Goal: Task Accomplishment & Management: Use online tool/utility

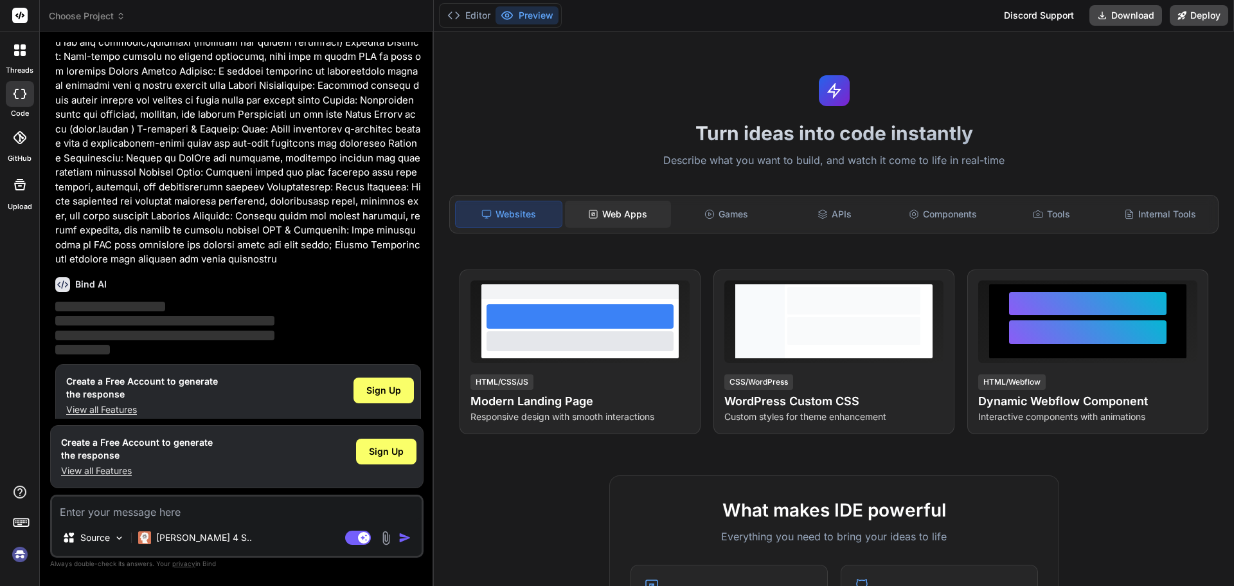
click at [623, 221] on div "Web Apps" at bounding box center [618, 214] width 106 height 27
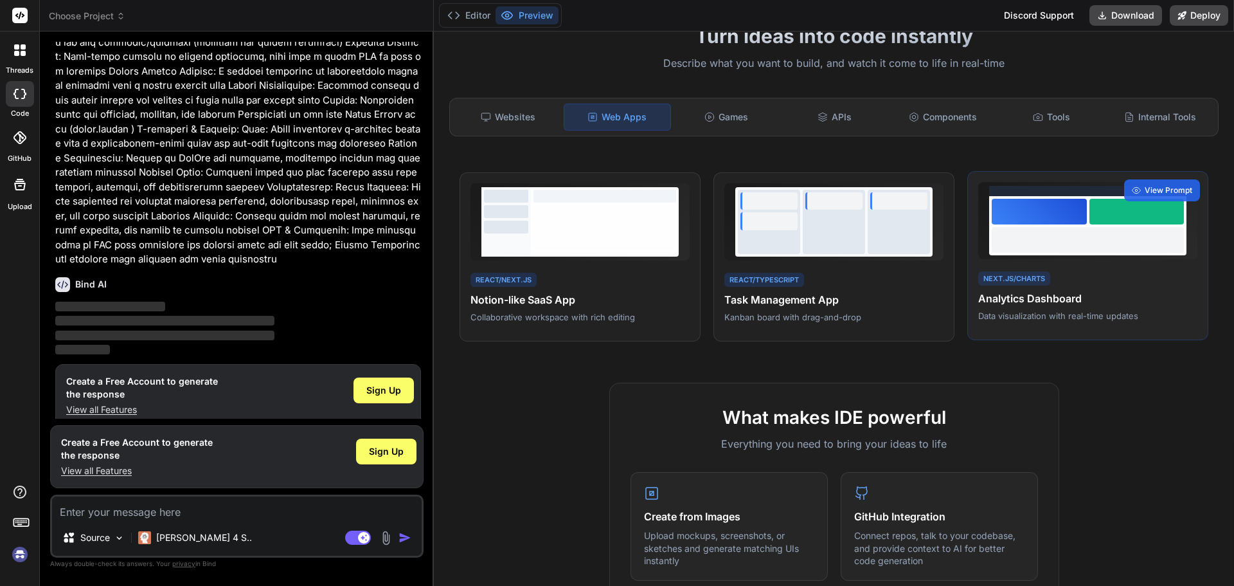
scroll to position [64, 0]
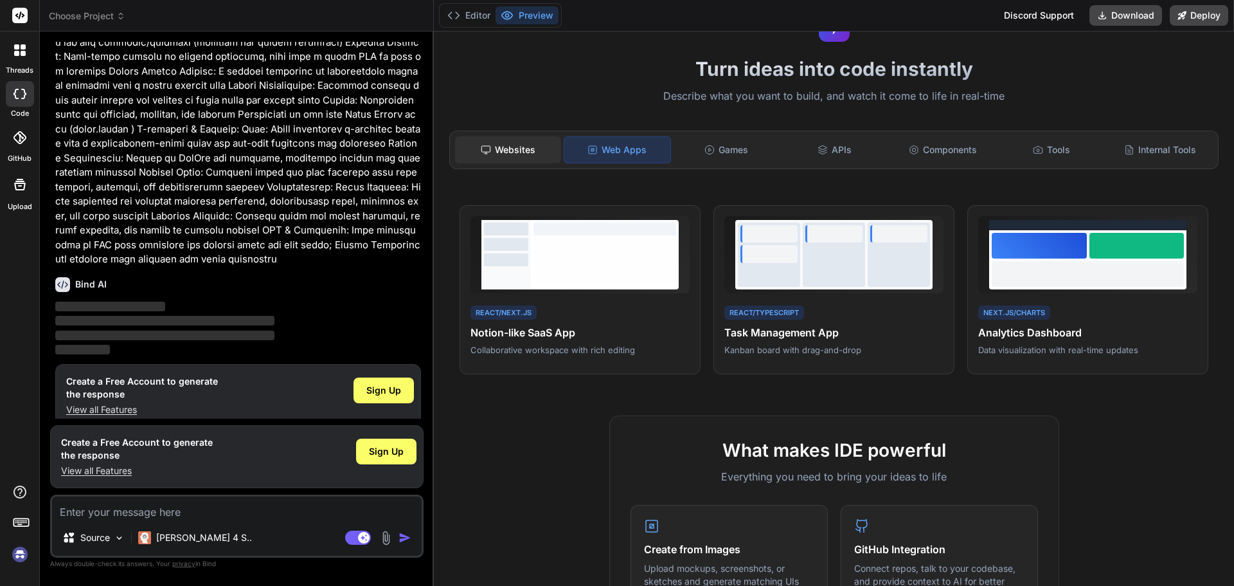
click at [489, 157] on div "Websites" at bounding box center [508, 149] width 106 height 27
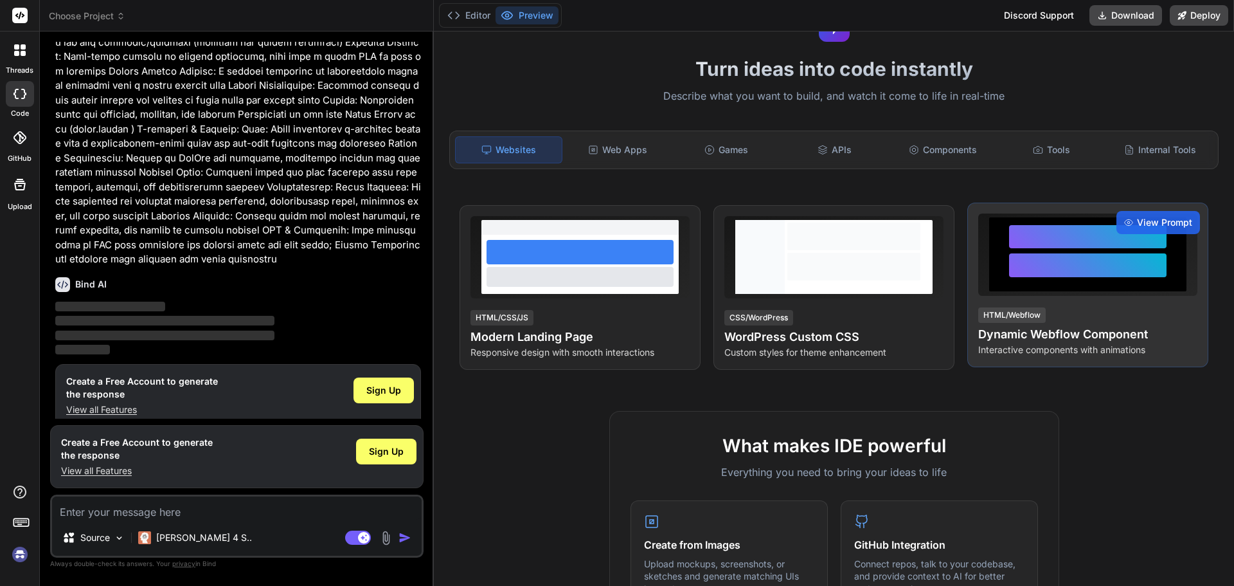
click at [1047, 276] on div at bounding box center [1088, 265] width 158 height 24
click at [1076, 323] on div "HTML/Webflow Dynamic Webflow Component Interactive components with animations" at bounding box center [1088, 331] width 219 height 50
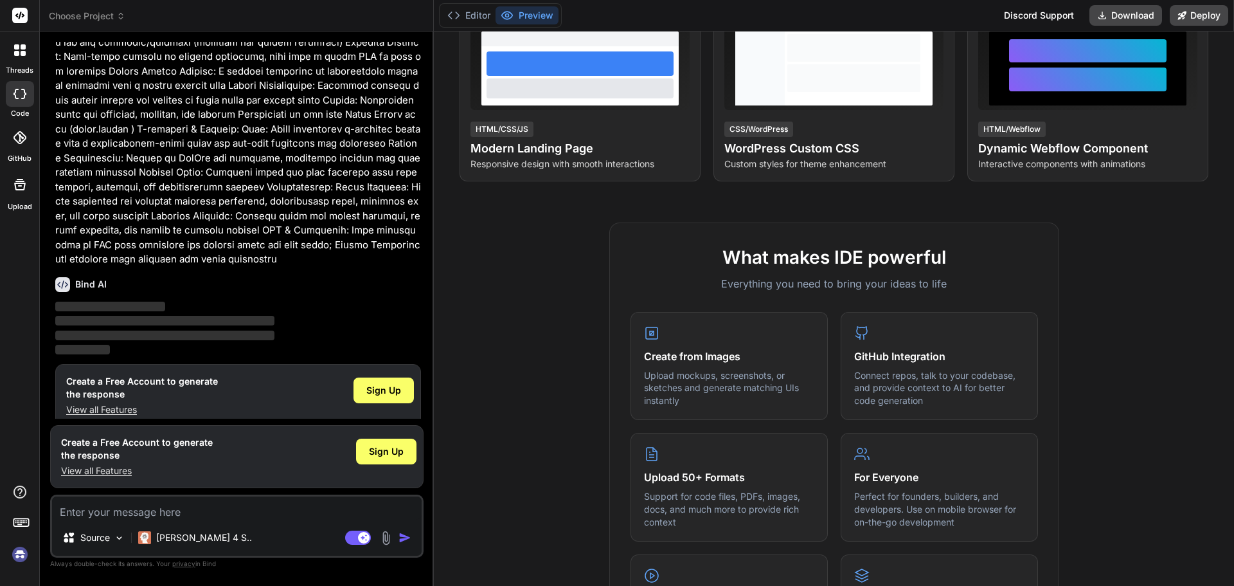
scroll to position [257, 0]
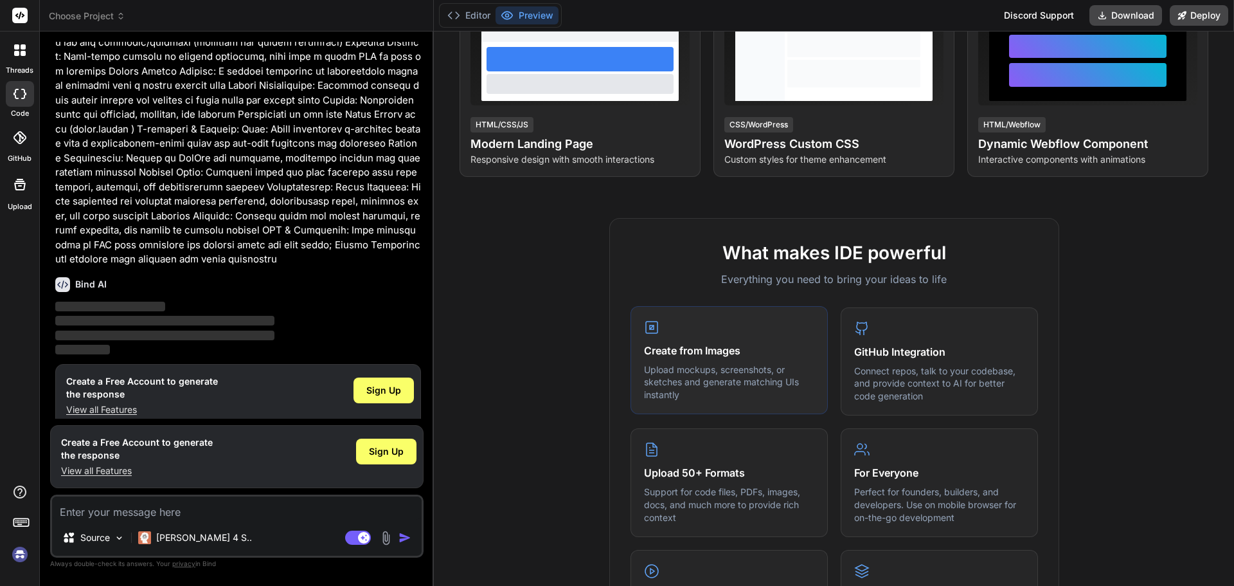
click at [708, 348] on h4 "Create from Images" at bounding box center [729, 350] width 170 height 15
click at [929, 347] on h4 "GitHub Integration" at bounding box center [939, 350] width 170 height 15
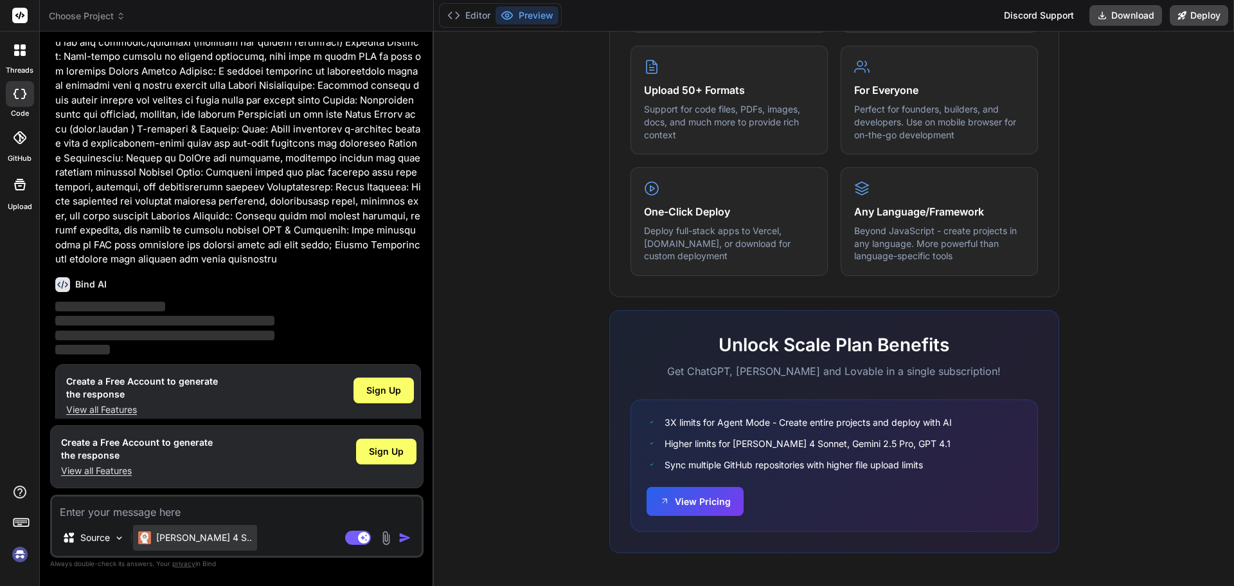
click at [203, 533] on p "[PERSON_NAME] 4 S.." at bounding box center [204, 537] width 96 height 13
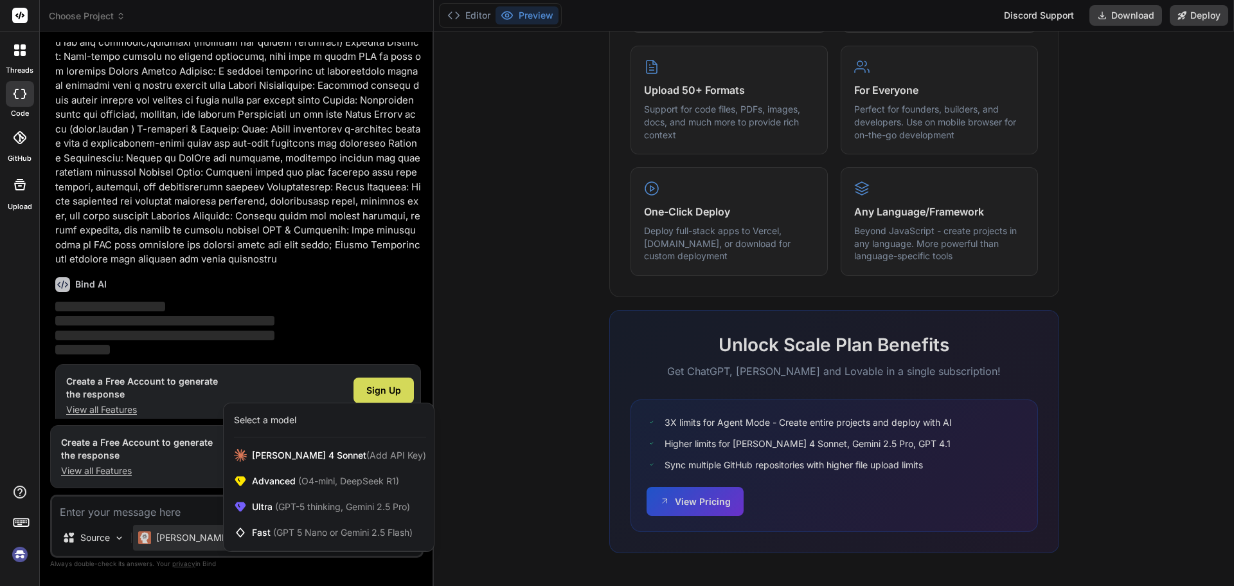
click at [103, 537] on div at bounding box center [617, 293] width 1234 height 586
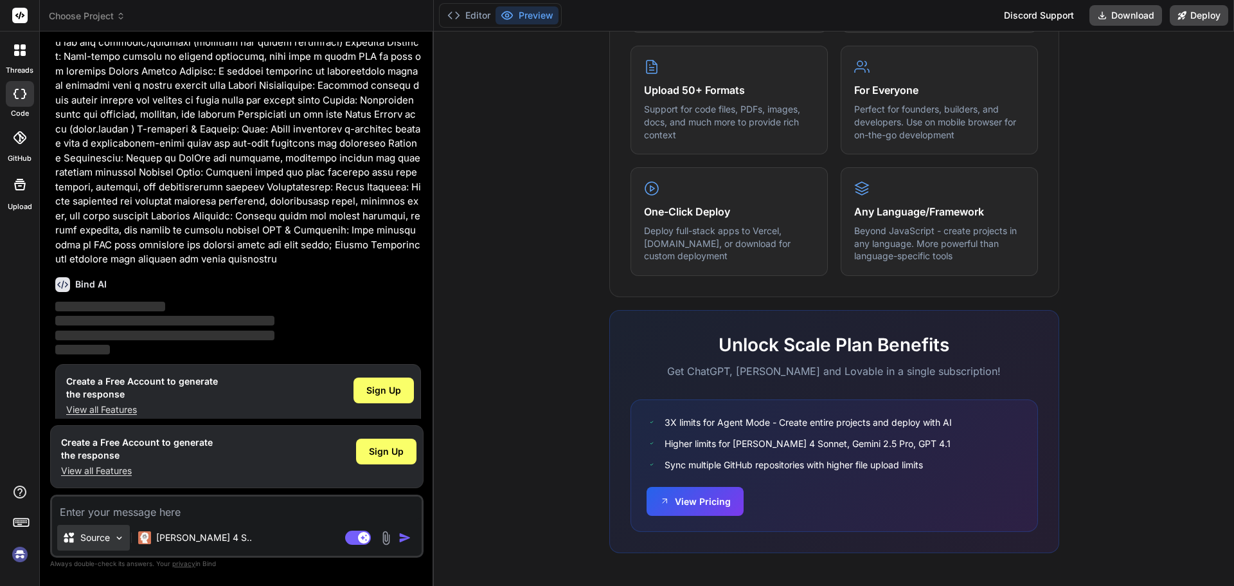
click at [103, 537] on p "Source" at bounding box center [95, 537] width 30 height 13
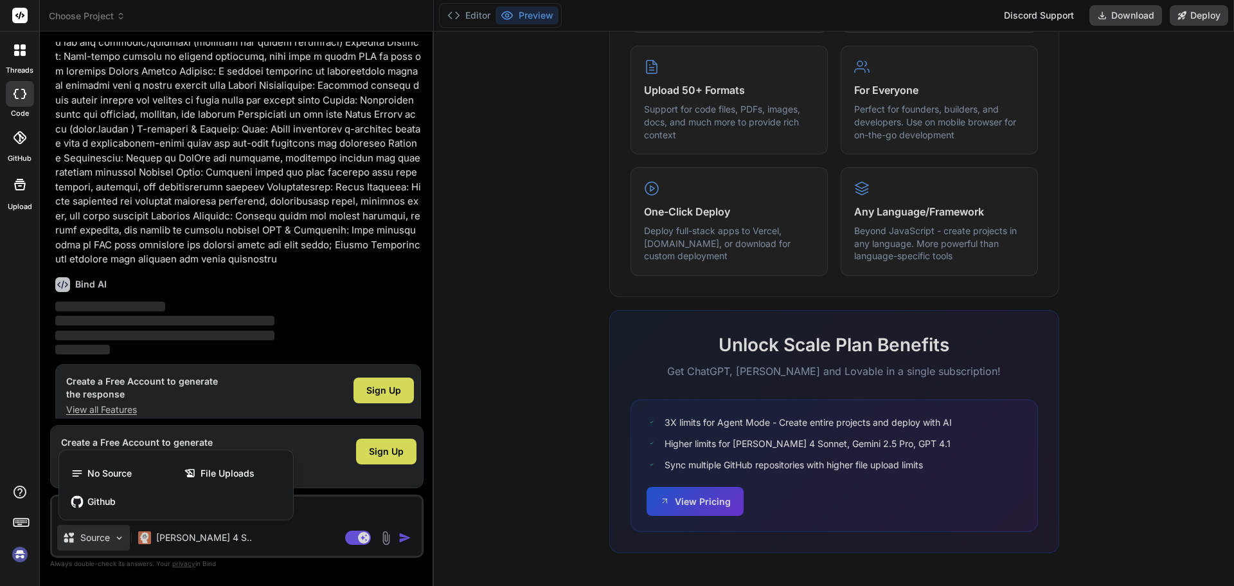
click at [390, 366] on div at bounding box center [617, 293] width 1234 height 586
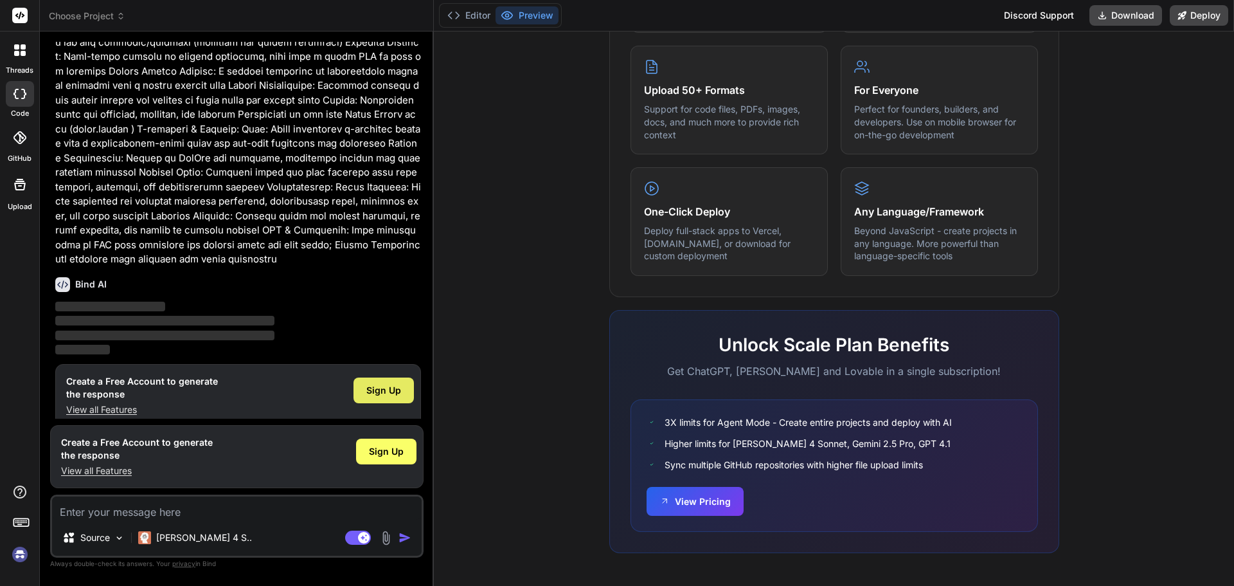
click at [388, 384] on span "Sign Up" at bounding box center [383, 390] width 35 height 13
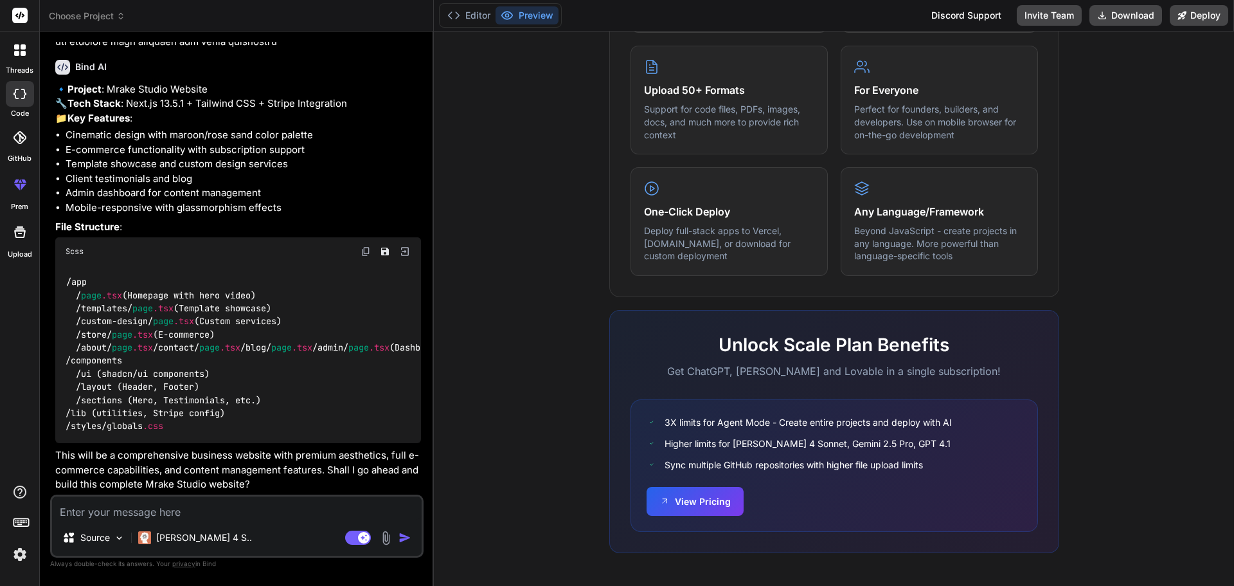
scroll to position [638, 0]
type textarea "x"
click at [483, 17] on button "Editor" at bounding box center [468, 15] width 53 height 18
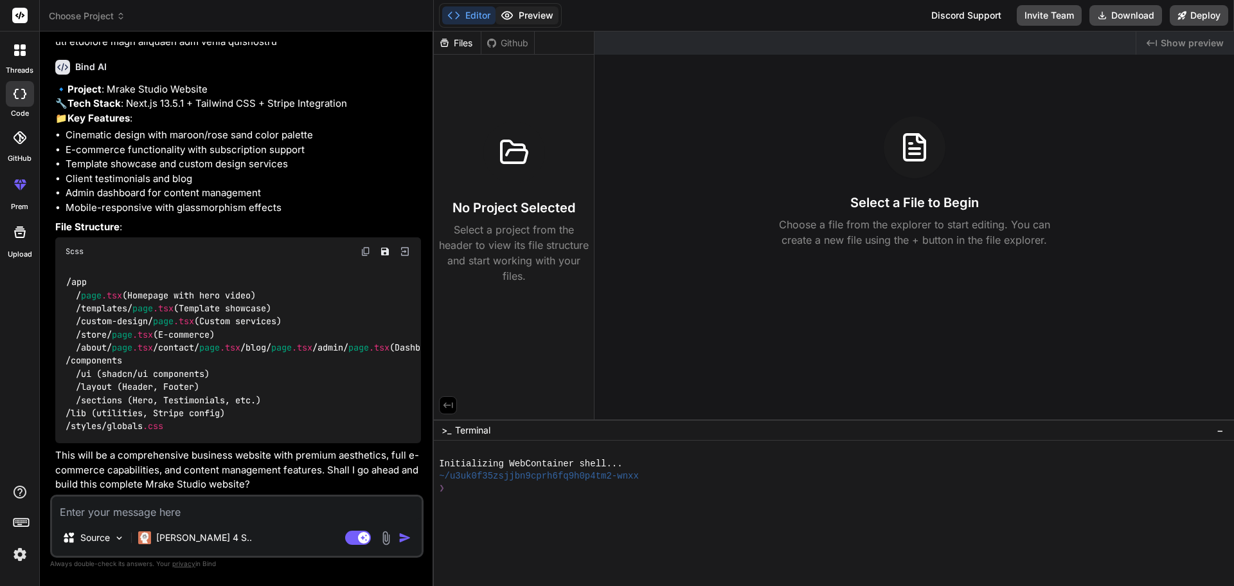
click at [557, 13] on button "Preview" at bounding box center [527, 15] width 63 height 18
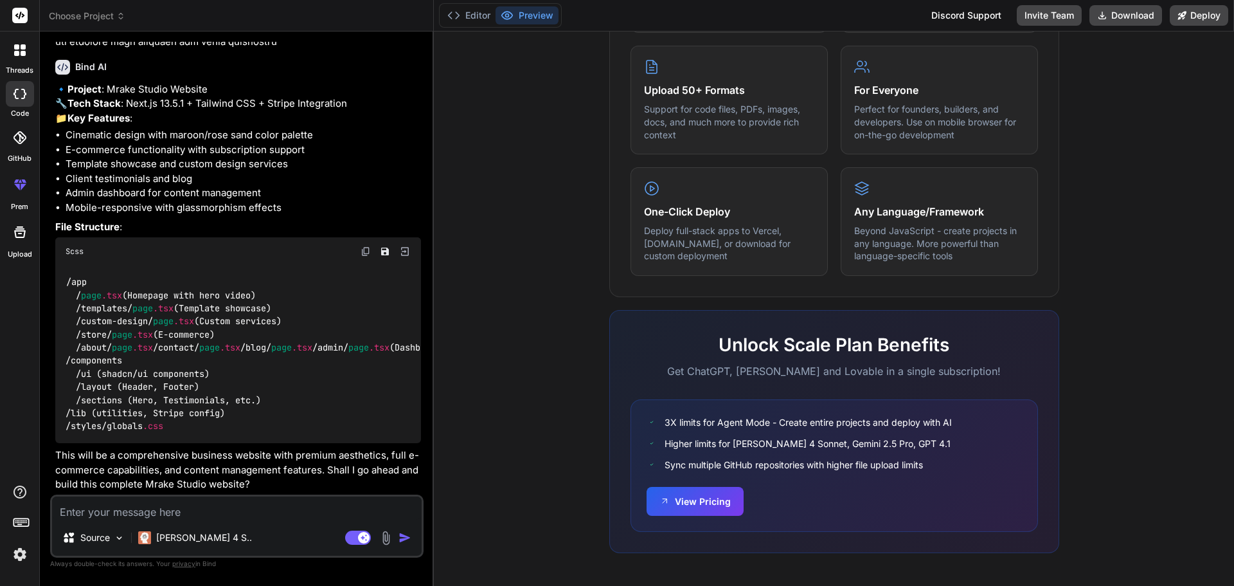
click at [286, 511] on textarea at bounding box center [237, 507] width 370 height 23
type textarea "Y"
type textarea "x"
type textarea "Ye"
type textarea "x"
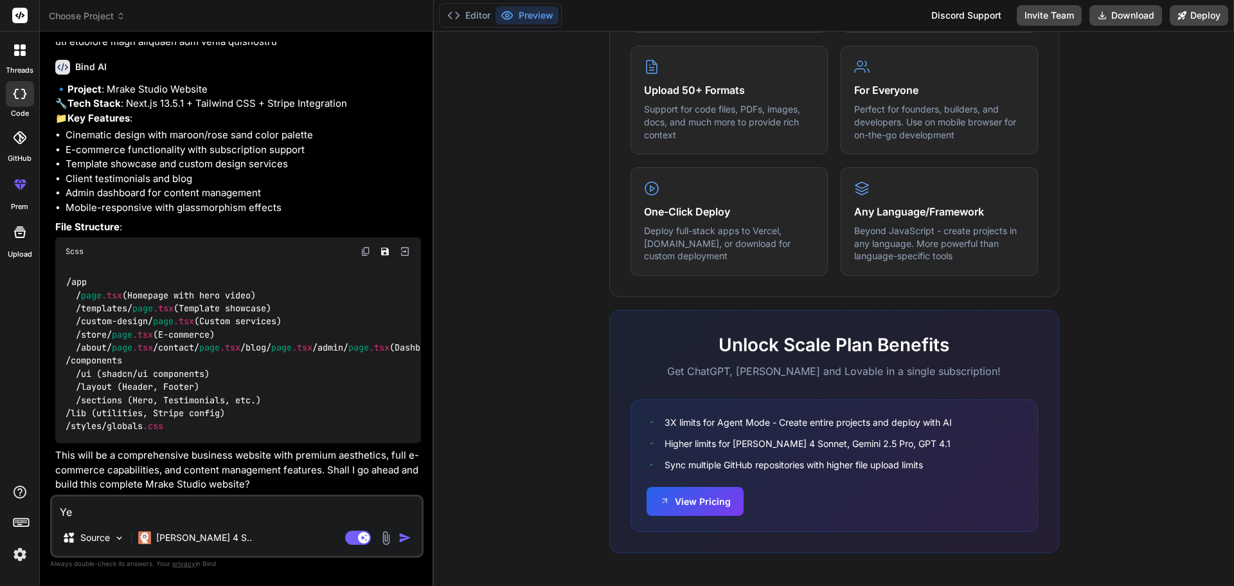
type textarea "Yes"
type textarea "x"
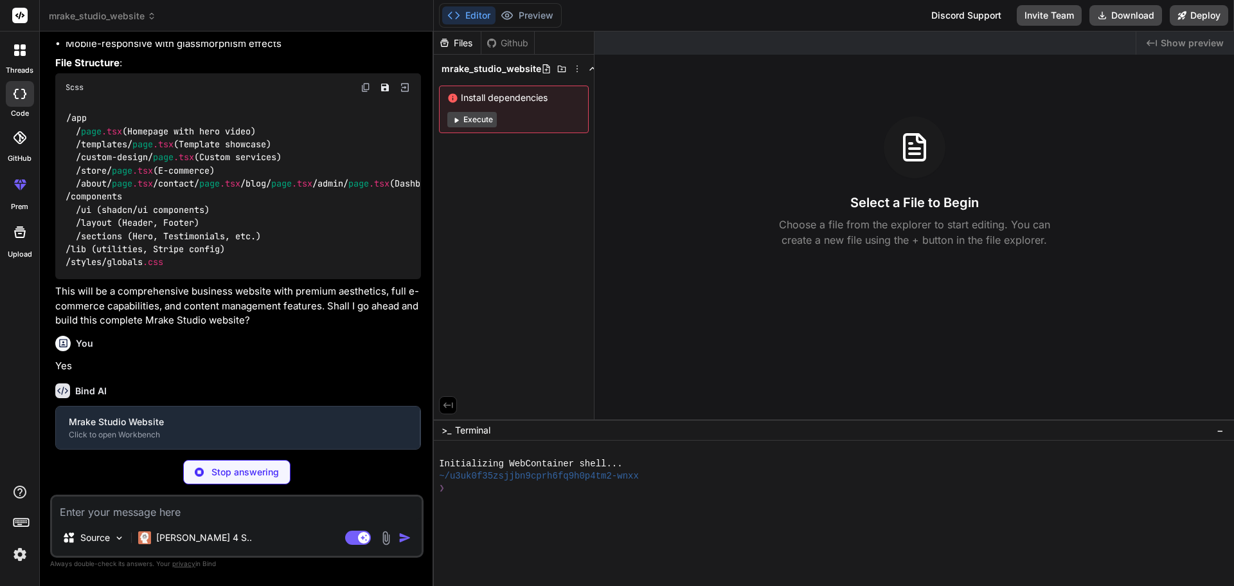
scroll to position [803, 0]
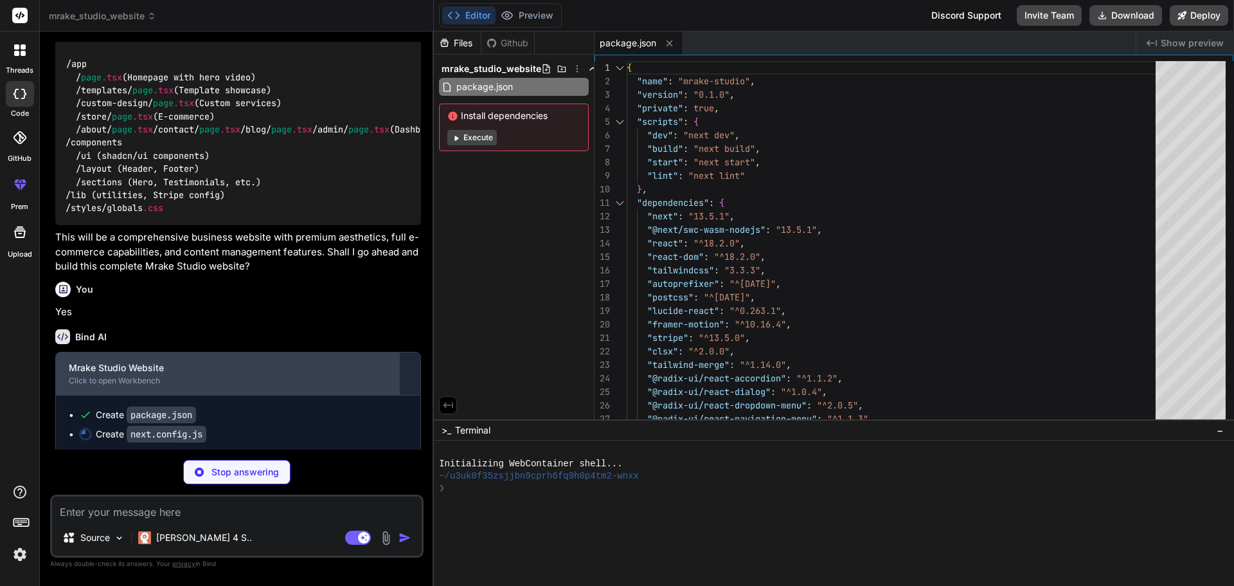
type textarea "x"
type textarea "module.exports = nextConfig"
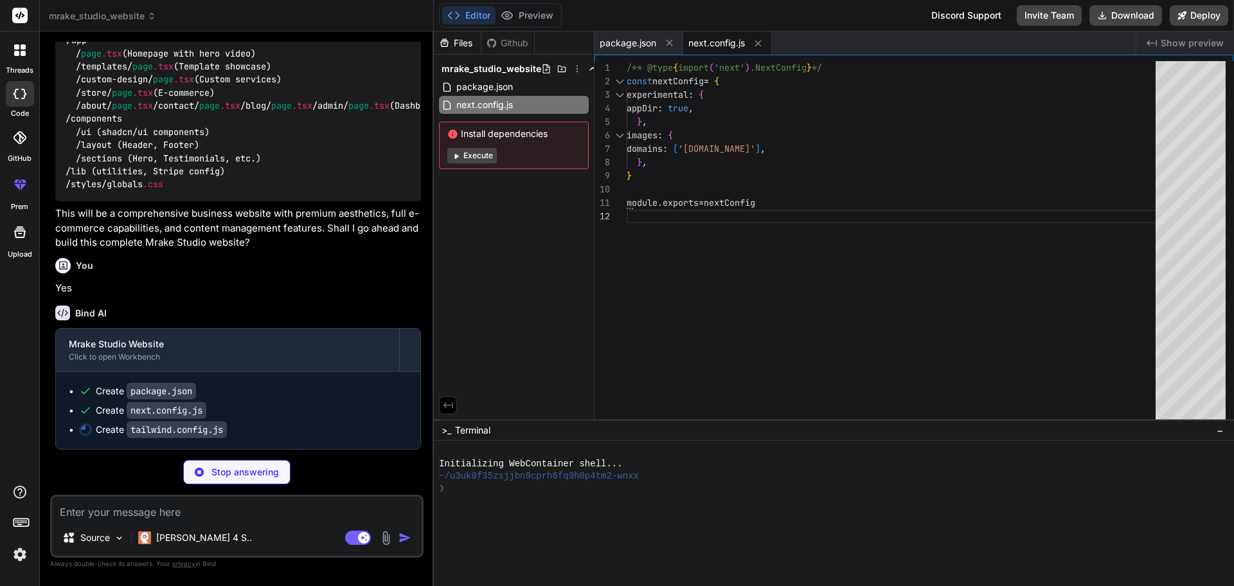
scroll to position [881, 0]
drag, startPoint x: 540, startPoint y: 28, endPoint x: 552, endPoint y: 12, distance: 19.3
click at [540, 27] on div "Editor Preview Disabled until preview for your project is generated Discord Sup…" at bounding box center [834, 16] width 800 height 32
type textarea "x"
type textarea "plugins: [require("tailwindcss-animate")], }"
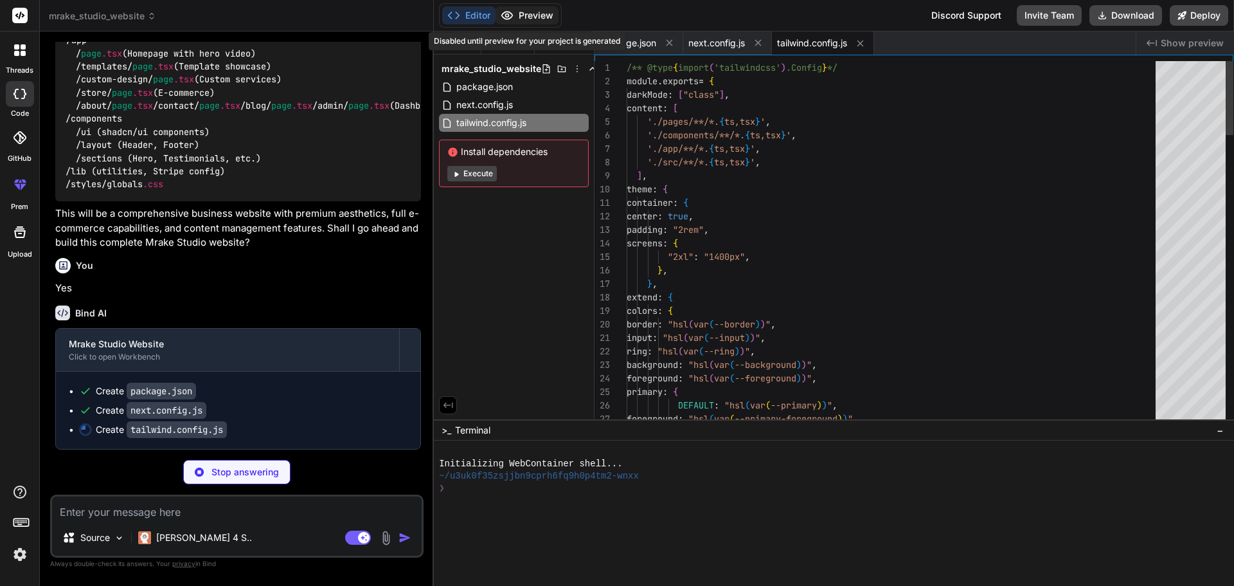
type textarea "x"
type textarea "module.exports = { plugins: { tailwindcss: {}, autoprefixer: {}, }, }"
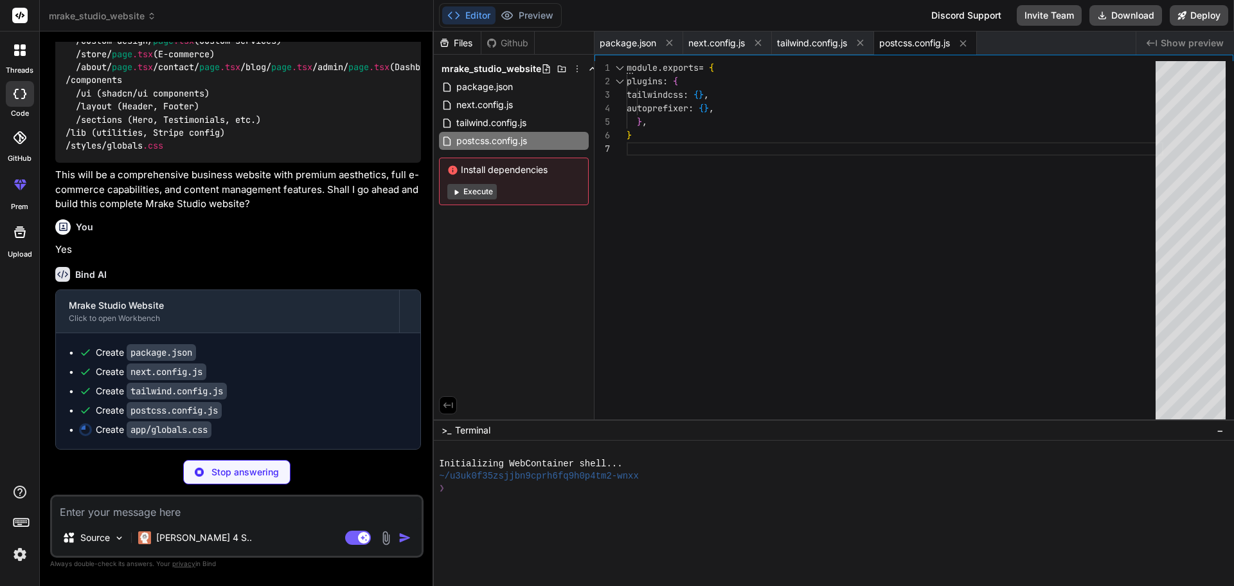
type textarea "x"
type textarea ".hero-gradient { background: linear-gradient(135deg, #4b1e24 0%, #8b2235 25%, #…"
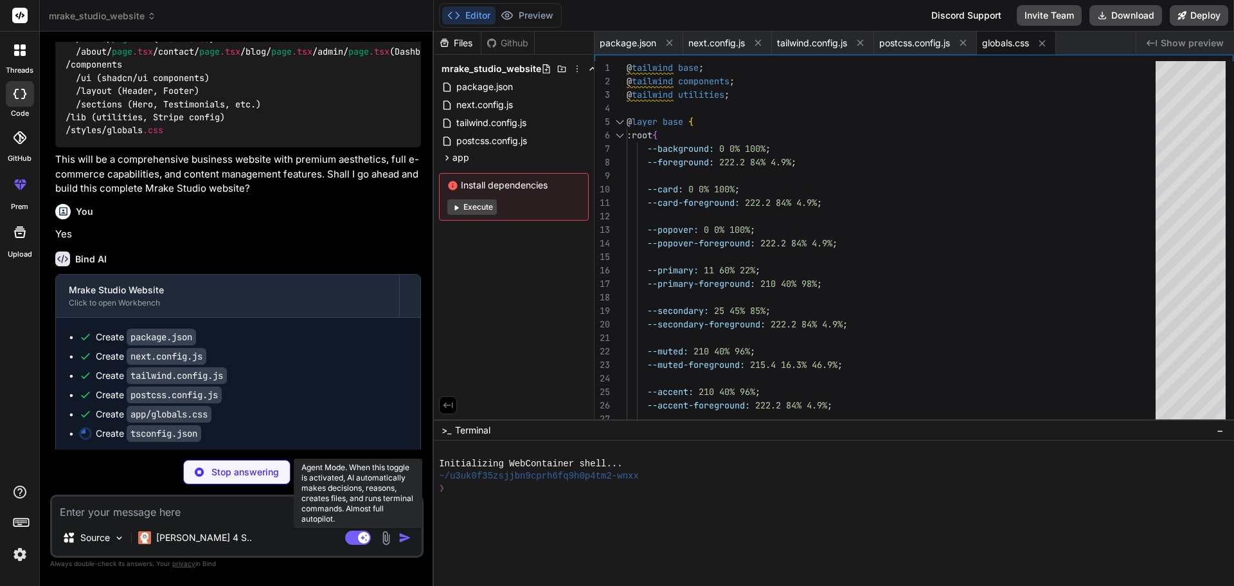
type textarea "x"
type textarea "], "baseUrl": ".", "paths": { "@/*": ["./*"] } }, "include": ["next-env.d.ts", …"
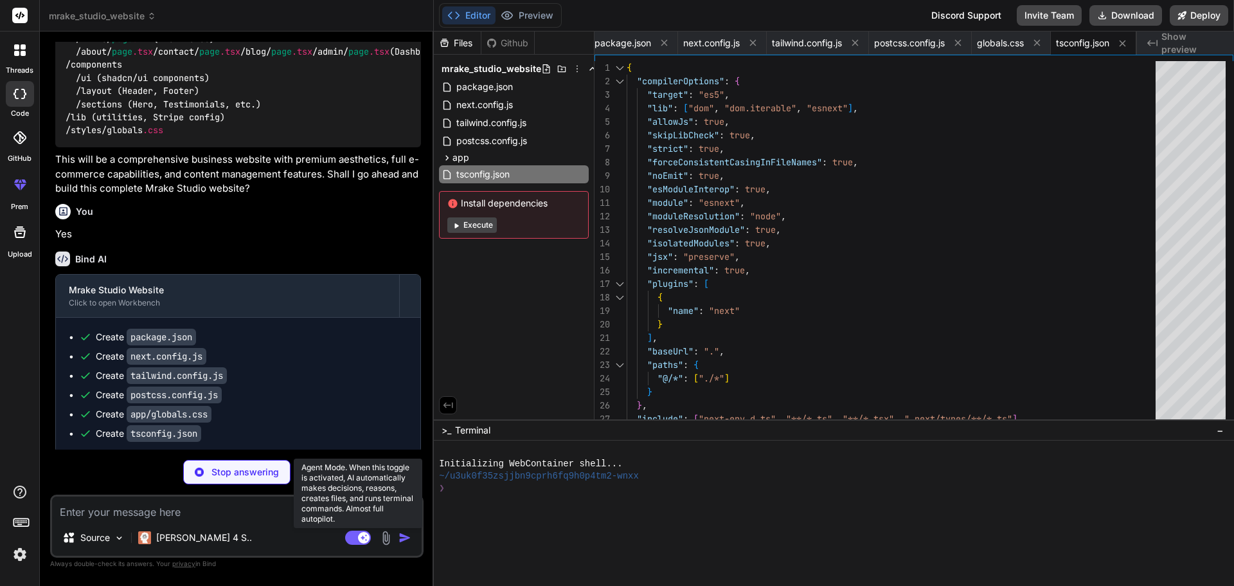
type textarea "x"
type textarea "import { type ClassValue, clsx } from "clsx" import { twMerge } from "tailwind-…"
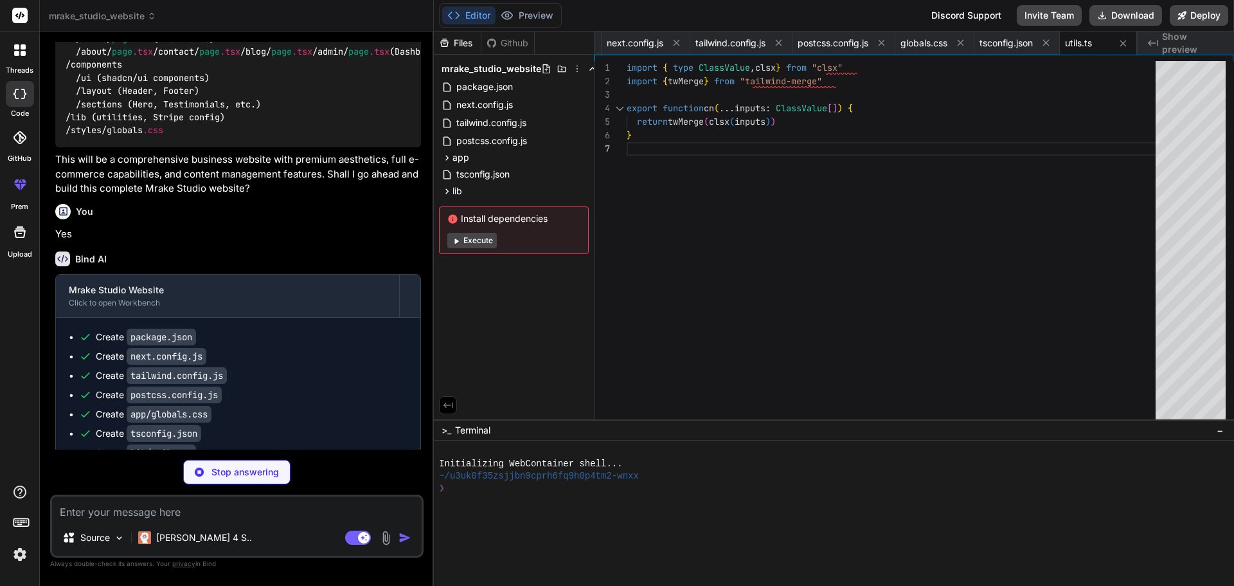
type textarea "x"
type textarea "Button.displayName = "Button" export { Button, buttonVariants }"
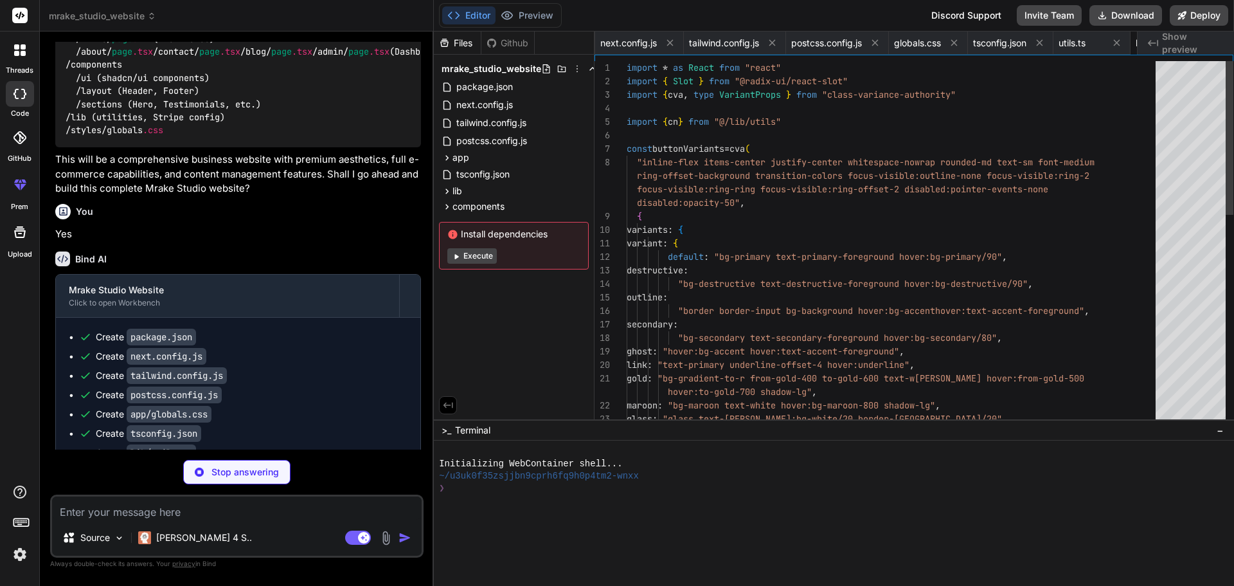
scroll to position [0, 165]
type textarea "x"
type textarea "<div ref={ref} className={cn("flex items-center p-6 pt-0", className)} {...prop…"
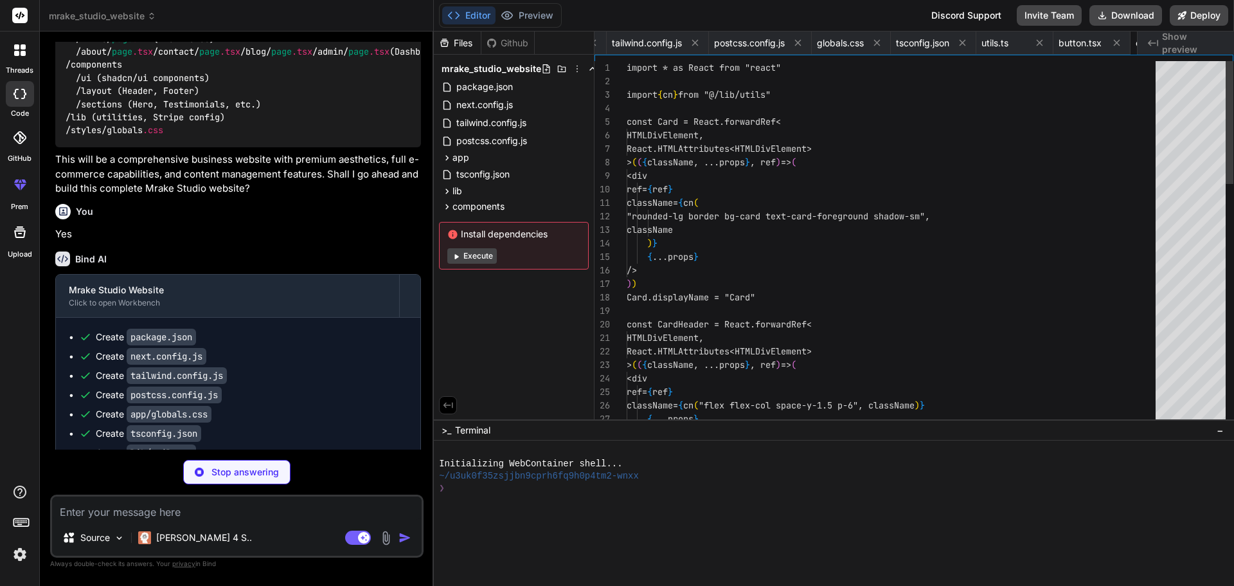
scroll to position [0, 242]
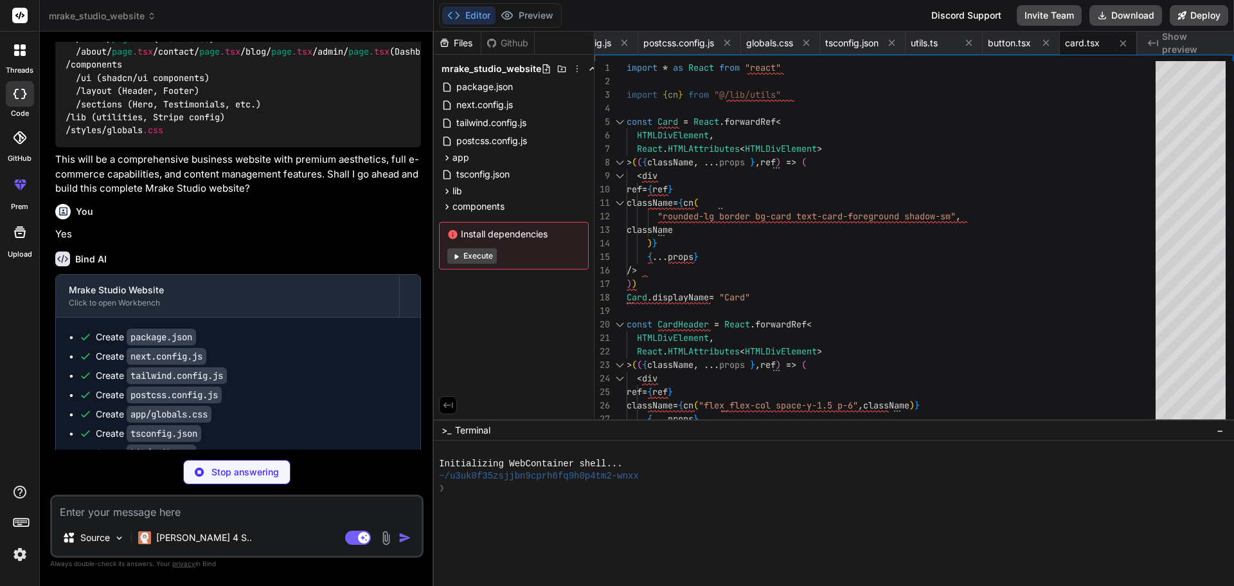
type textarea "x"
type textarea "</nav> </header> ) }"
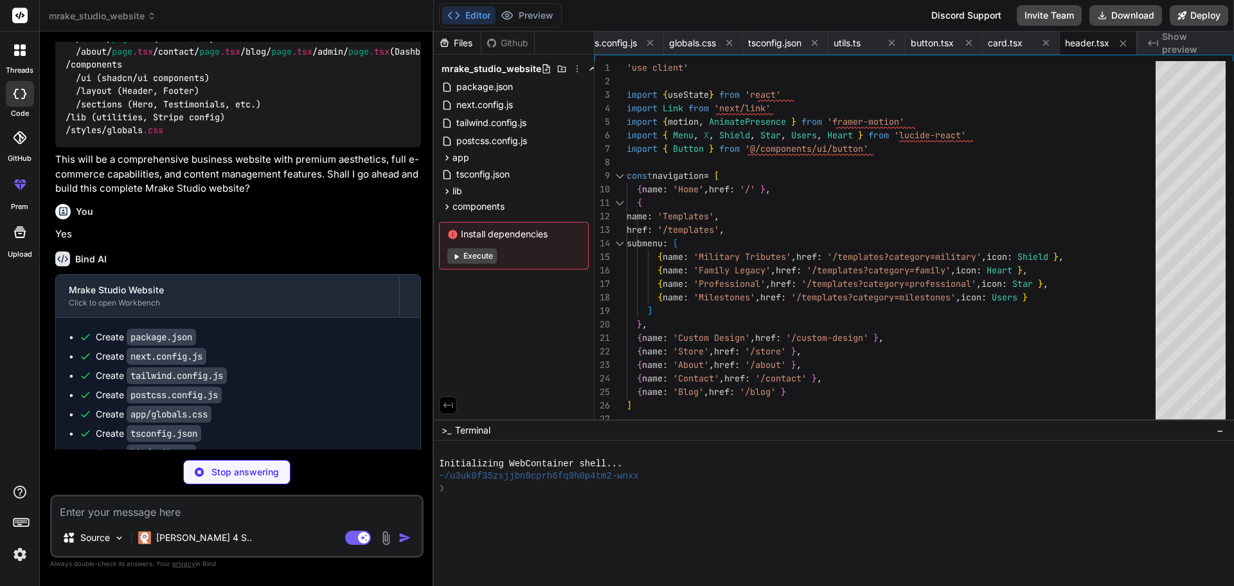
type textarea "x"
type textarea "</div> </footer> ) }"
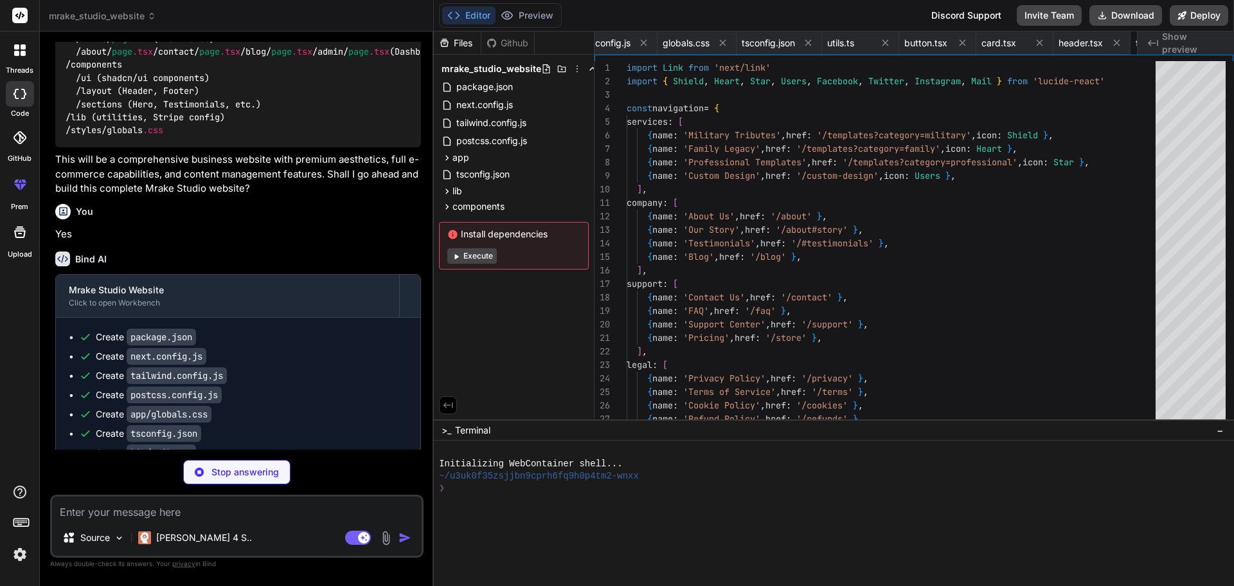
scroll to position [0, 397]
type textarea "x"
type textarea "<div className="flex items-center gap-2"> <Heart className="h-4 w-4" /> <span>F…"
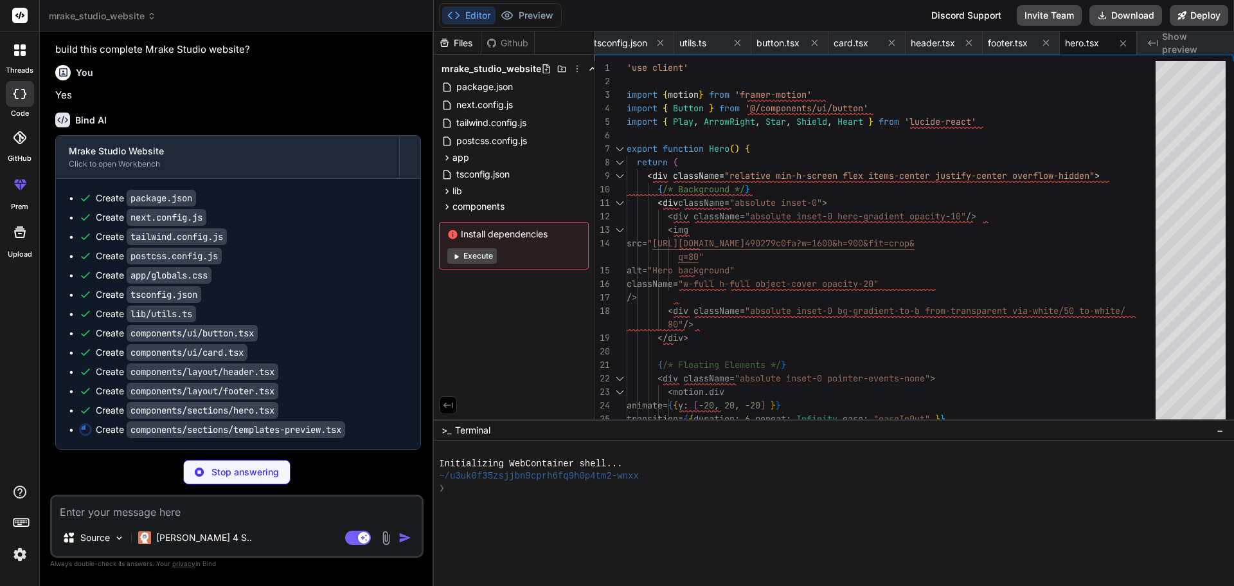
scroll to position [1074, 0]
type textarea "x"
type textarea "</Link> </Button> </motion.div> </div> </section> ) }"
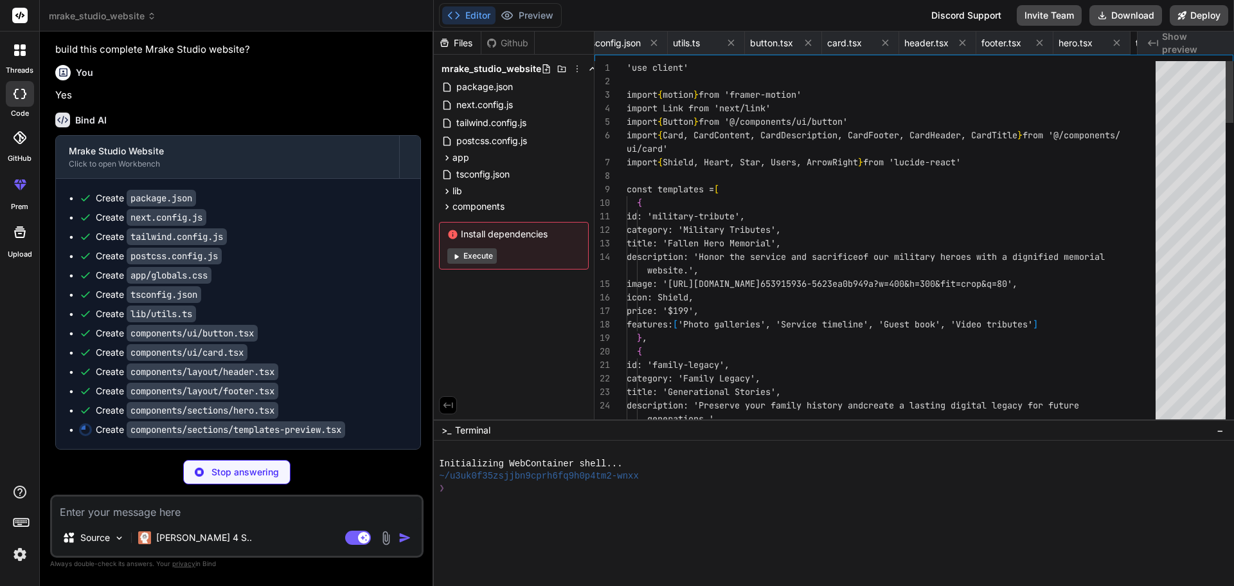
scroll to position [0, 600]
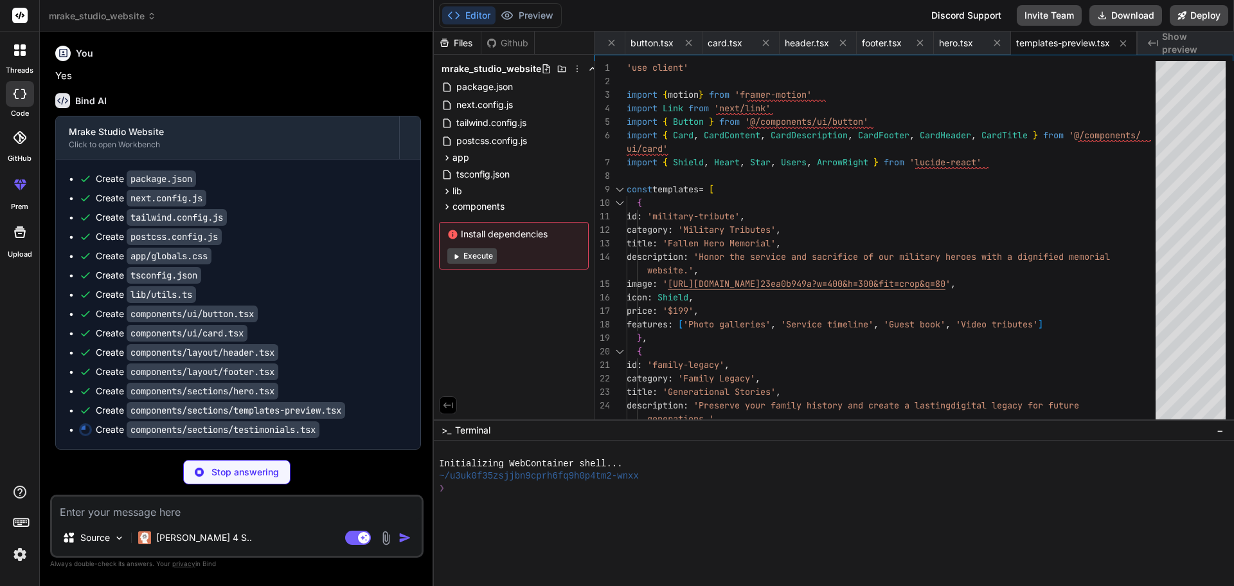
type textarea "x"
type textarea ") }"
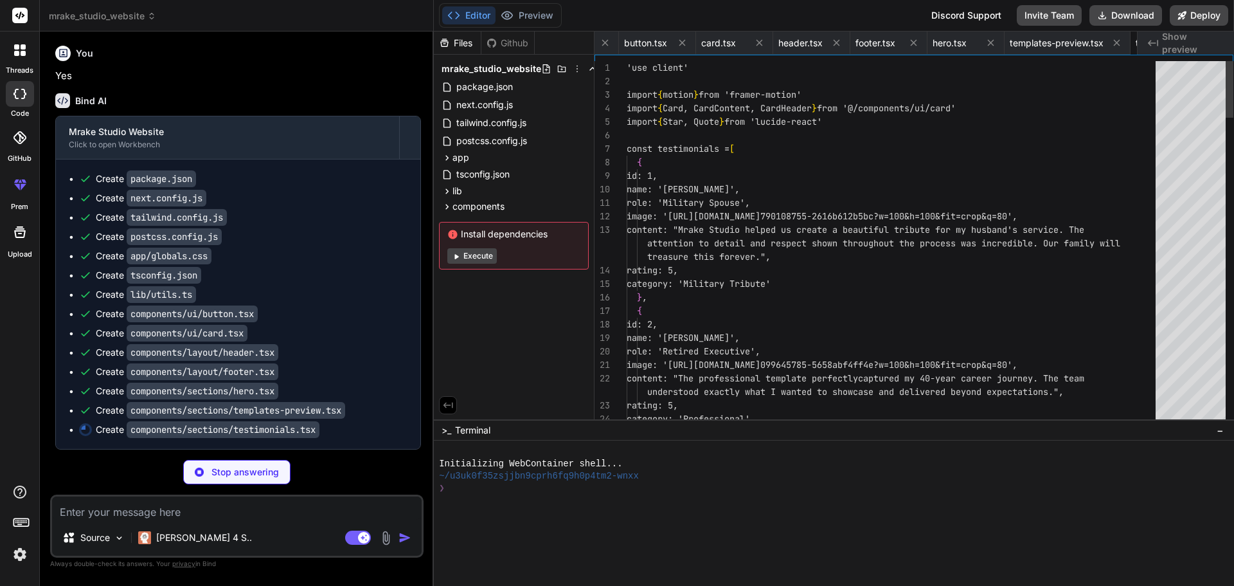
scroll to position [0, 698]
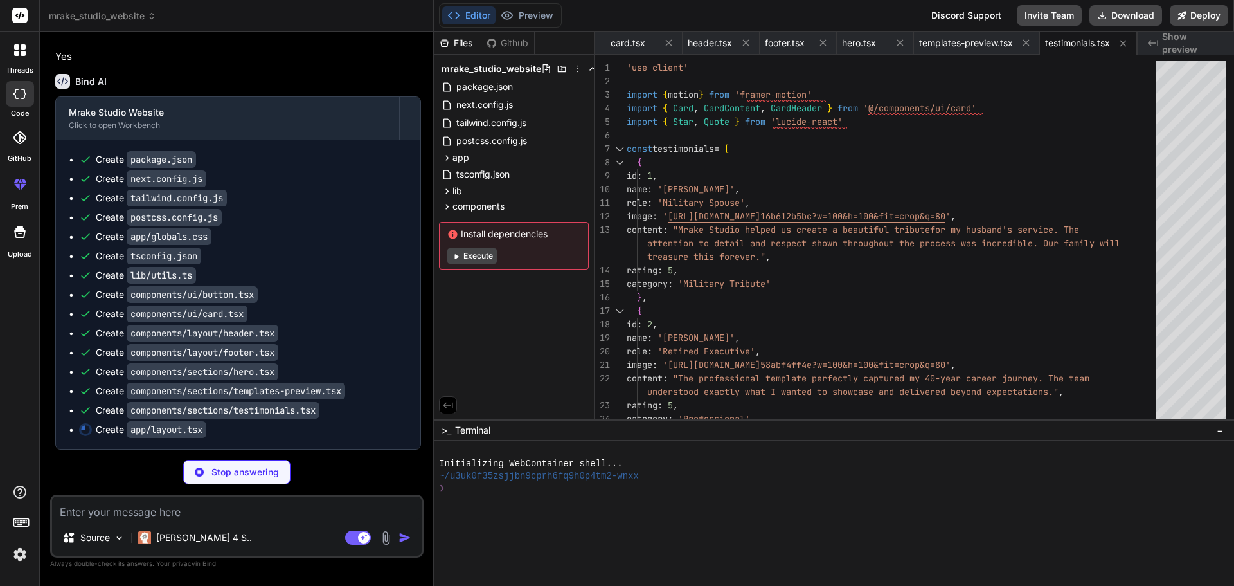
type textarea "x"
type textarea "<Footer /> </body> </html> ) }"
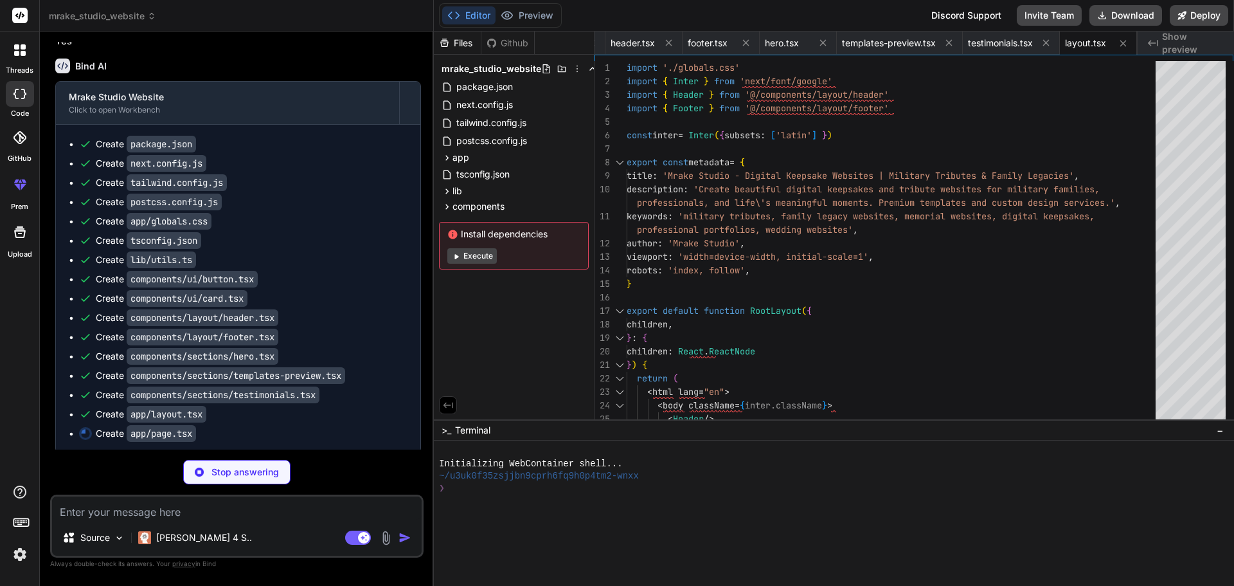
type textarea "x"
type textarea "</> ) }"
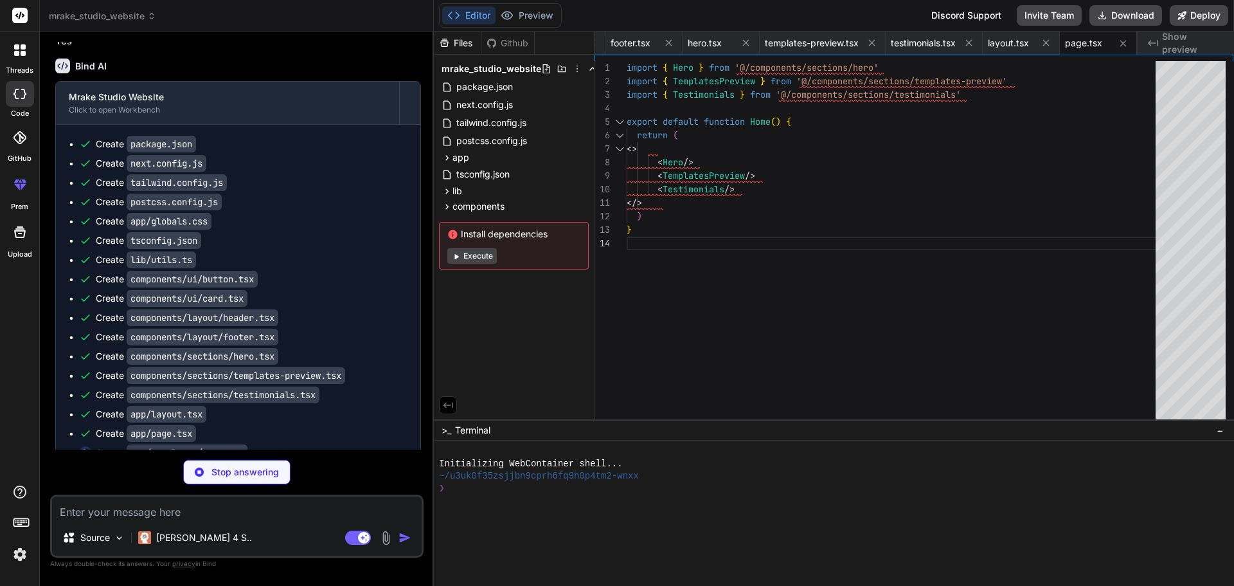
type textarea "x"
type textarea ") }"
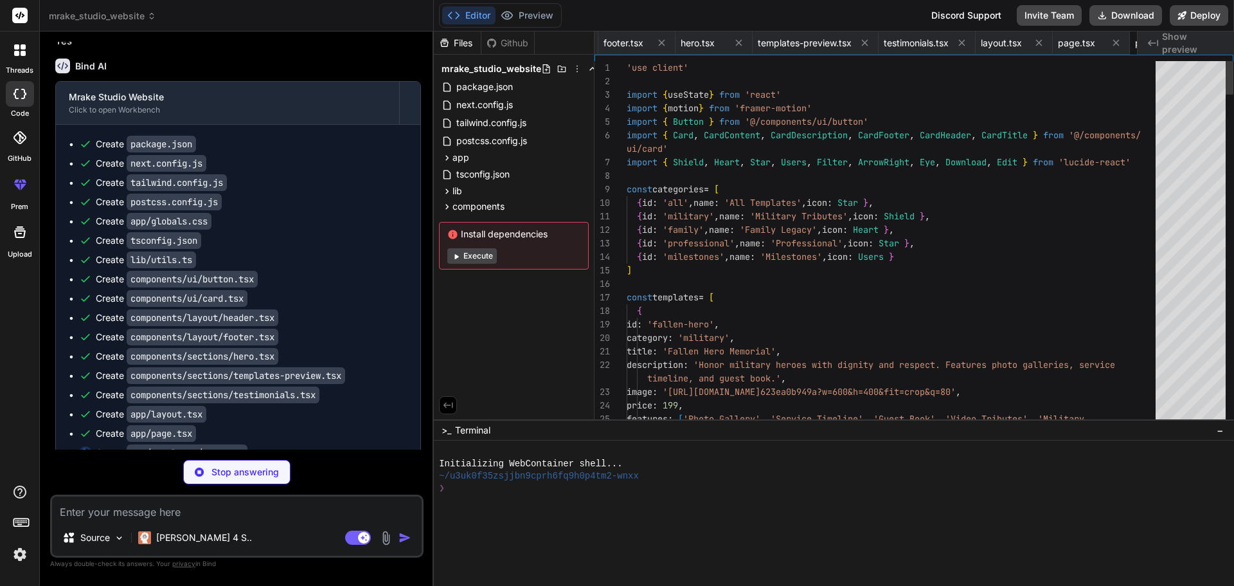
scroll to position [0, 929]
type textarea "x"
type textarea "</div> </section> </div> ) }"
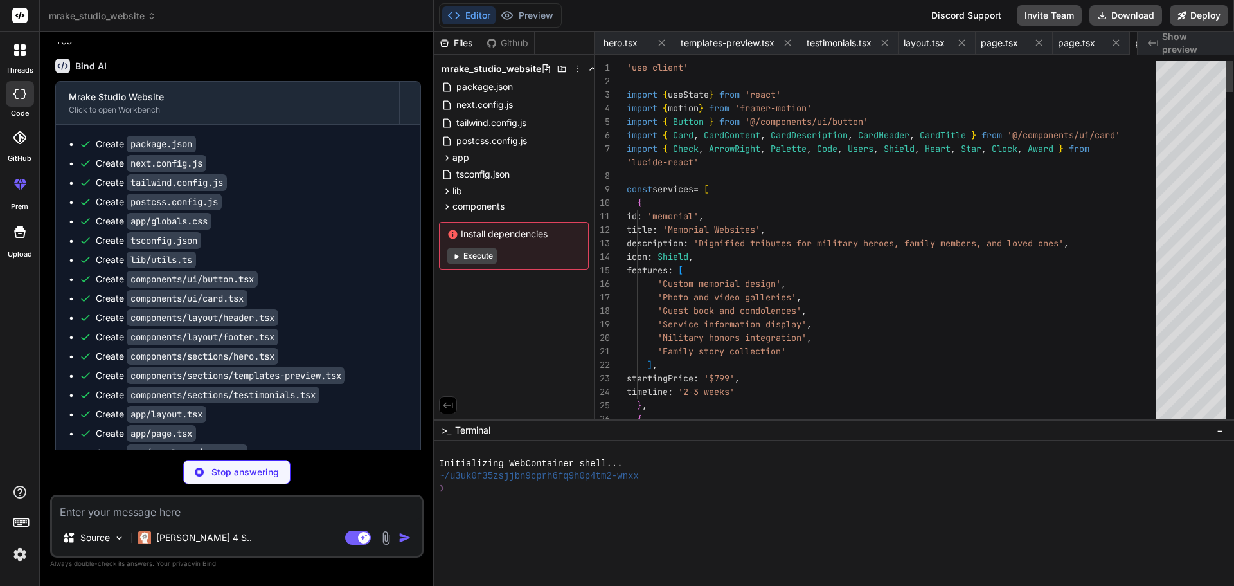
scroll to position [0, 1006]
type textarea "x"
type textarea "</Button> </div> </motion.div> </div> </section> </div> ) }"
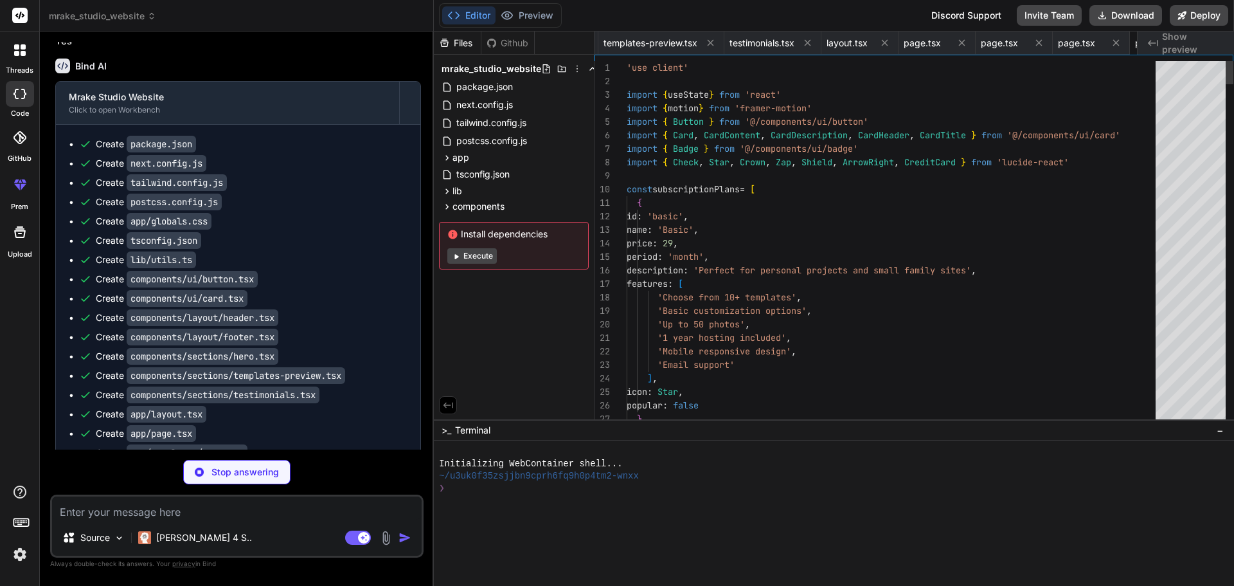
scroll to position [0, 1083]
type textarea "x"
type textarea "</div> </section> </div> ) }"
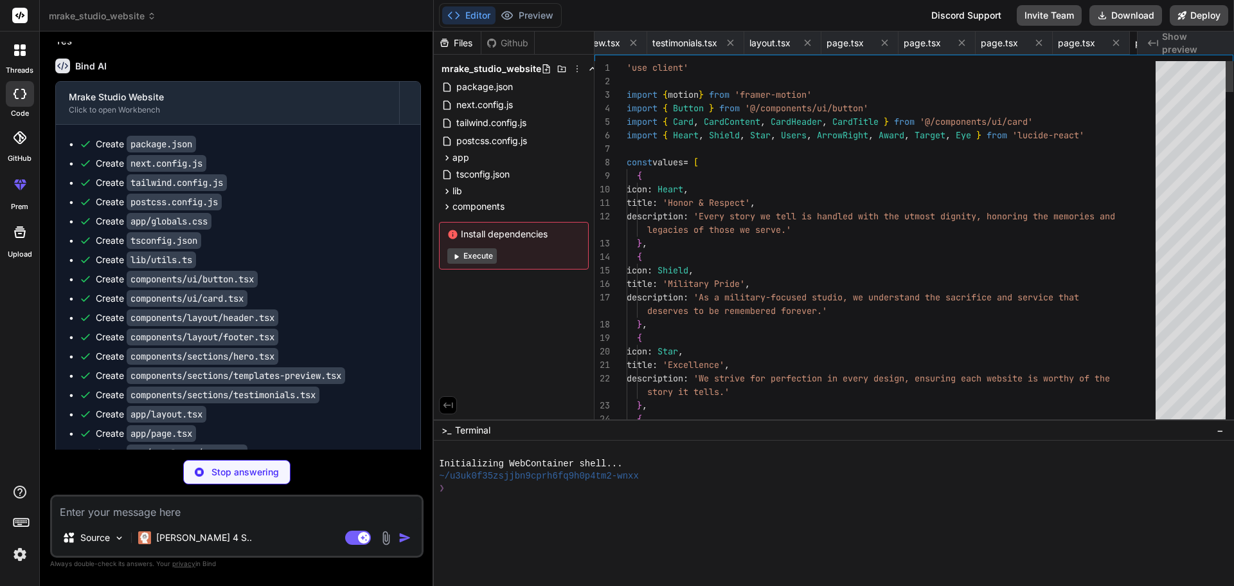
scroll to position [0, 1160]
type textarea "x"
type textarea ") }"
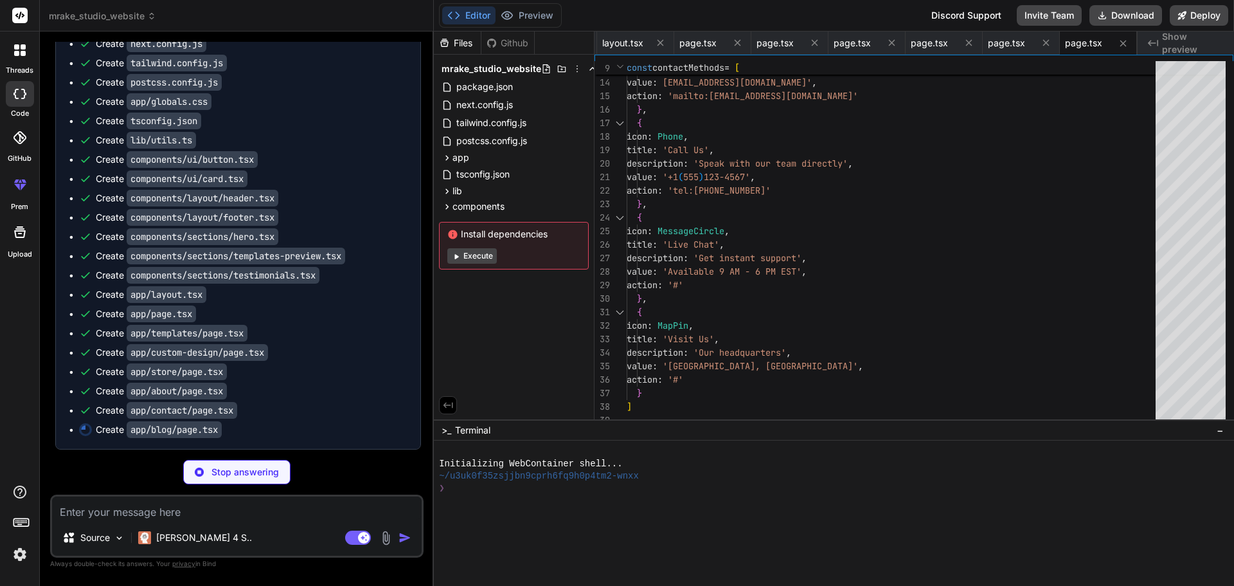
scroll to position [1247, 0]
type textarea "x"
type textarea "}"
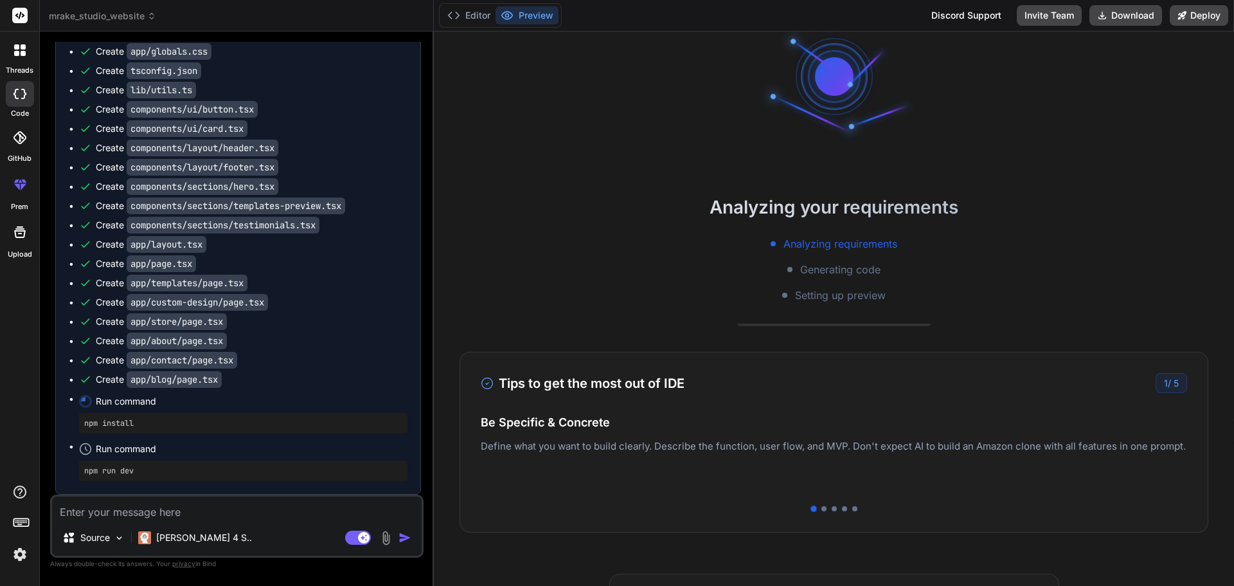
scroll to position [64, 0]
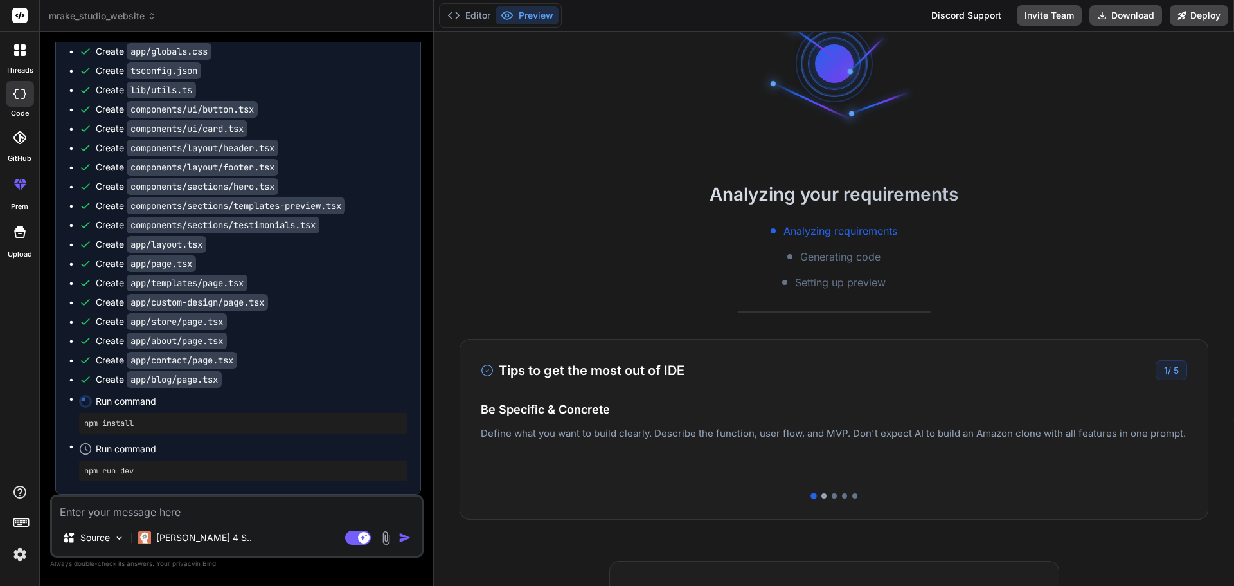
click at [822, 497] on div at bounding box center [824, 495] width 5 height 5
type textarea "x"
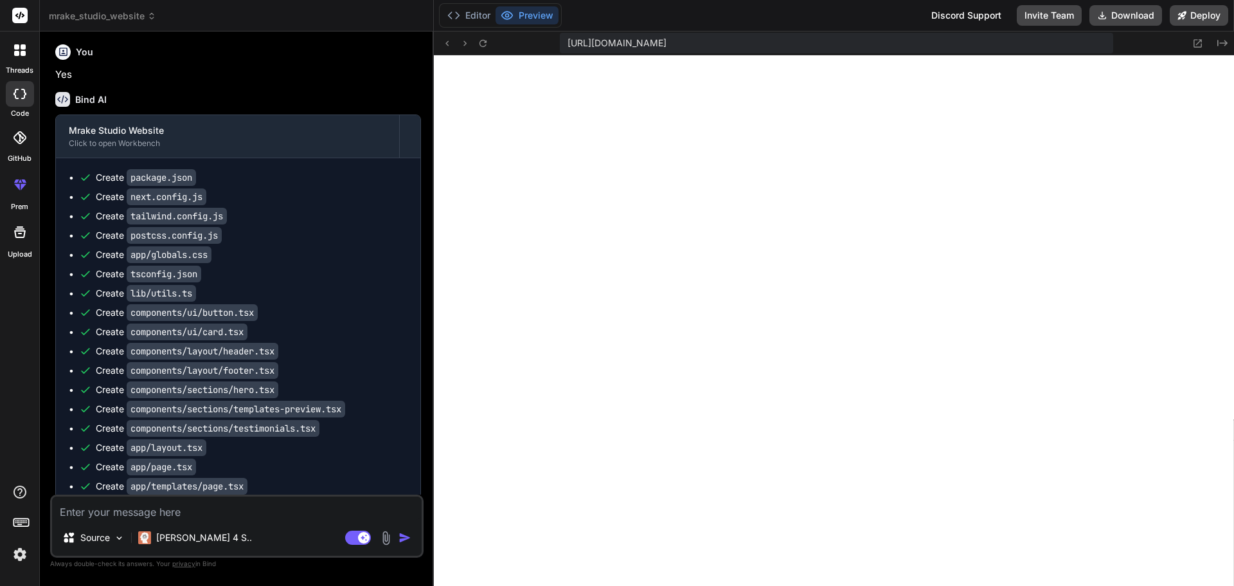
scroll to position [1297, 0]
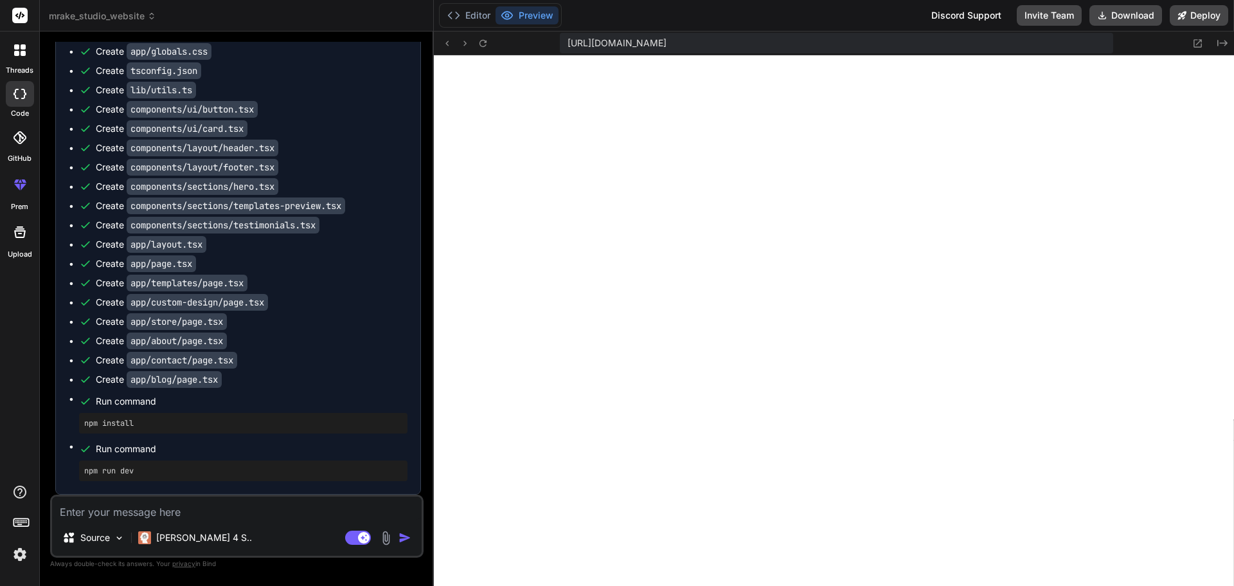
click at [125, 472] on pre "npm run dev" at bounding box center [243, 470] width 318 height 10
click at [480, 45] on icon at bounding box center [483, 43] width 11 height 11
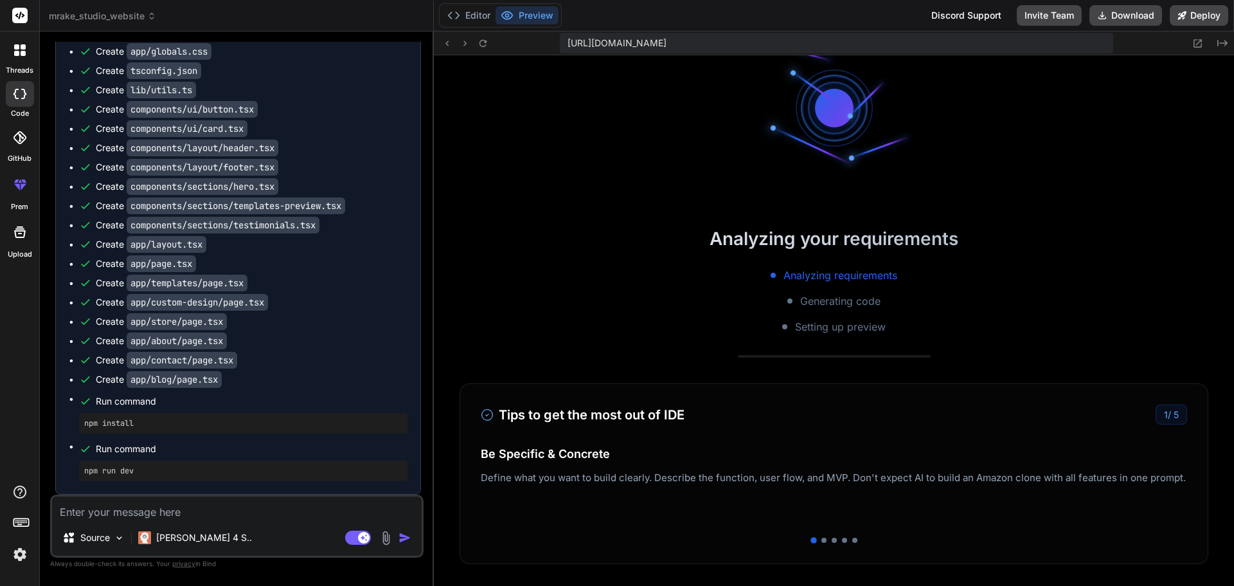
scroll to position [129, 0]
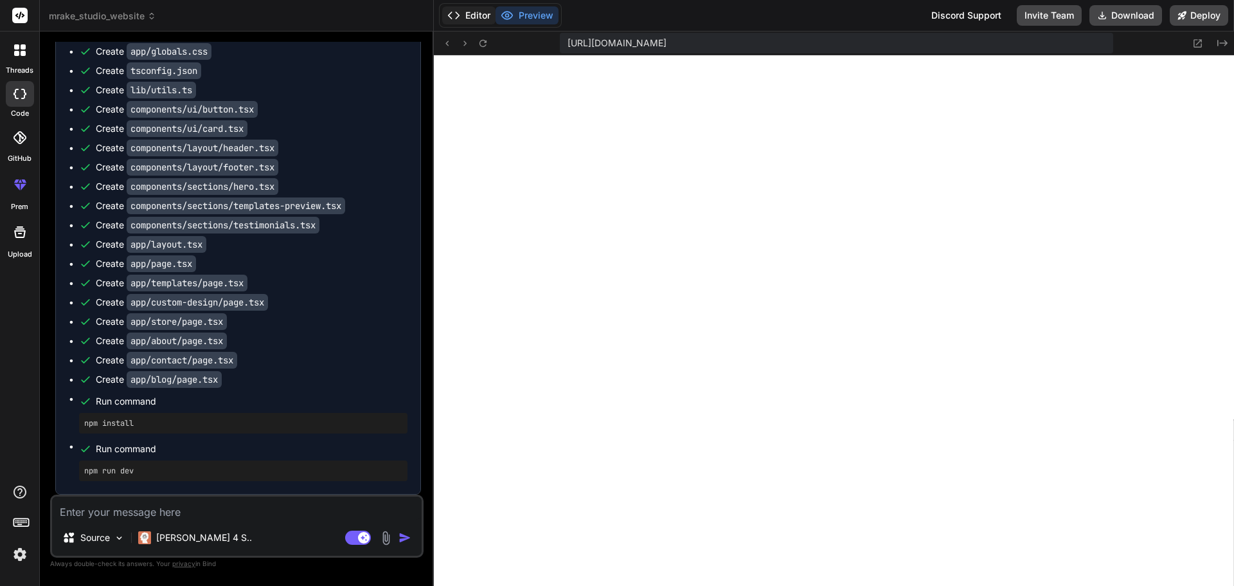
click at [451, 12] on polyline at bounding box center [450, 15] width 3 height 6
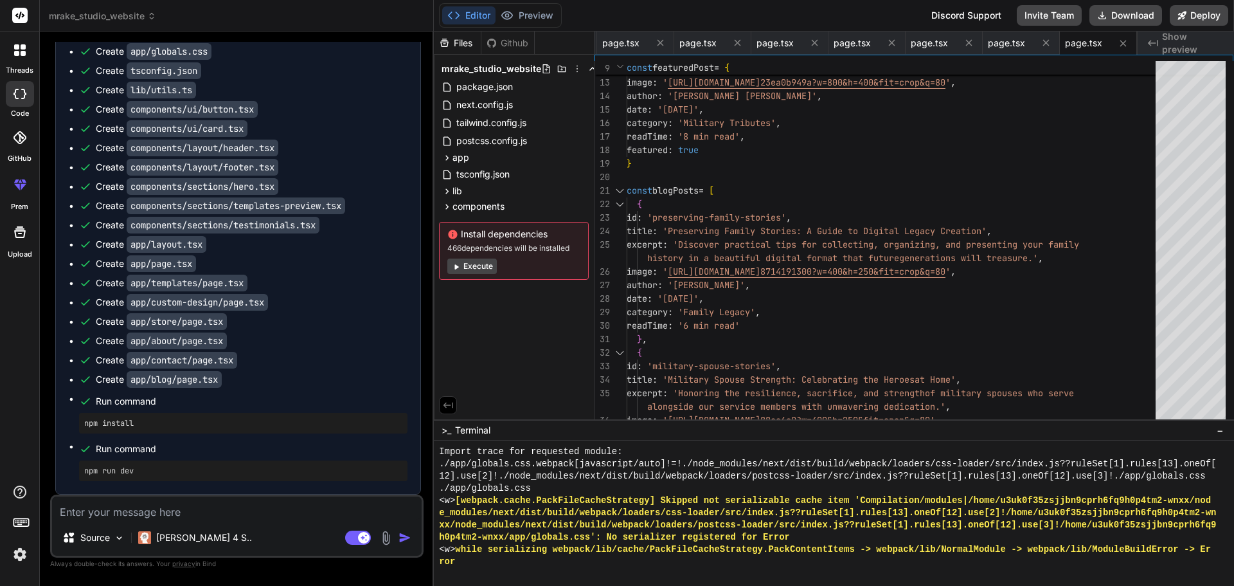
scroll to position [916, 0]
click at [517, 12] on button "Preview" at bounding box center [527, 15] width 63 height 18
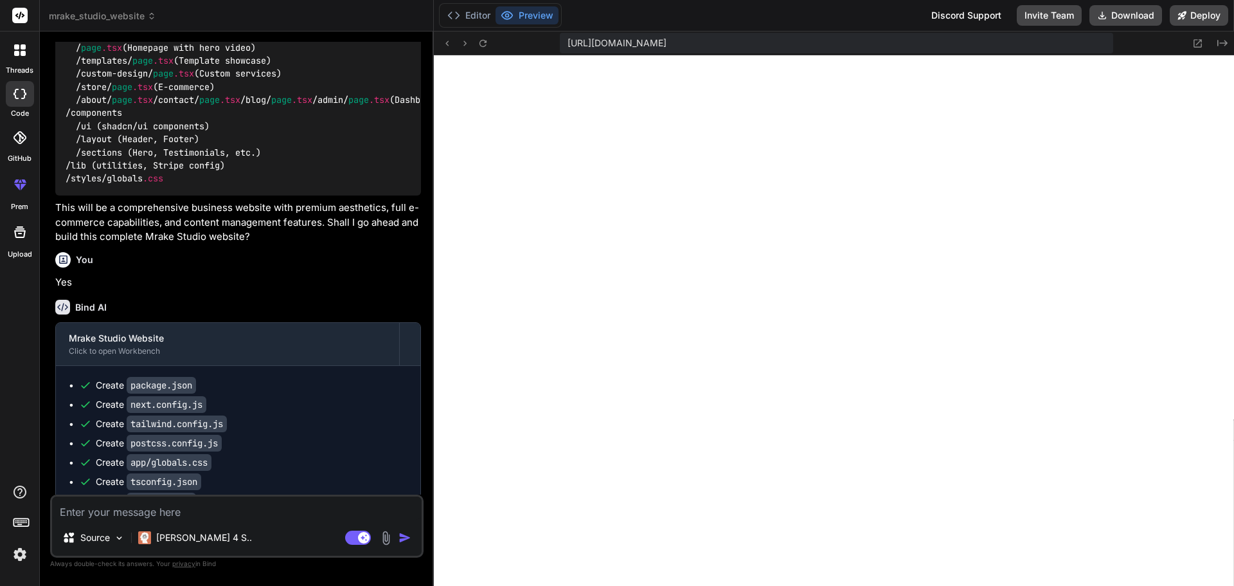
scroll to position [847, 0]
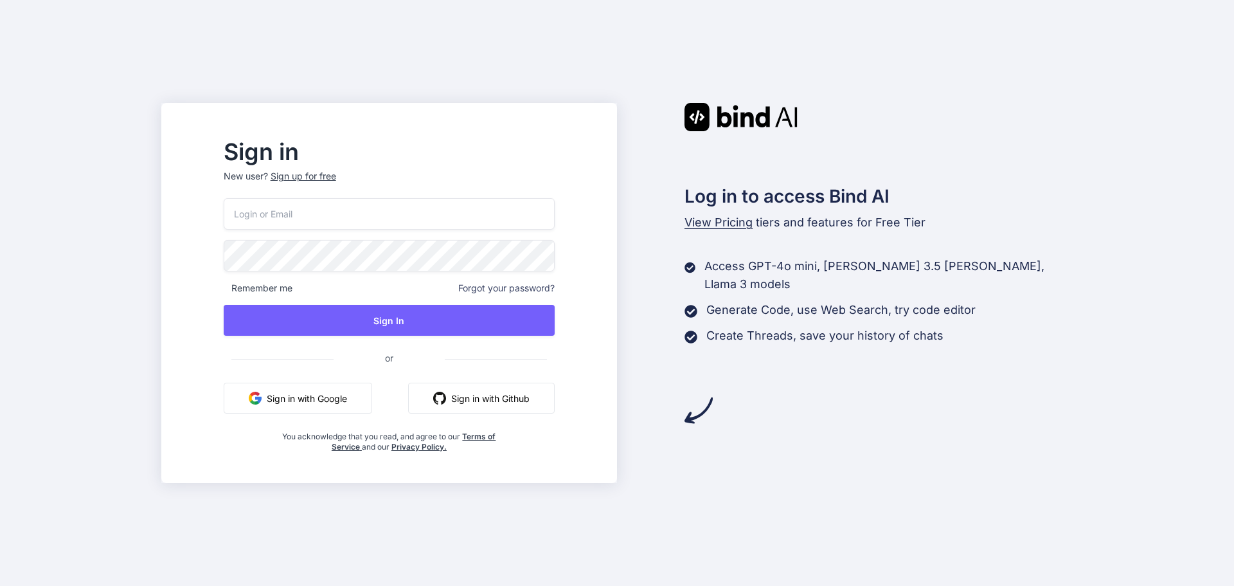
click at [332, 388] on button "Sign in with Google" at bounding box center [298, 398] width 149 height 31
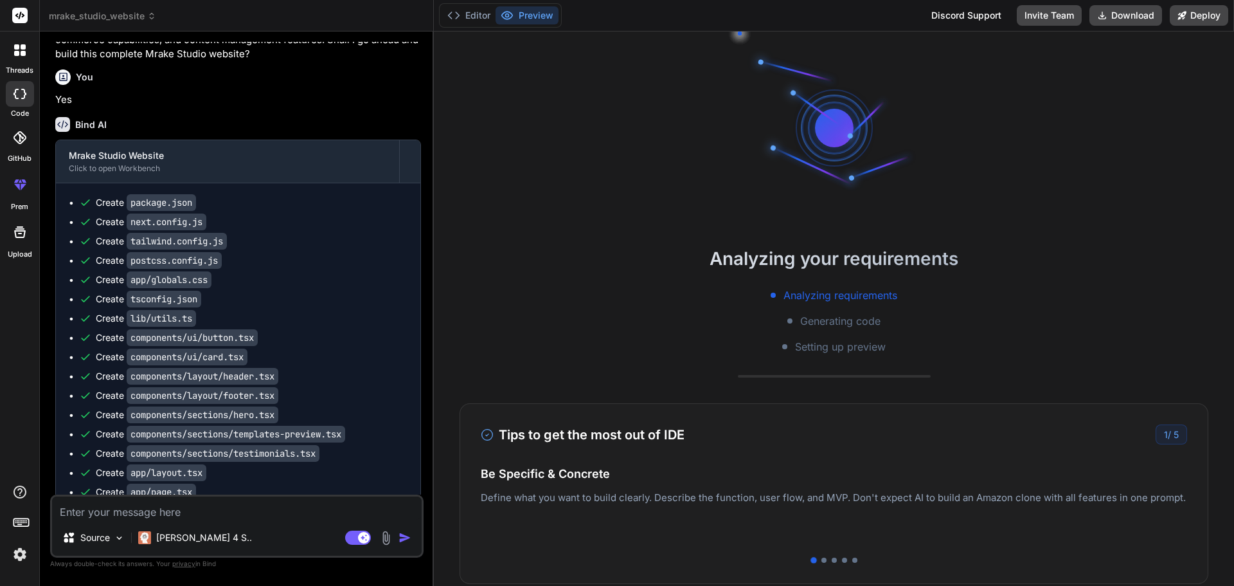
scroll to position [1297, 0]
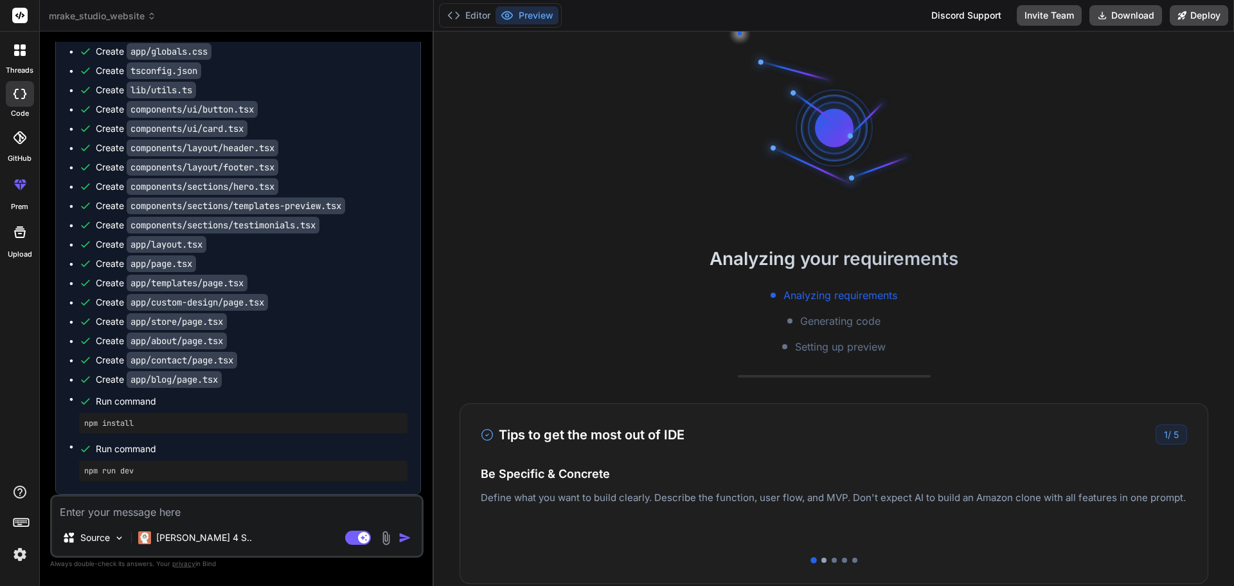
click at [822, 560] on div at bounding box center [824, 559] width 5 height 5
click at [832, 562] on div at bounding box center [834, 559] width 5 height 5
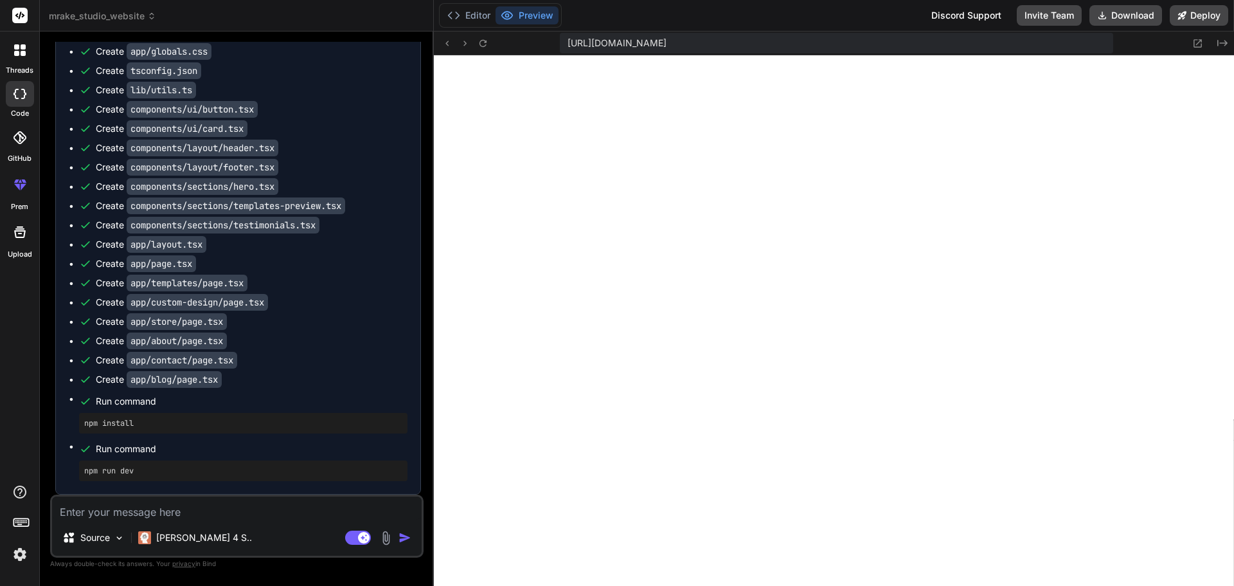
scroll to position [391, 0]
click at [1000, 35] on div "[URL][DOMAIN_NAME]" at bounding box center [836, 43] width 553 height 21
click at [999, 46] on div "[URL][DOMAIN_NAME]" at bounding box center [836, 43] width 553 height 21
click at [1198, 42] on icon at bounding box center [1199, 43] width 8 height 8
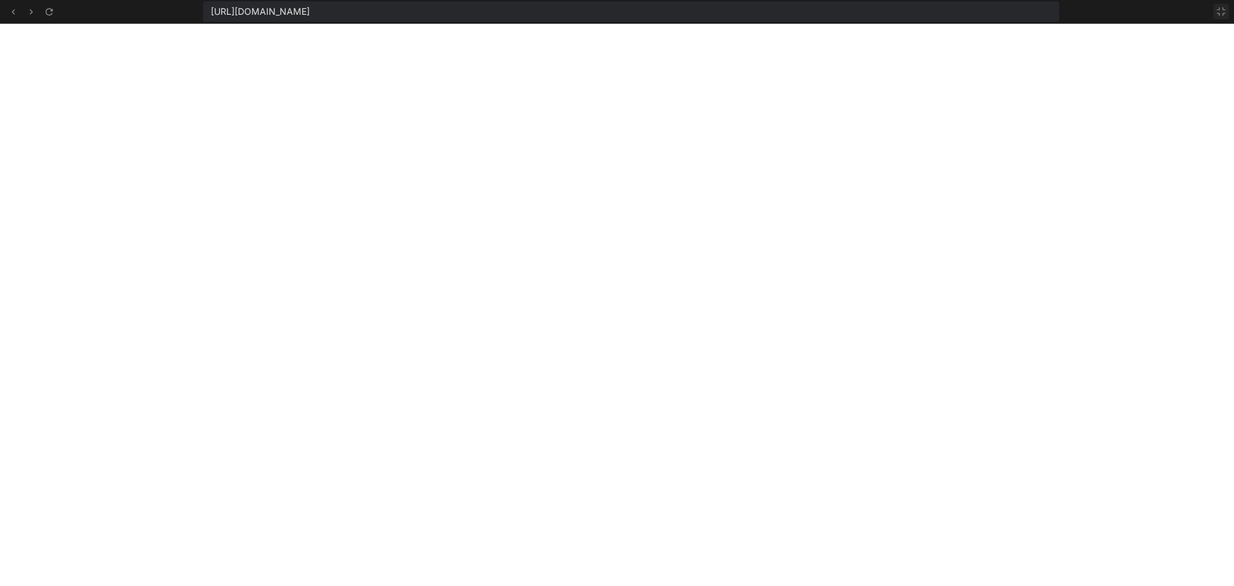
drag, startPoint x: 1217, startPoint y: 10, endPoint x: 1218, endPoint y: 26, distance: 16.1
click at [1217, 11] on button at bounding box center [1221, 11] width 15 height 15
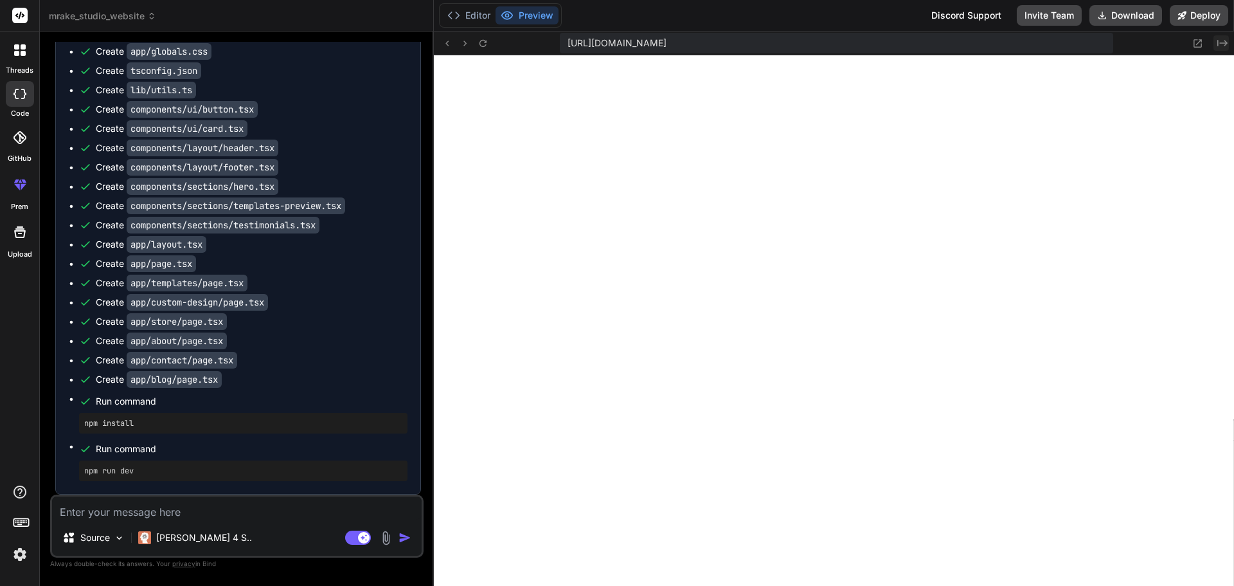
scroll to position [476, 0]
click at [1218, 45] on icon at bounding box center [1223, 43] width 10 height 6
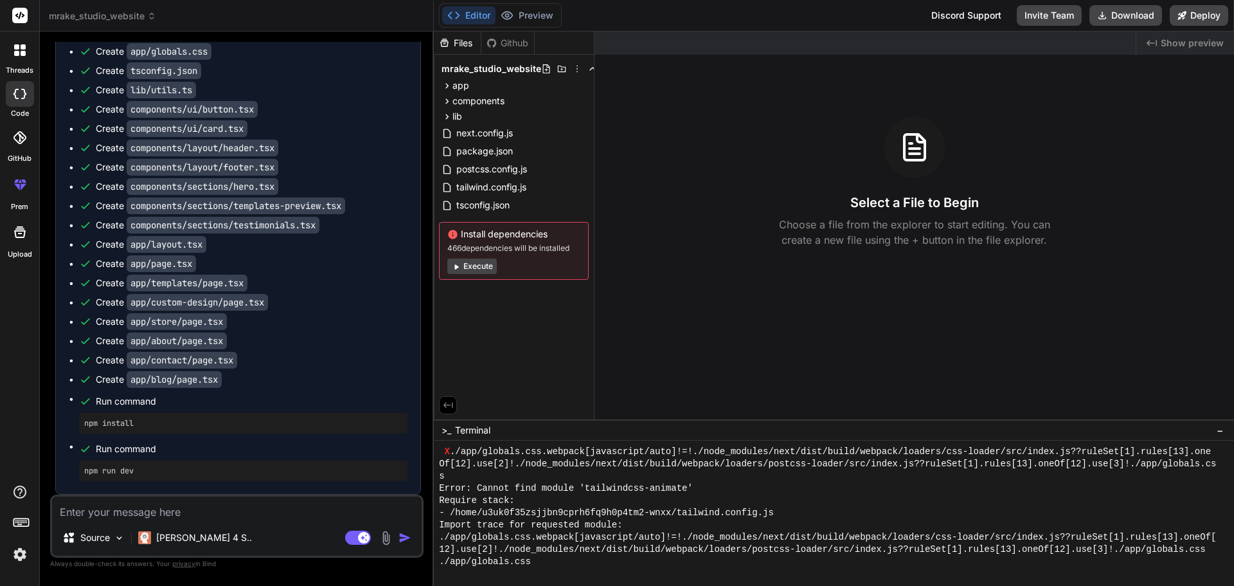
scroll to position [599, 0]
click at [484, 270] on button "Execute" at bounding box center [472, 265] width 50 height 15
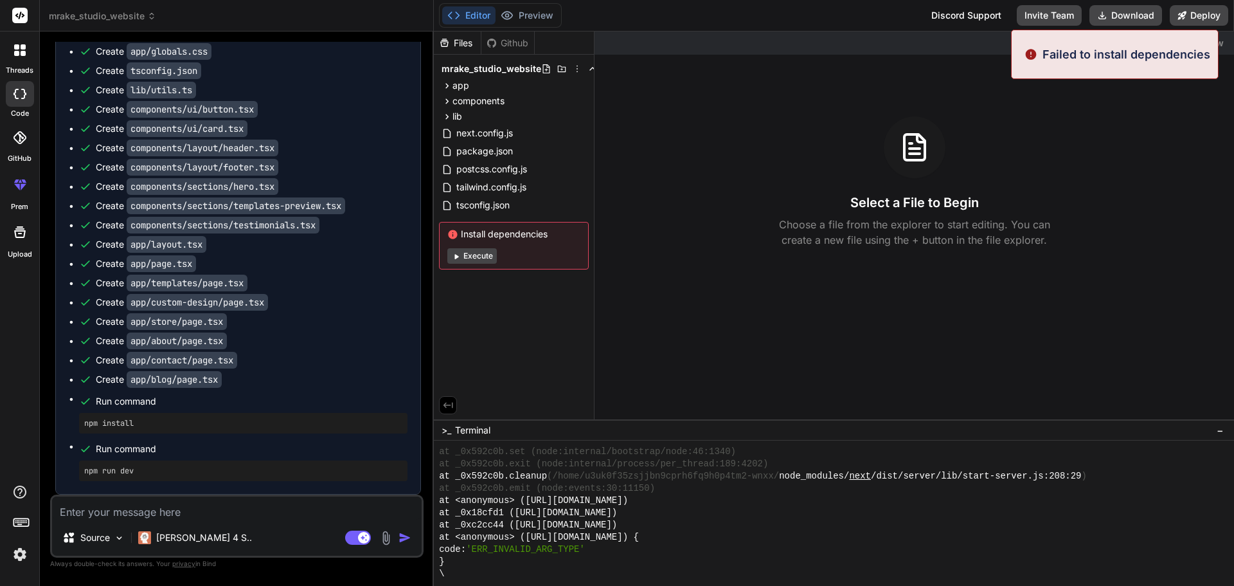
scroll to position [1845, 0]
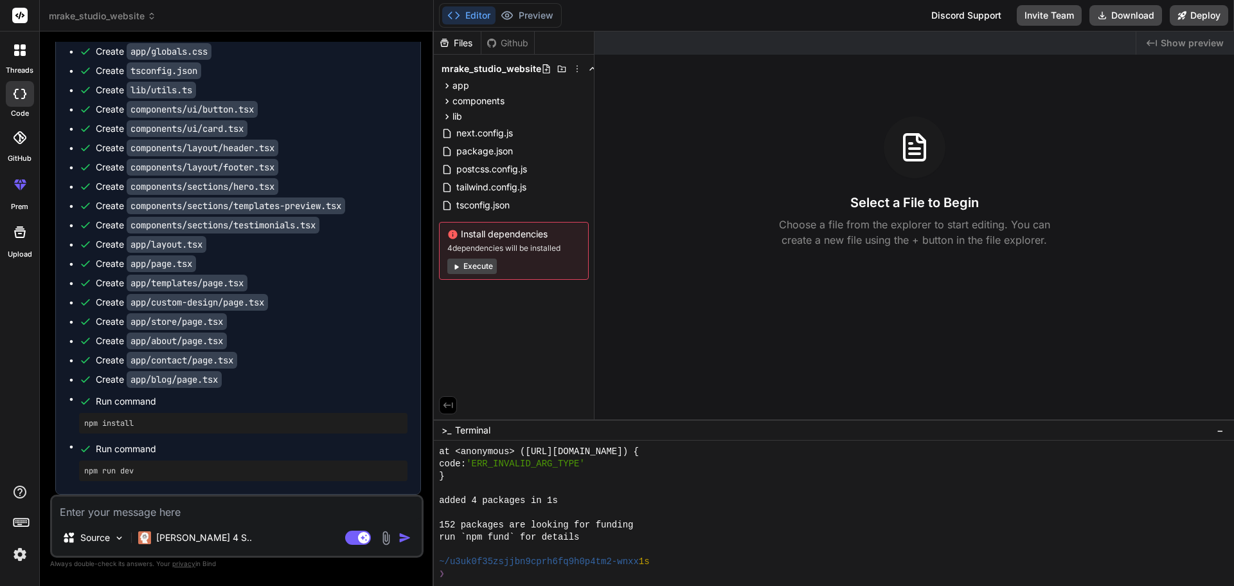
click at [478, 262] on button "Execute" at bounding box center [472, 265] width 50 height 15
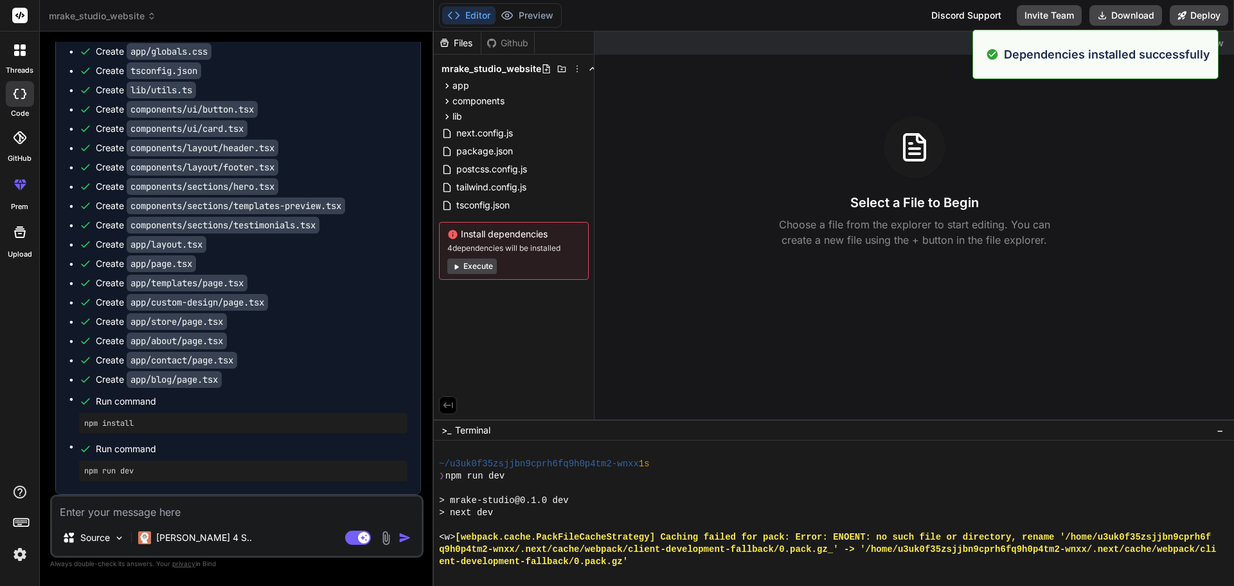
scroll to position [2248, 0]
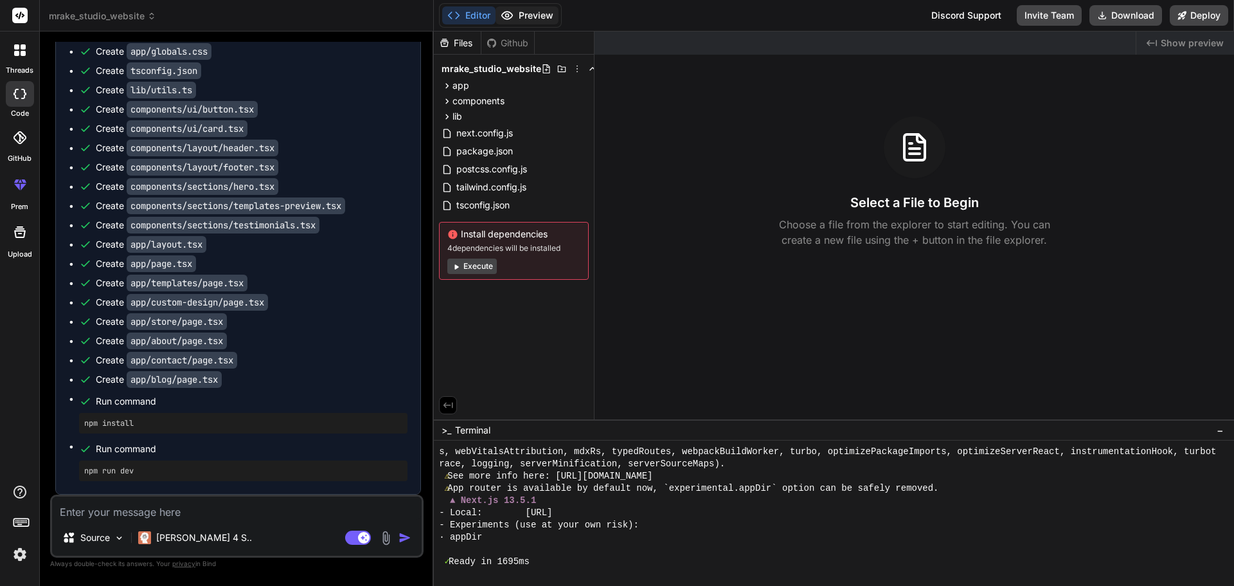
click at [531, 14] on button "Preview" at bounding box center [527, 15] width 63 height 18
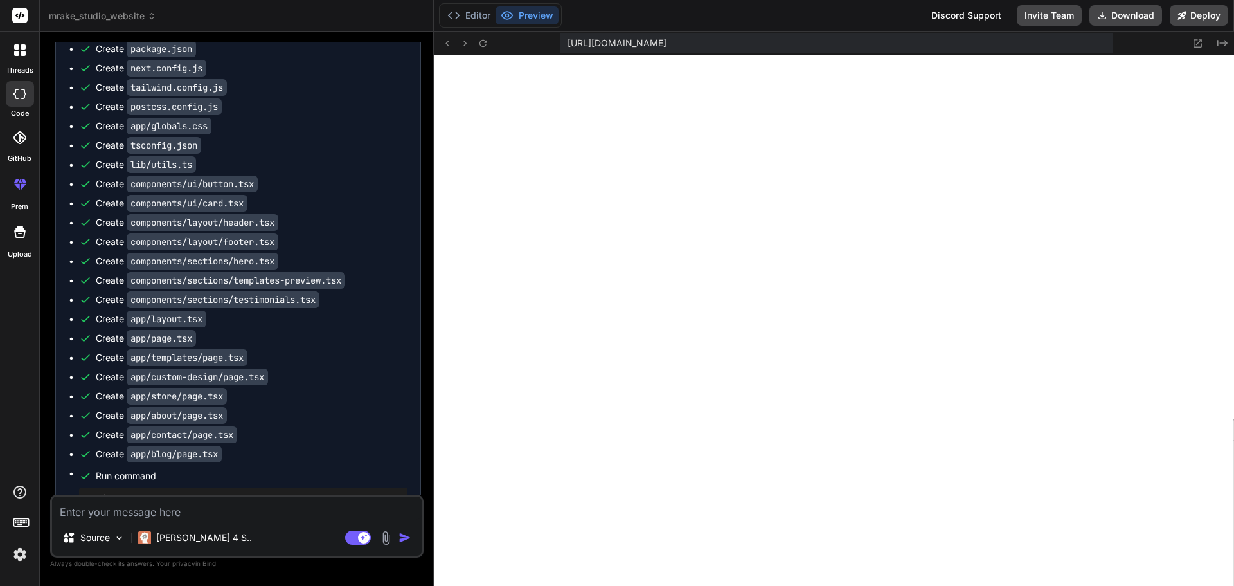
scroll to position [1297, 0]
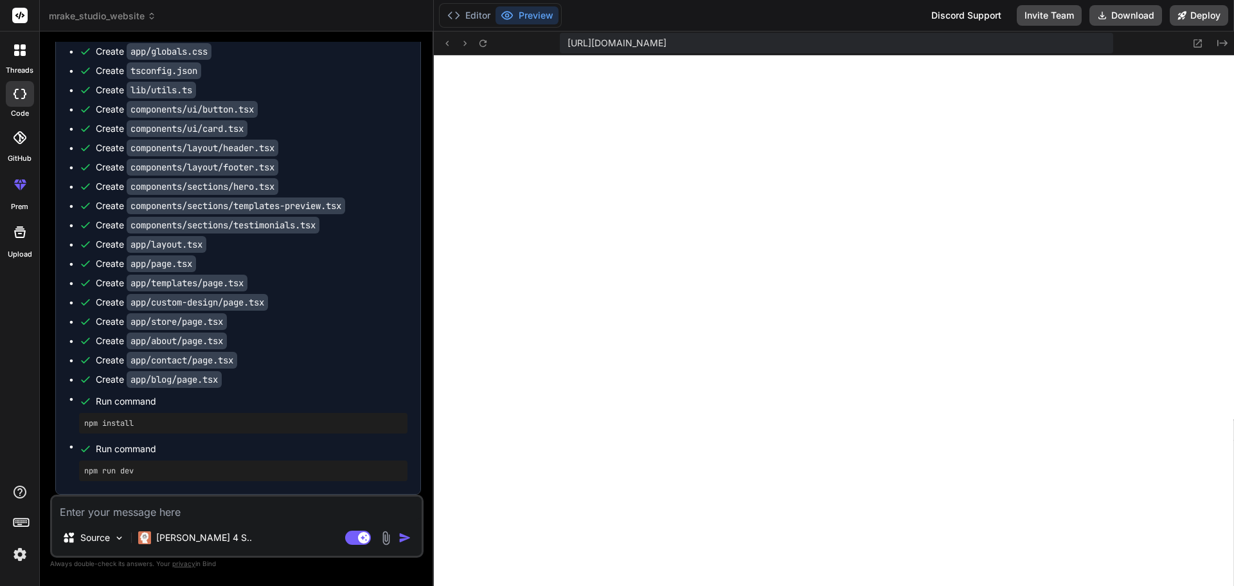
click at [254, 513] on textarea at bounding box center [237, 507] width 370 height 23
type textarea "x"
type textarea "F"
type textarea "x"
type textarea "Fi"
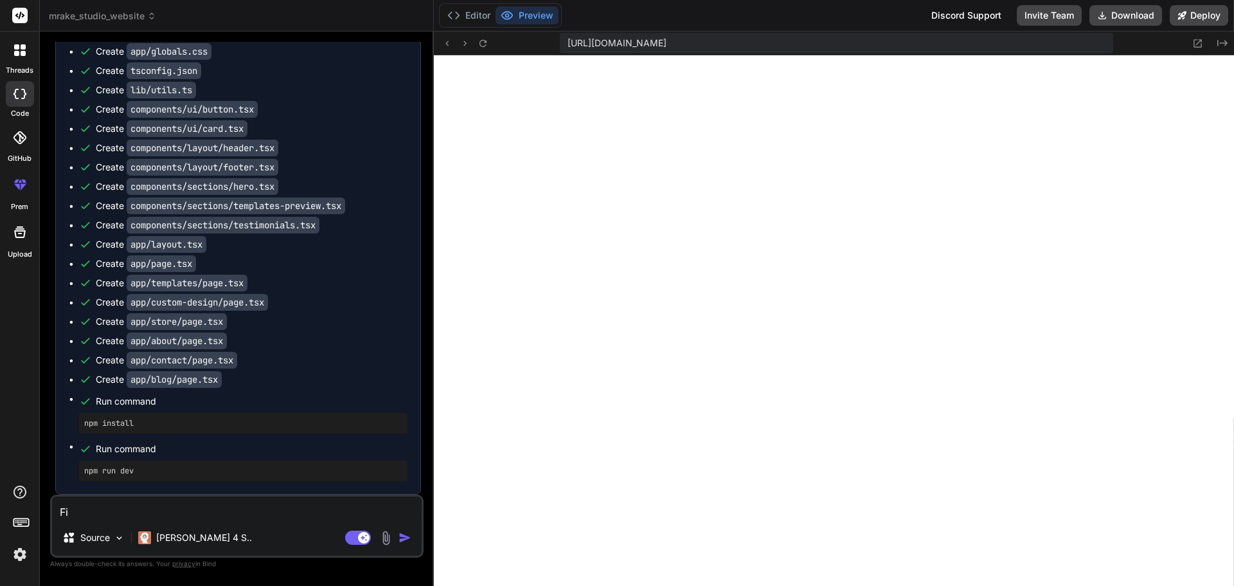
type textarea "x"
type textarea "Fix"
type textarea "x"
type textarea "Fix"
type textarea "x"
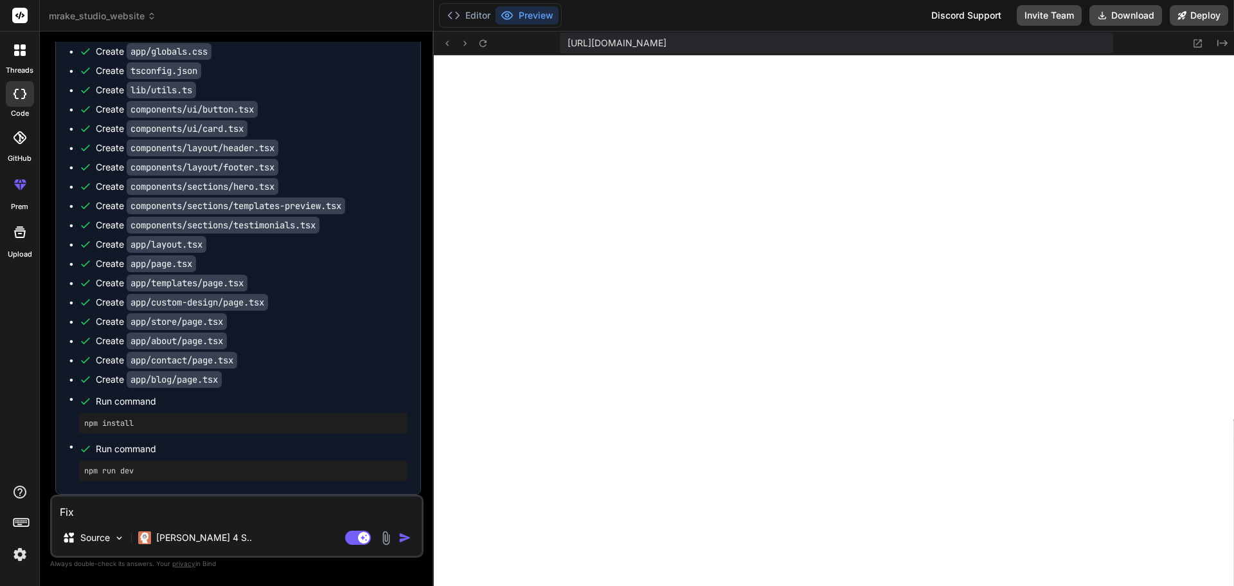
type textarea "Fix t"
type textarea "x"
type textarea "Fix th"
type textarea "x"
type textarea "Fix the"
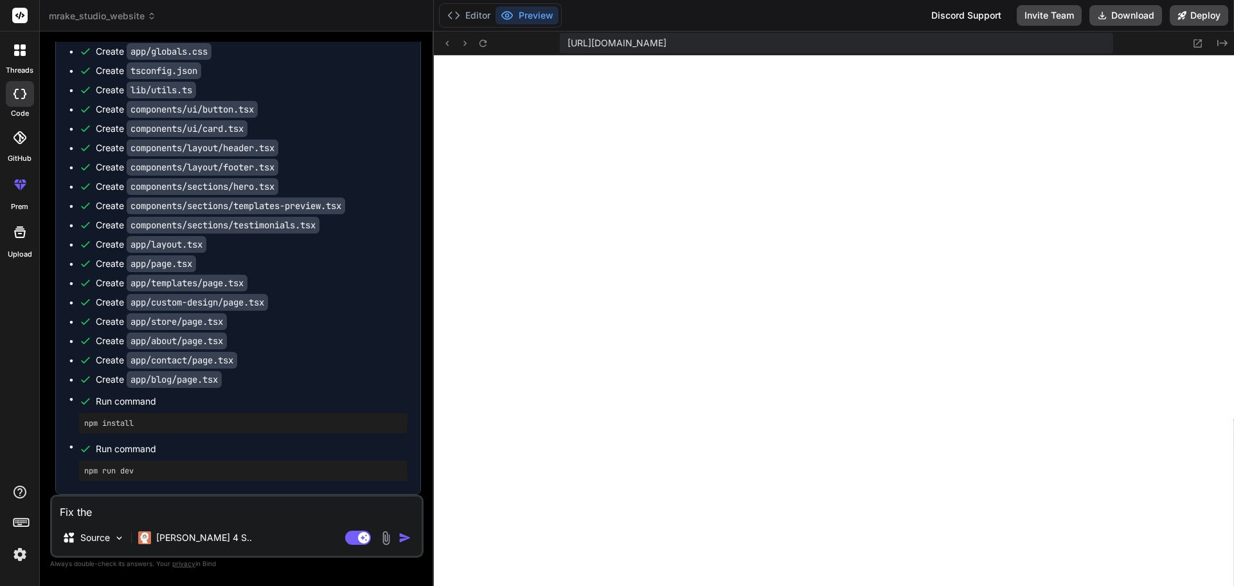
type textarea "x"
type textarea "Fix the"
type textarea "x"
type textarea "Fix the e"
type textarea "x"
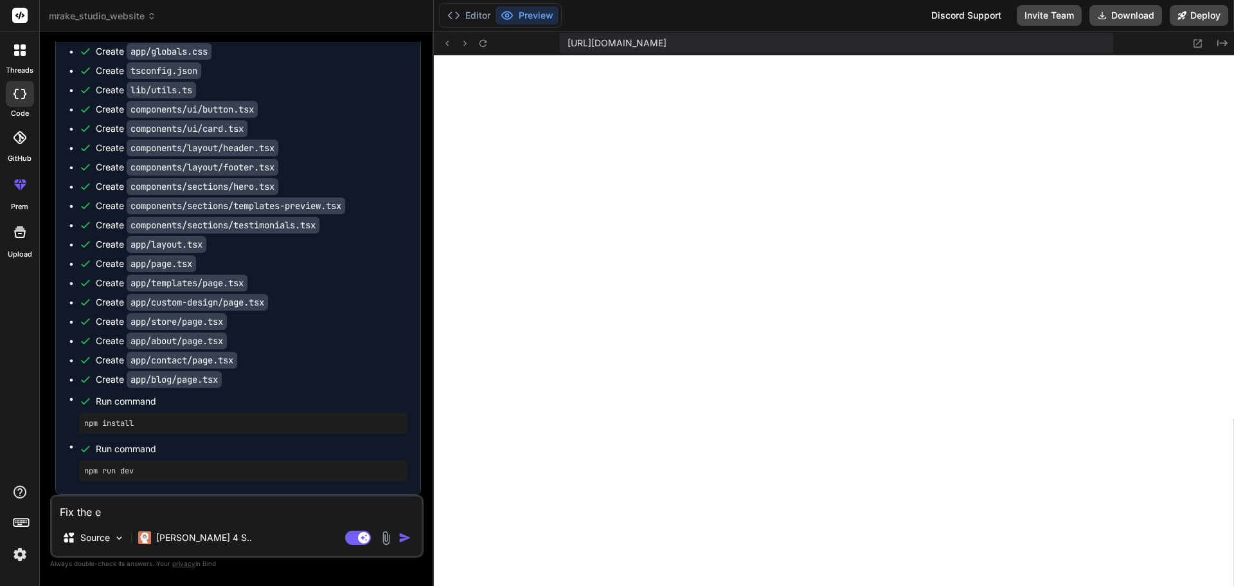
type textarea "Fix the er"
type textarea "x"
type textarea "Fix the err"
type textarea "x"
type textarea "Fix the erro"
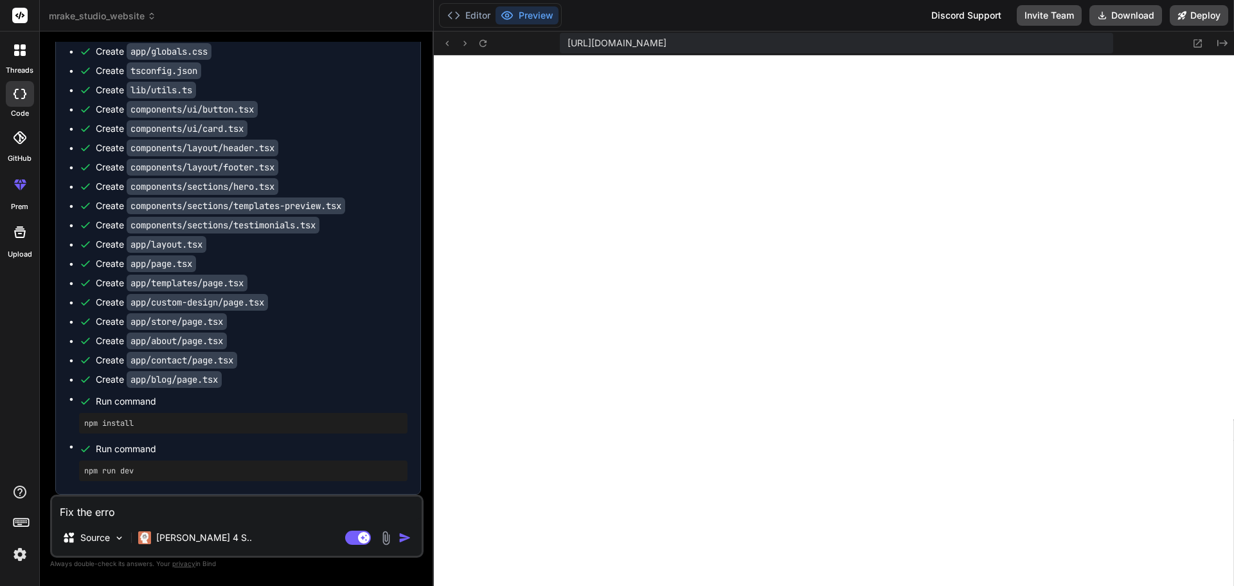
type textarea "x"
type textarea "Fix the error"
type textarea "x"
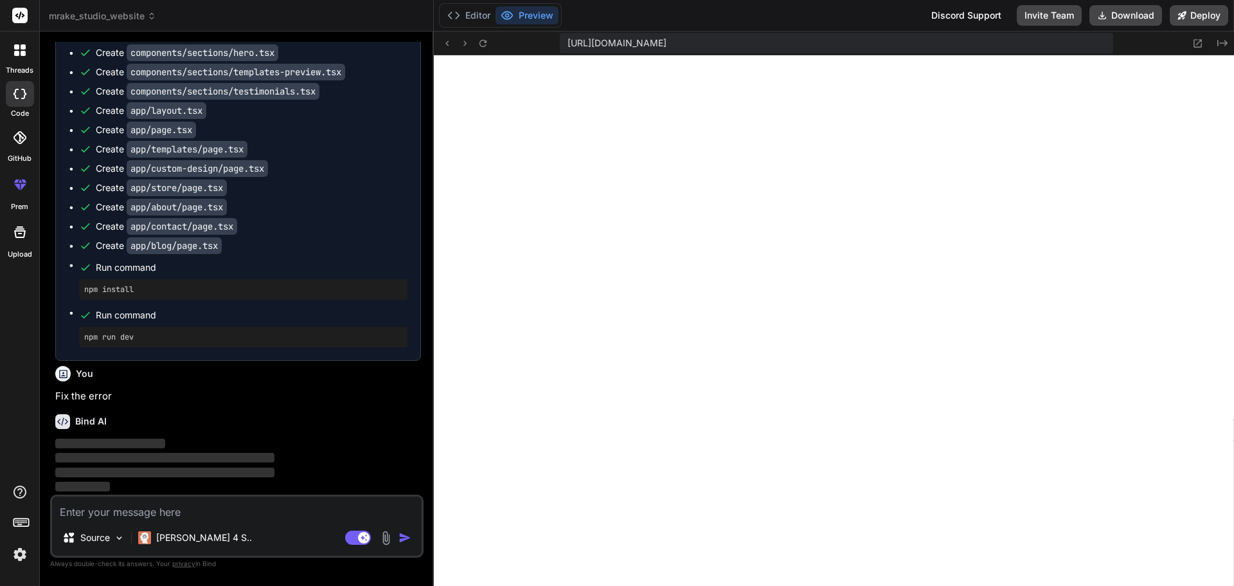
scroll to position [1430, 0]
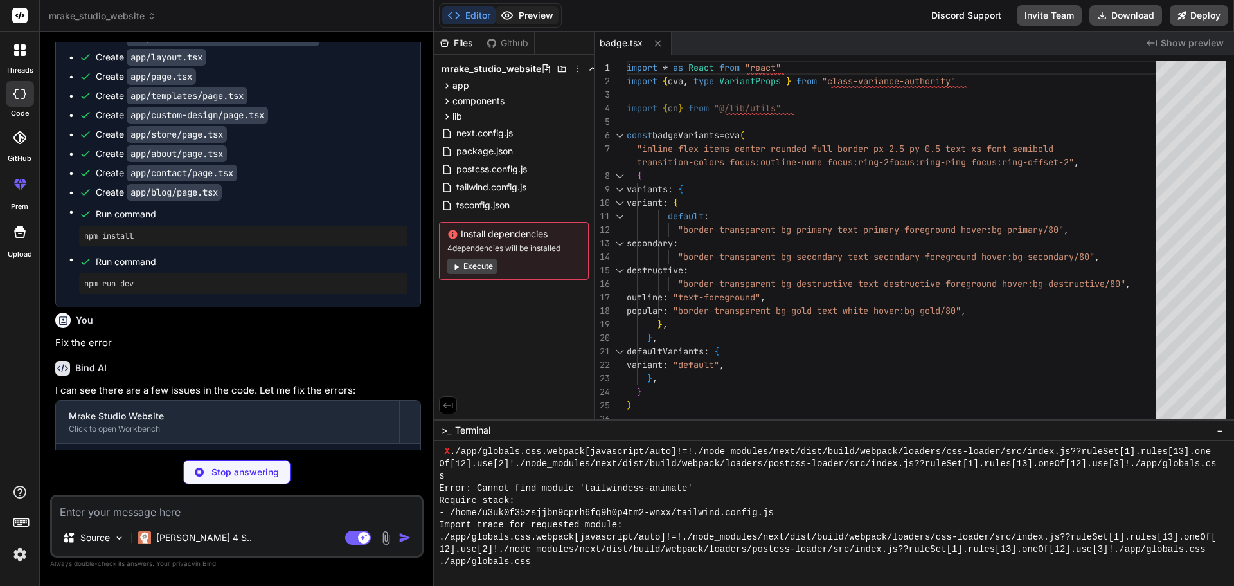
click at [535, 14] on button "Preview" at bounding box center [527, 15] width 63 height 18
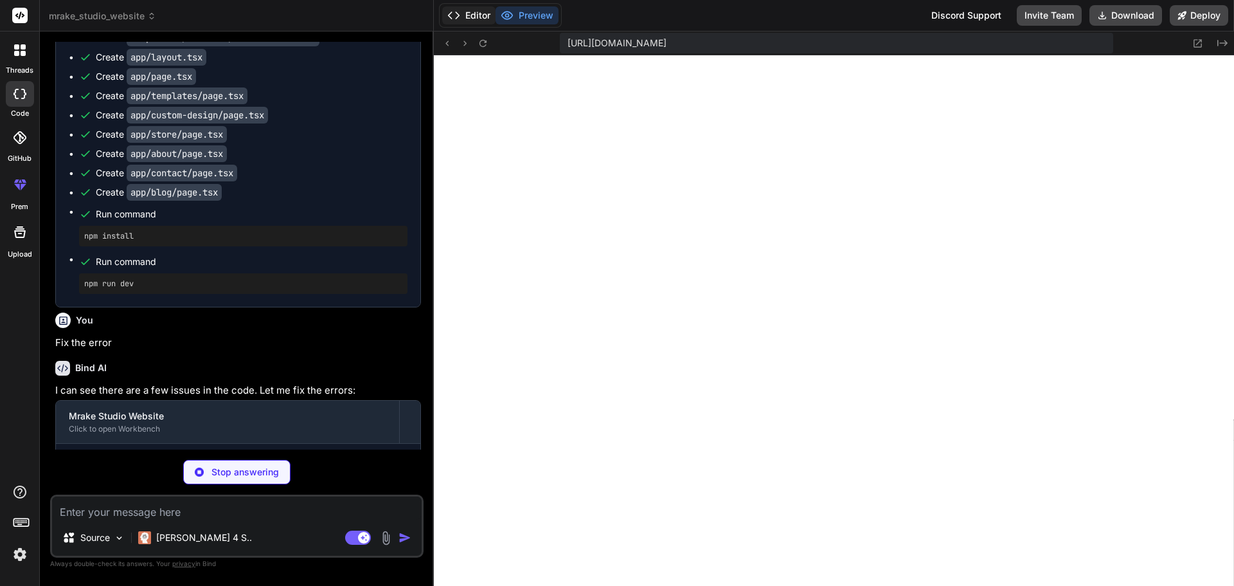
click at [460, 22] on button "Editor" at bounding box center [468, 15] width 53 height 18
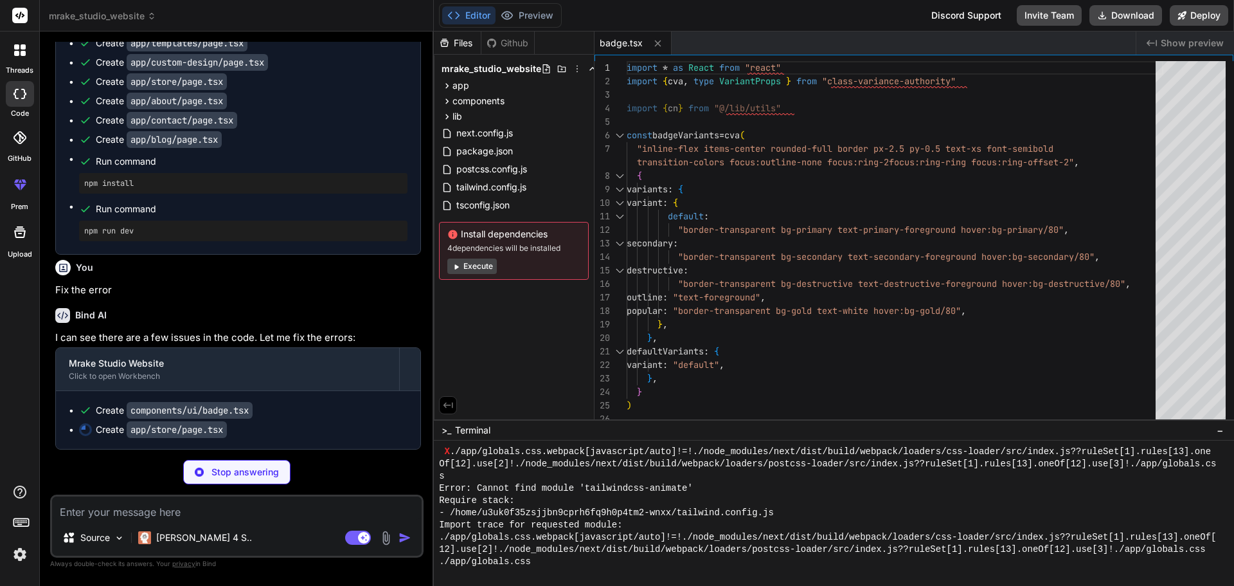
scroll to position [1537, 0]
type textarea "x"
type textarea "</div> </motion.div> </div> </section> </div> ) }"
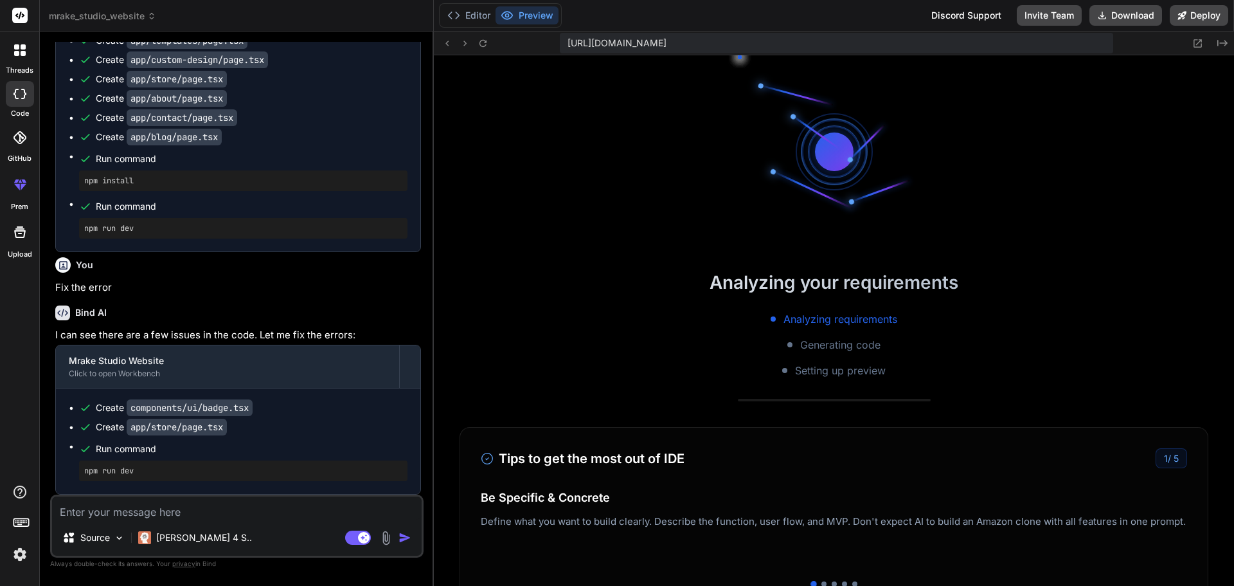
scroll to position [6743, 0]
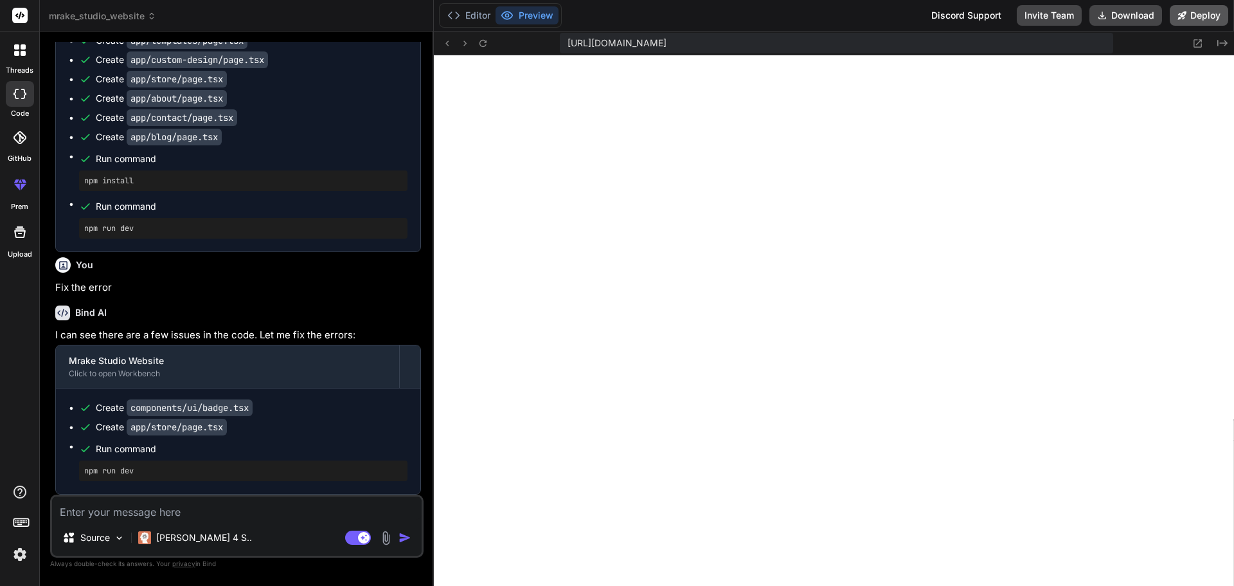
click at [1194, 12] on button "Deploy" at bounding box center [1199, 15] width 59 height 21
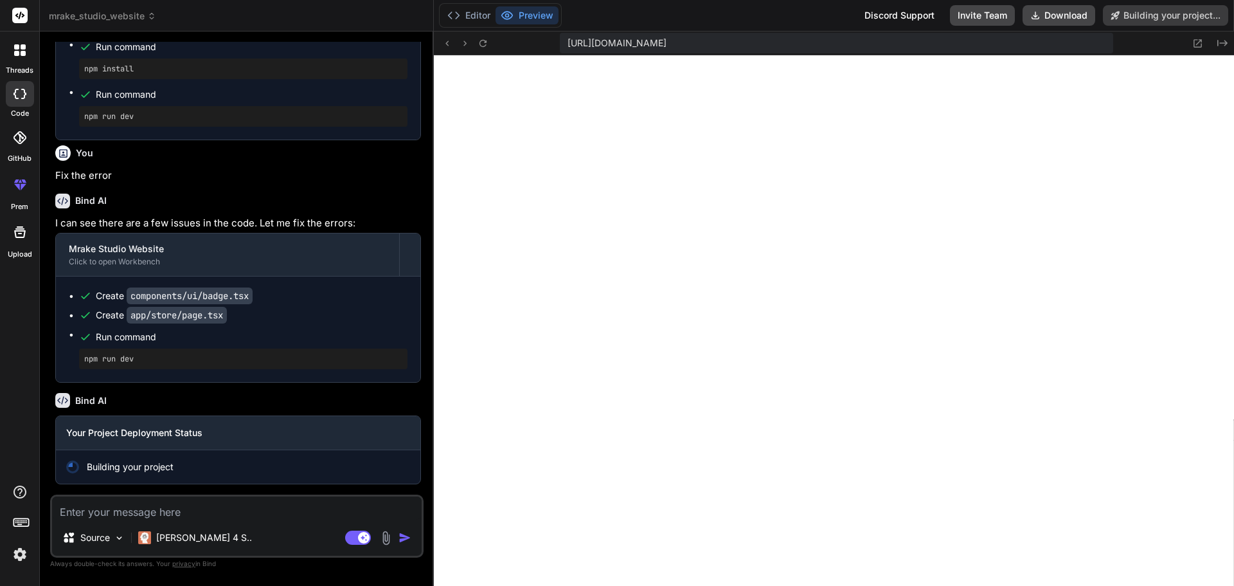
scroll to position [1587, 0]
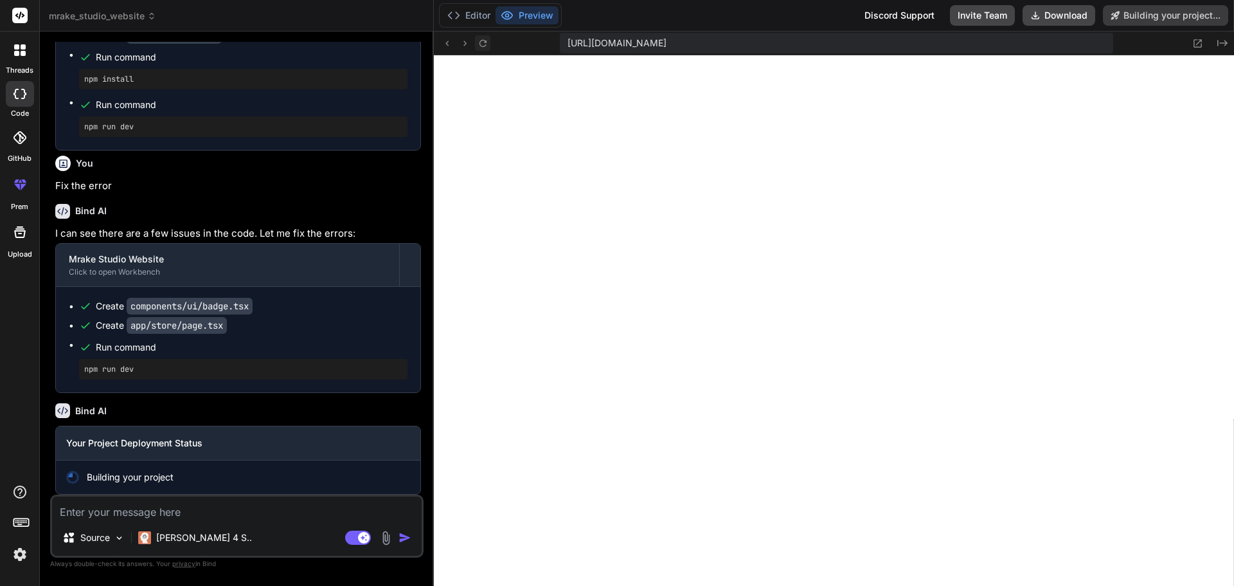
click at [485, 46] on icon at bounding box center [483, 43] width 11 height 11
click at [24, 523] on rect at bounding box center [24, 522] width 1 height 1
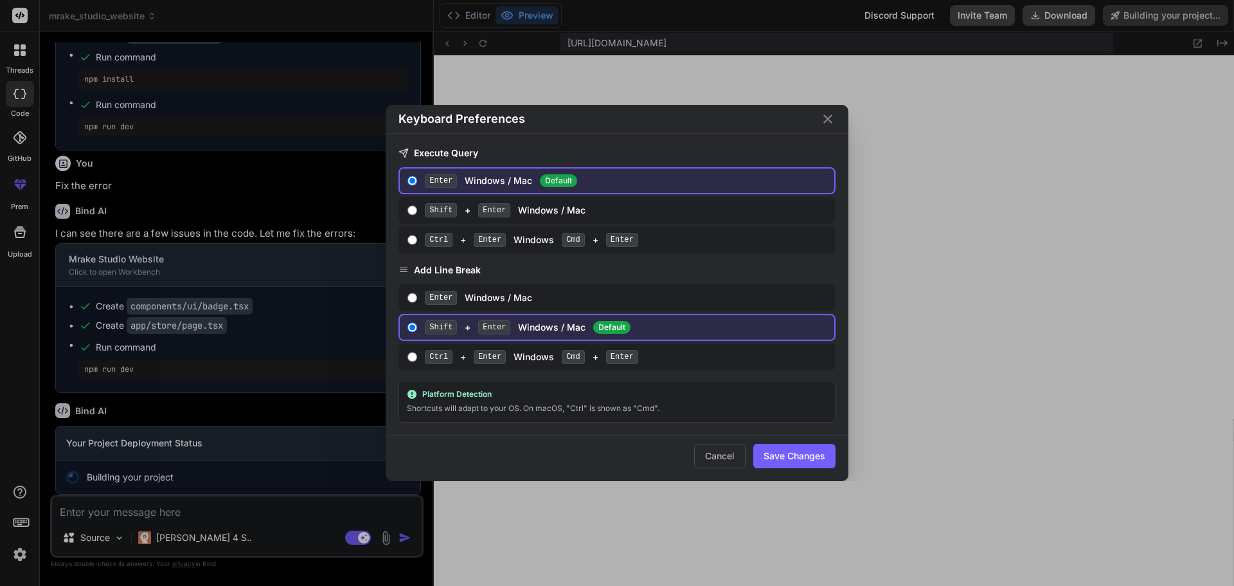
click at [24, 523] on div "Keyboard Preferences Execute Query Enter Windows / Mac Default Shift + Enter Wi…" at bounding box center [617, 293] width 1234 height 586
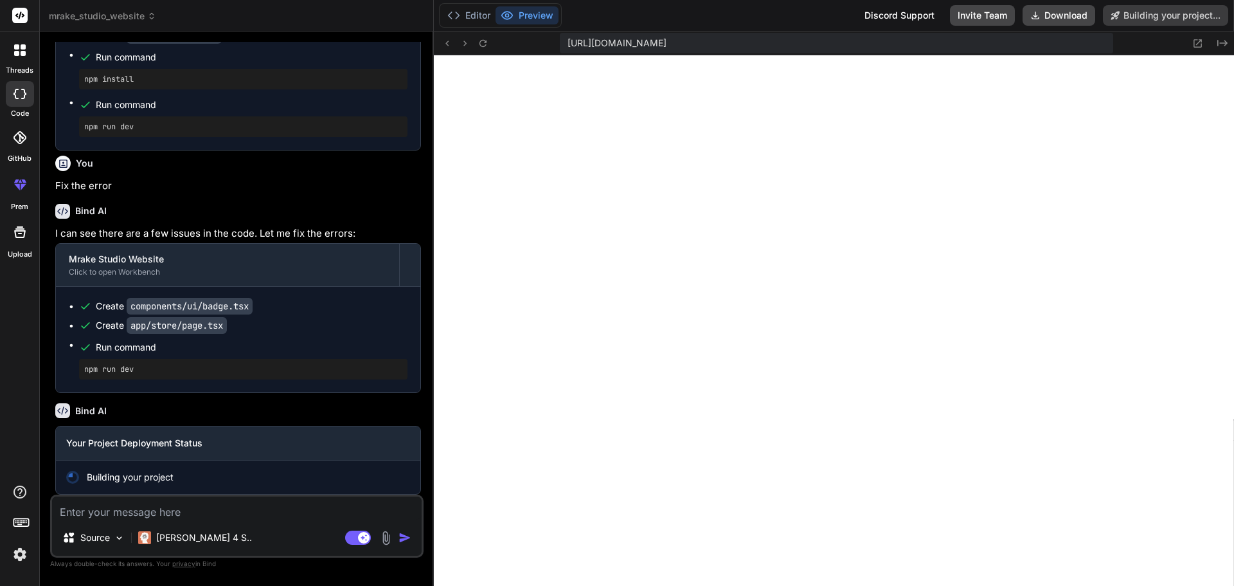
click at [22, 189] on icon at bounding box center [19, 184] width 15 height 15
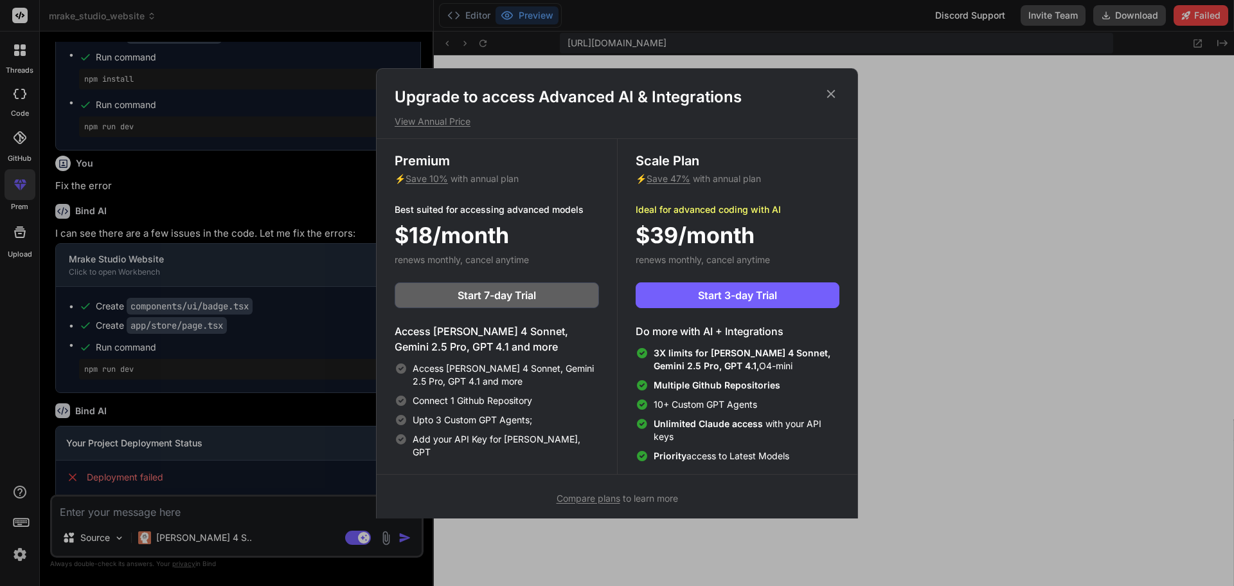
scroll to position [6816, 0]
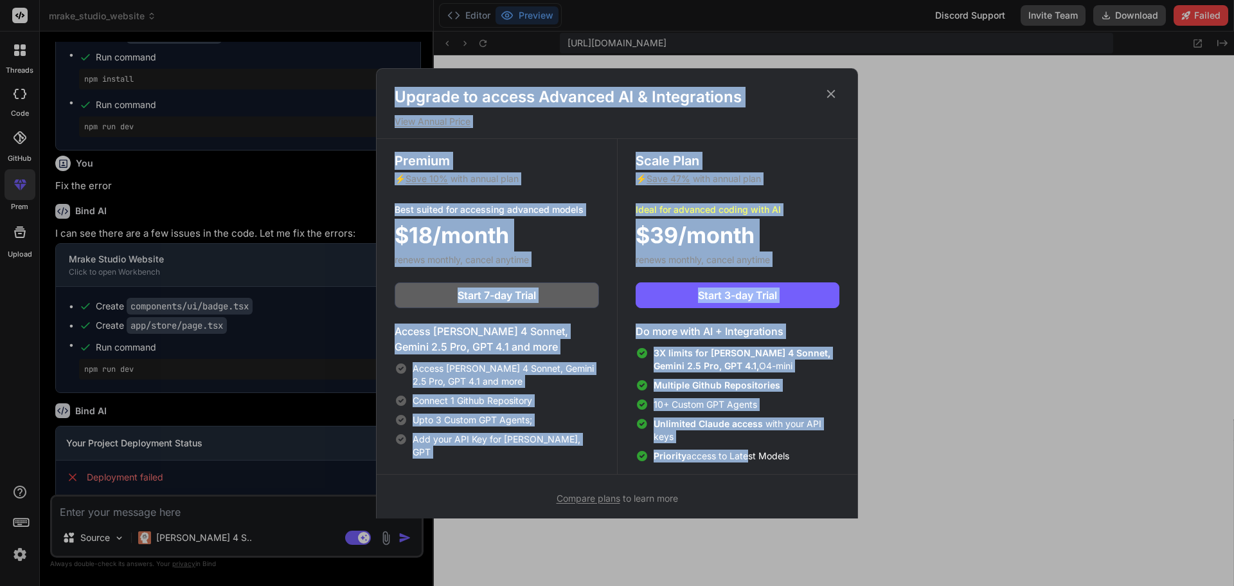
drag, startPoint x: 829, startPoint y: 97, endPoint x: 750, endPoint y: 453, distance: 365.0
click at [750, 453] on div "Upgrade to access Advanced AI & Integrations View Annual Price Premium ⚡ Save 1…" at bounding box center [617, 296] width 481 height 419
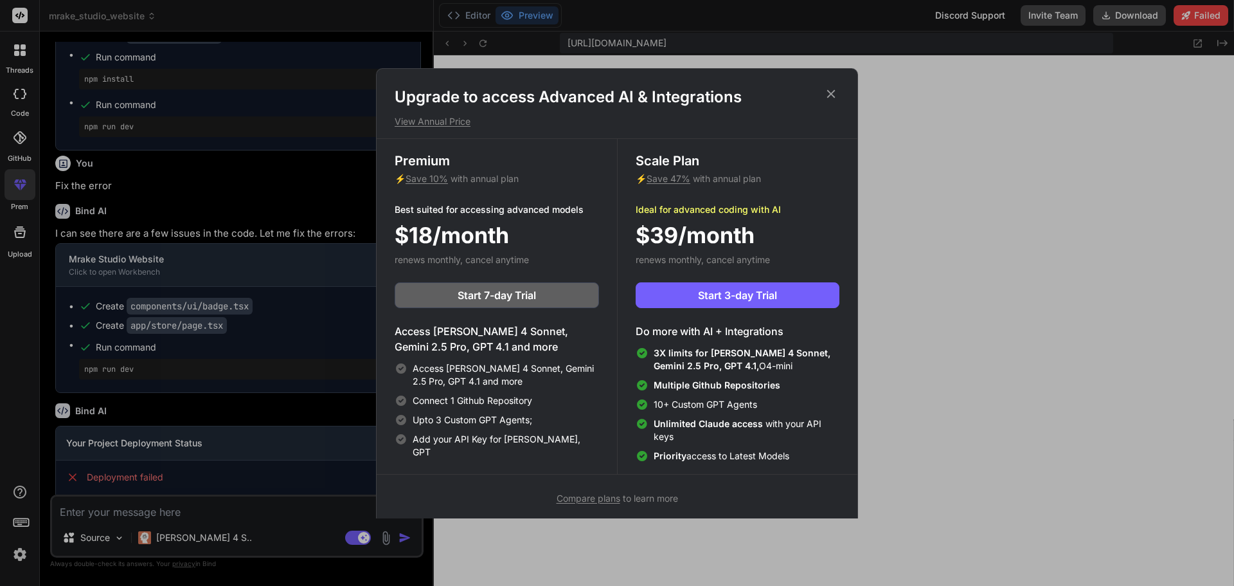
click at [469, 507] on div "Upgrade to access Advanced AI & Integrations View Annual Price Premium ⚡ Save 1…" at bounding box center [617, 296] width 482 height 456
click at [1061, 374] on div "Upgrade to access Advanced AI & Integrations View Annual Price Premium ⚡ Save 1…" at bounding box center [617, 293] width 1234 height 586
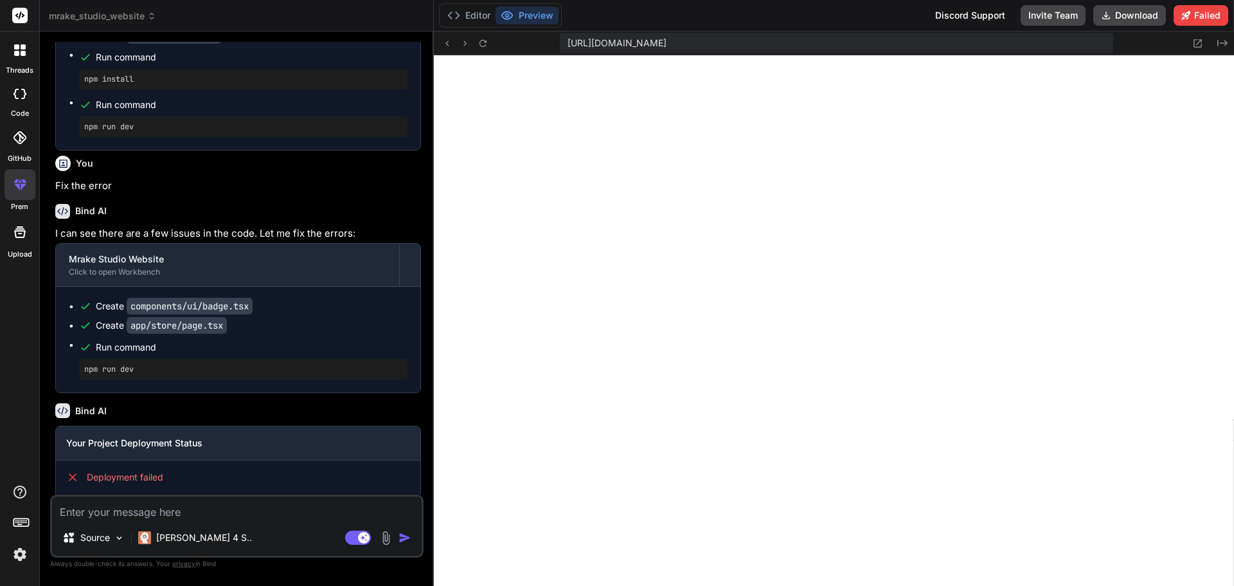
scroll to position [1688, 0]
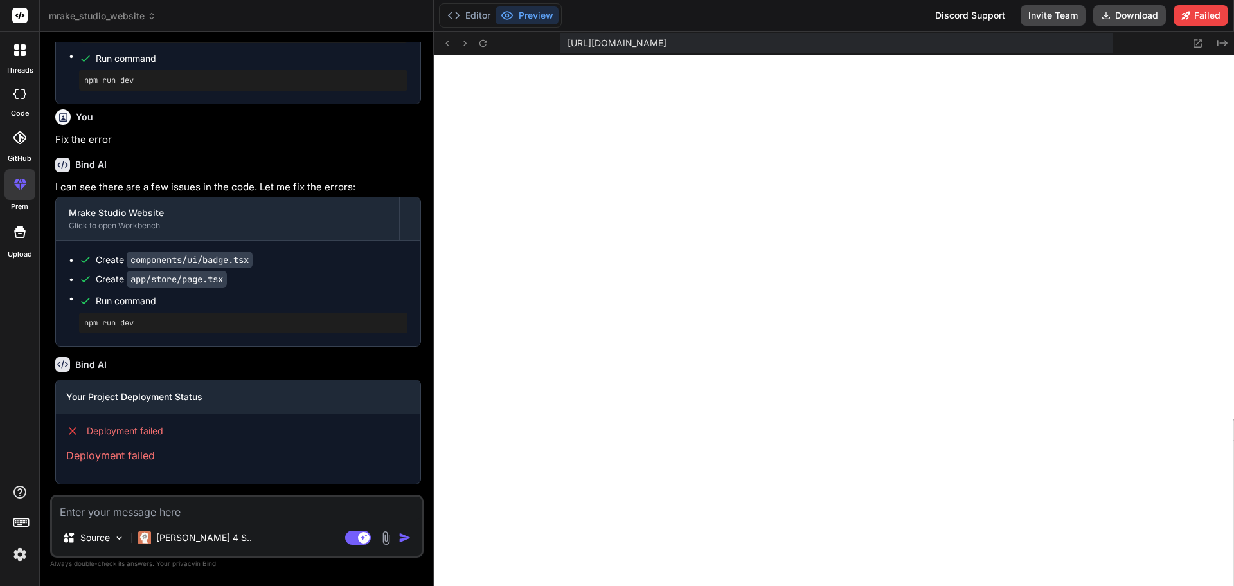
click at [176, 361] on div "Bind AI" at bounding box center [238, 364] width 366 height 15
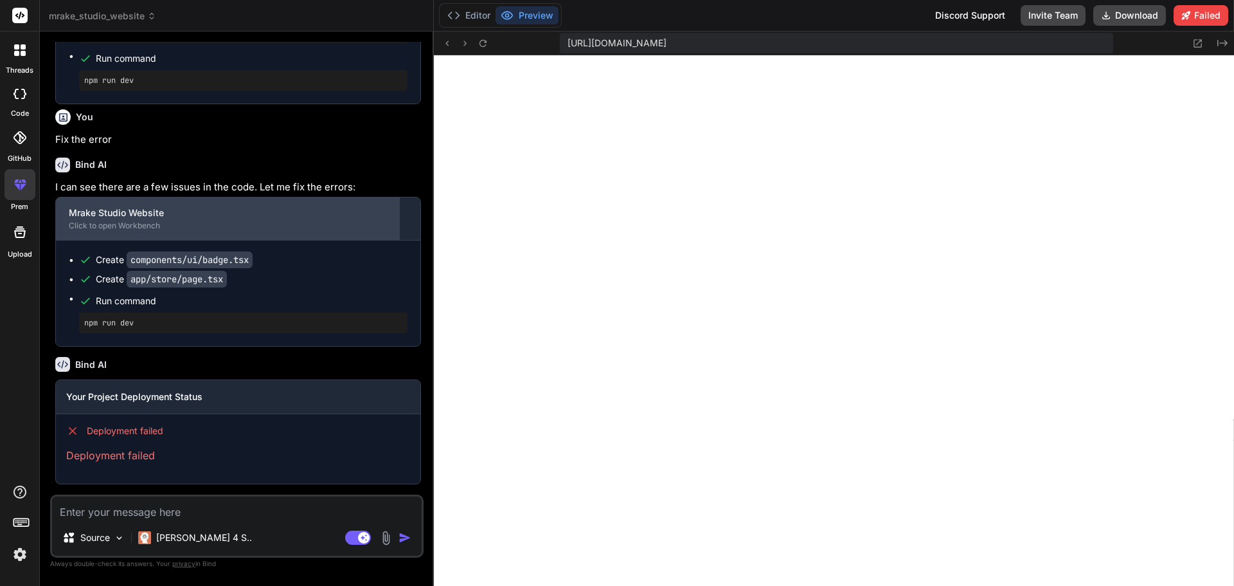
scroll to position [1623, 0]
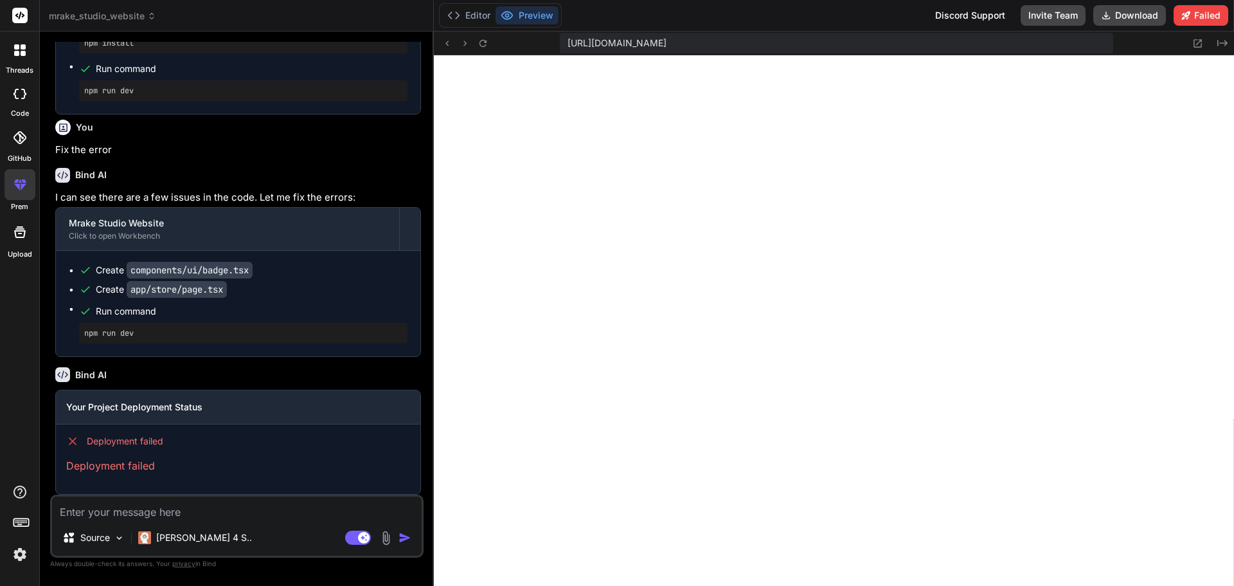
click at [262, 508] on textarea at bounding box center [237, 507] width 370 height 23
type textarea "x"
type textarea "F"
type textarea "x"
type textarea "Fi"
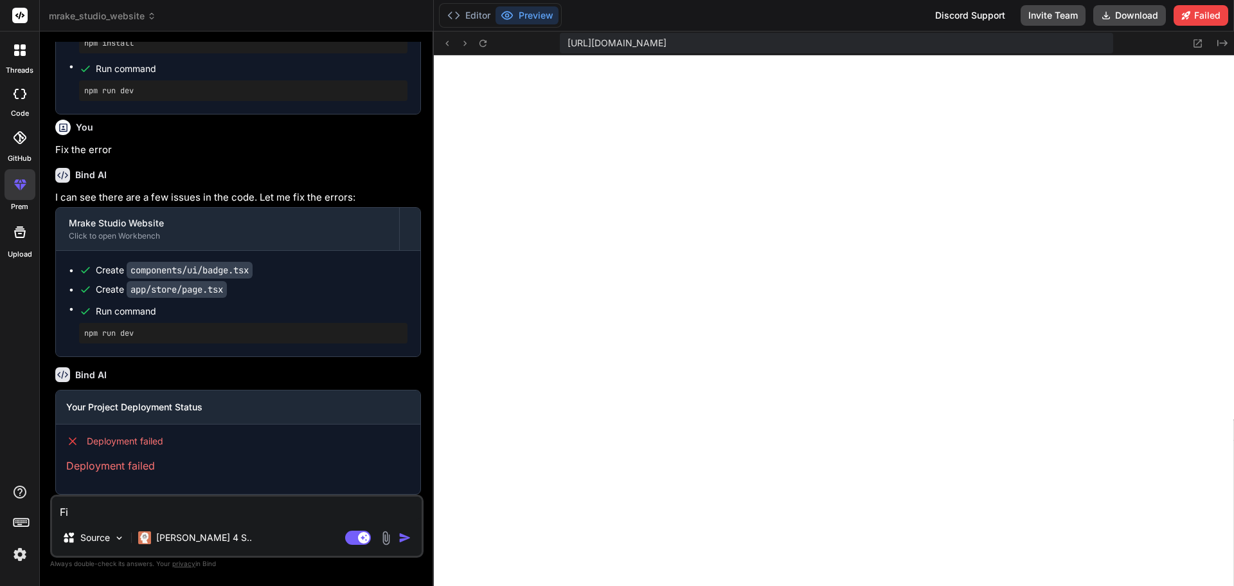
type textarea "x"
type textarea "Fix"
type textarea "x"
type textarea "Fix"
type textarea "x"
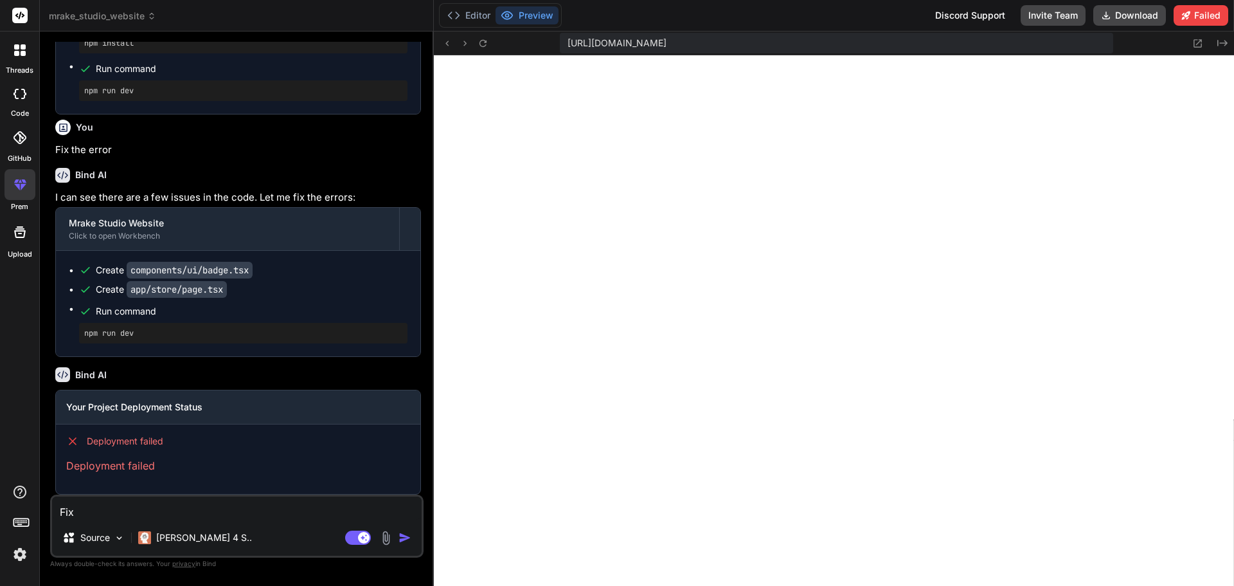
type textarea "Fix e"
type textarea "x"
type textarea "Fix er"
type textarea "x"
type textarea "Fix erro"
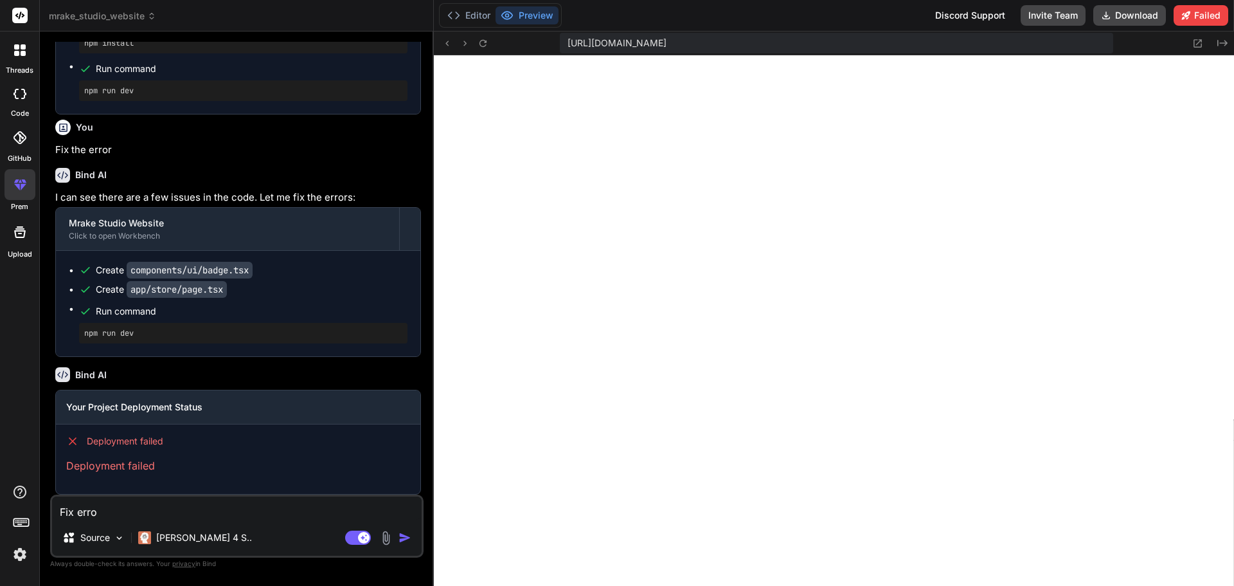
type textarea "x"
type textarea "Fix error"
type textarea "x"
type textarea "Fix error:"
type textarea "x"
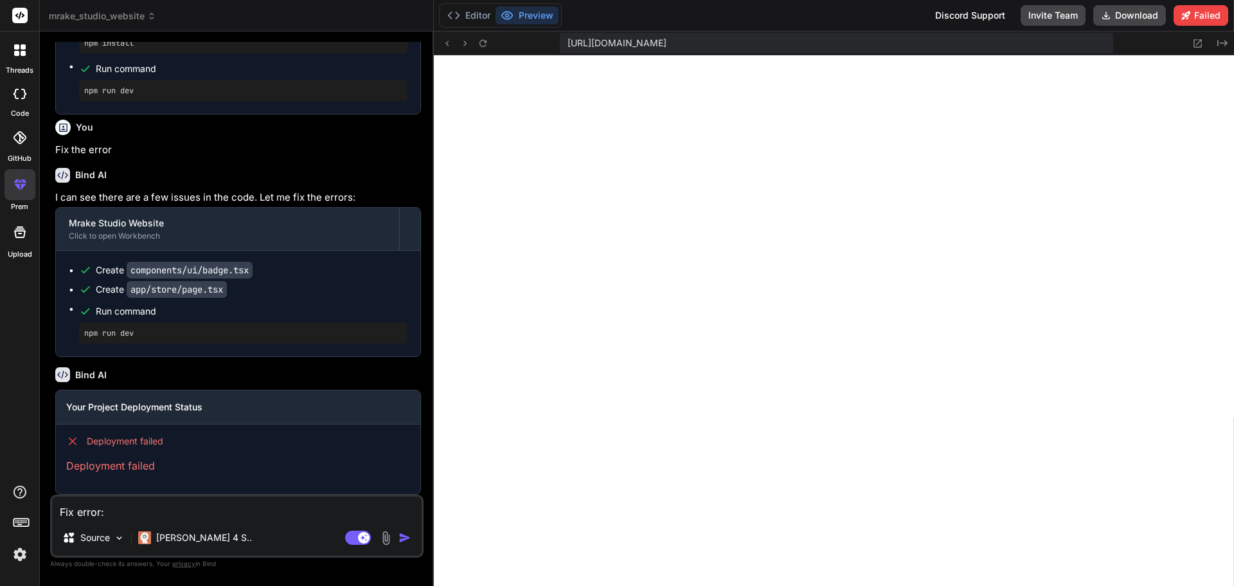
type textarea "Fix error:"
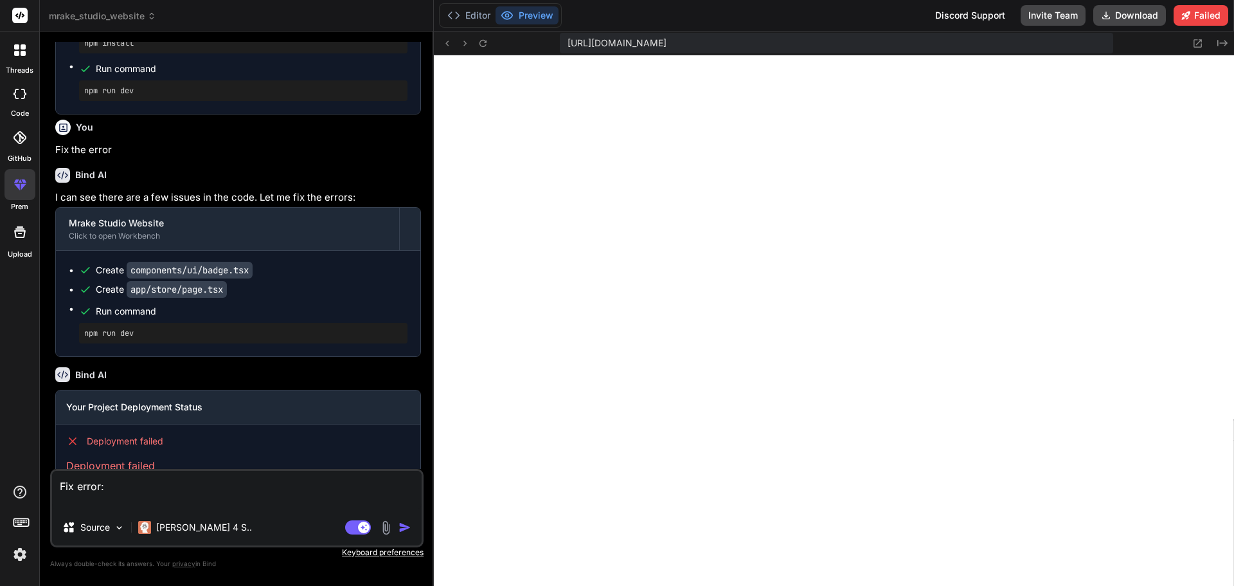
type textarea "x"
type textarea "Fix error:"
paste textarea "./app/globals.css.webpack[javascript/auto]!=!./node_modules/next/dist/build/web…"
type textarea "x"
type textarea "Fix error: ./app/globals.css.webpack[javascript/auto]!=!./node_modules/next/dis…"
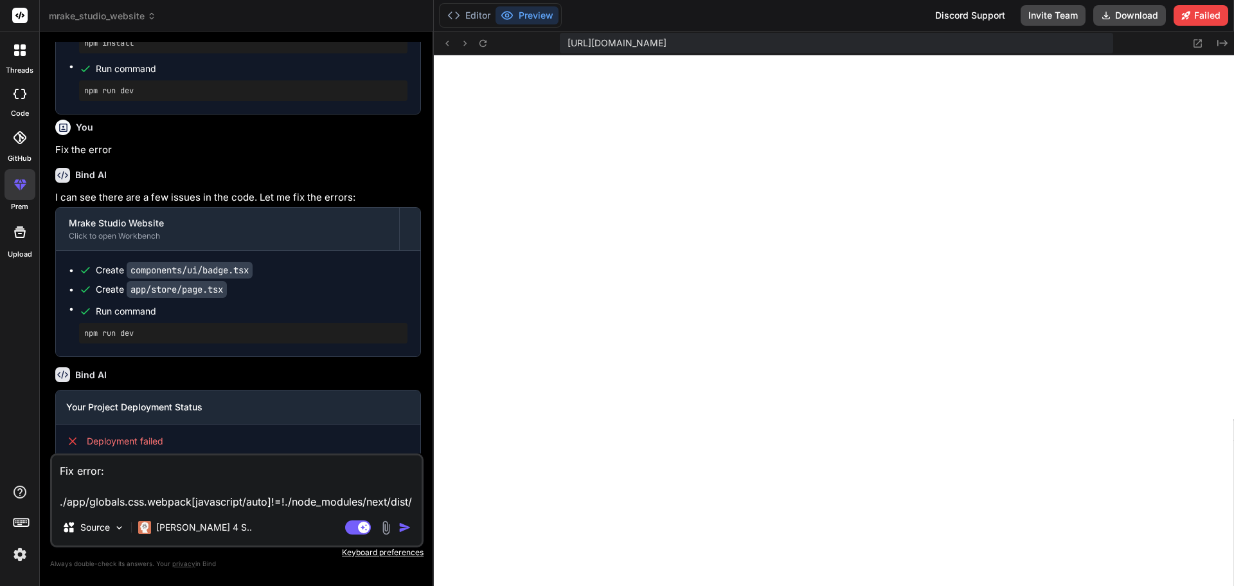
scroll to position [1, 0]
type textarea "x"
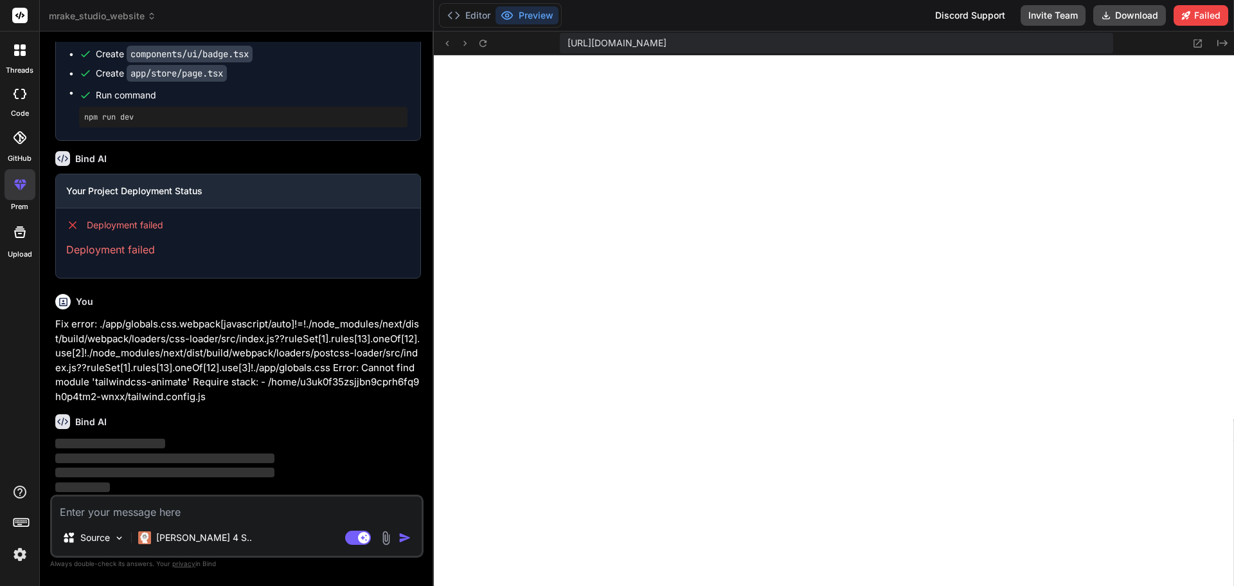
scroll to position [1893, 0]
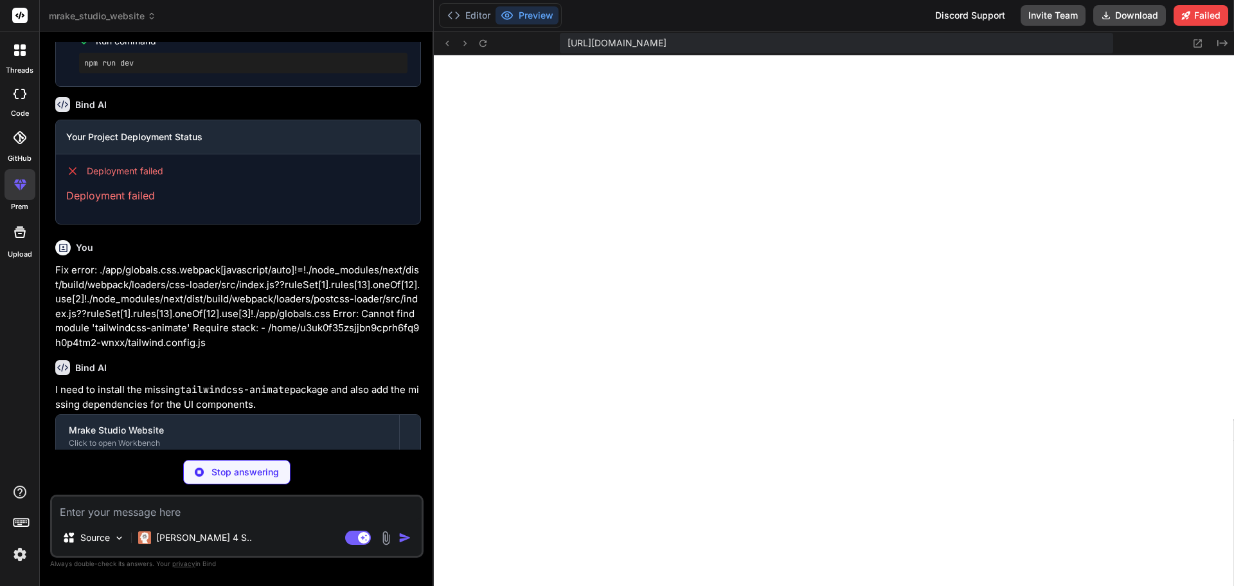
type textarea "x"
type textarea "} }"
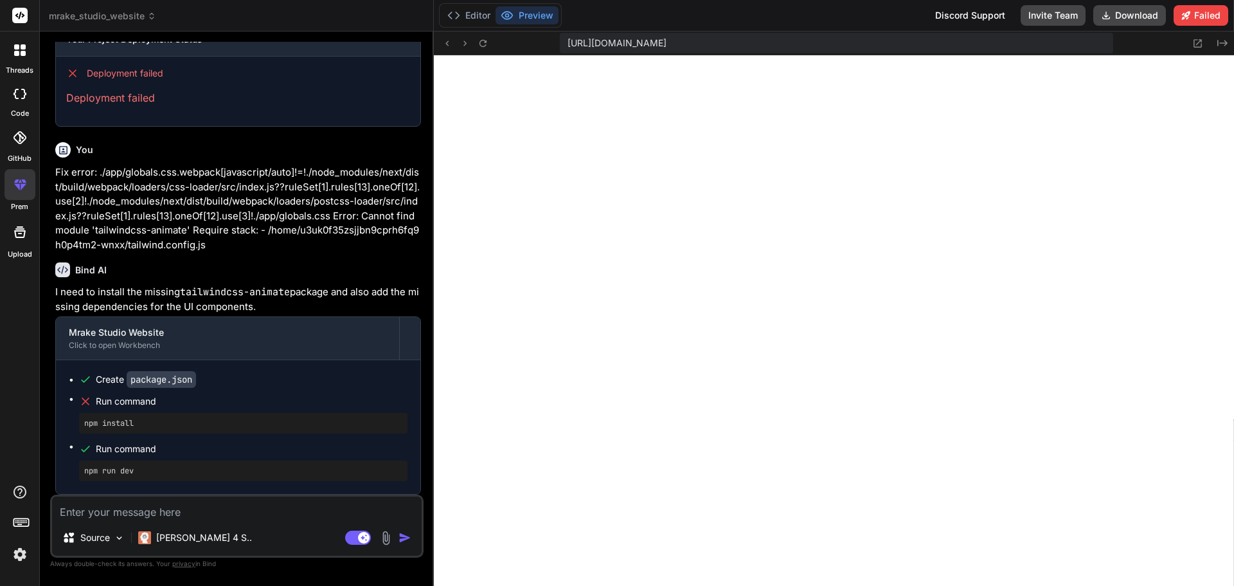
scroll to position [2045, 0]
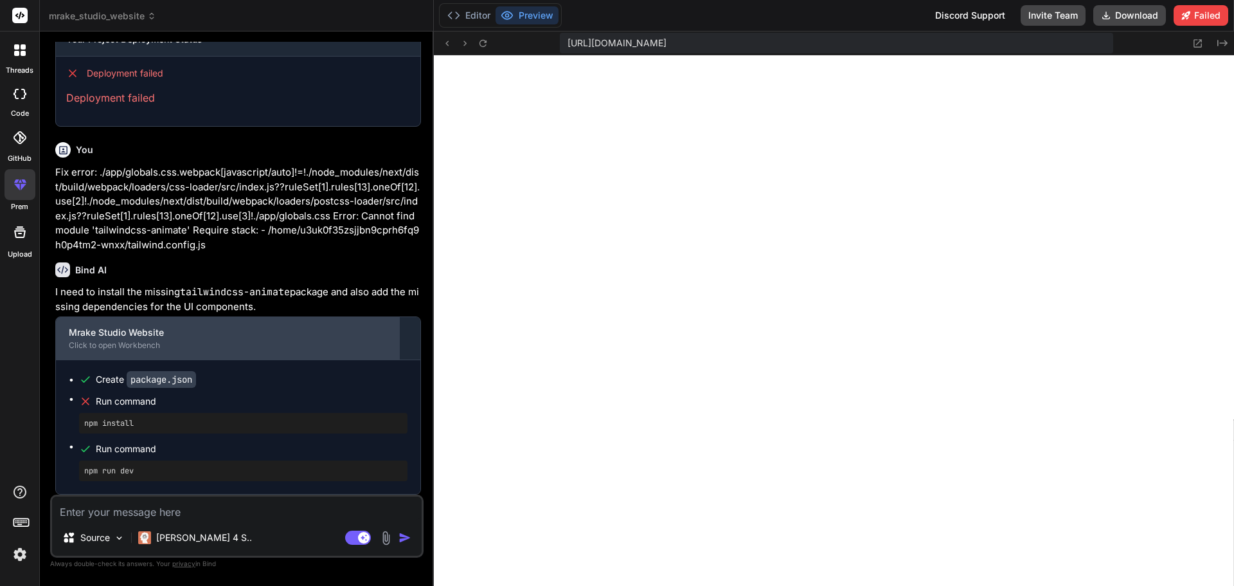
click at [357, 333] on div "Mrake Studio Website" at bounding box center [228, 332] width 318 height 13
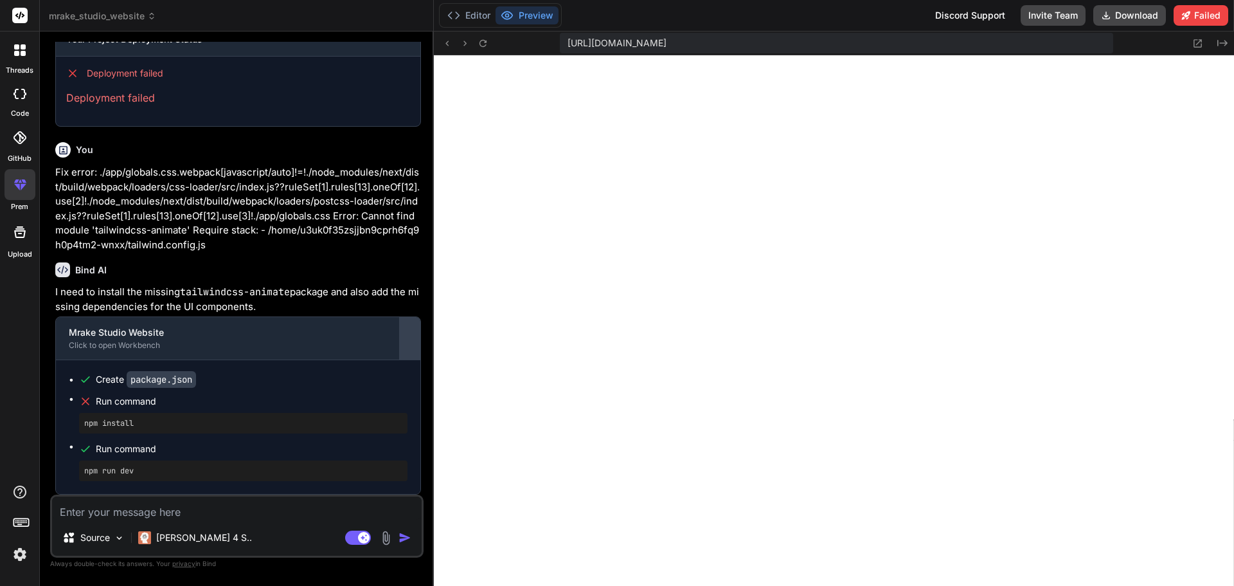
click at [409, 347] on div at bounding box center [410, 338] width 21 height 21
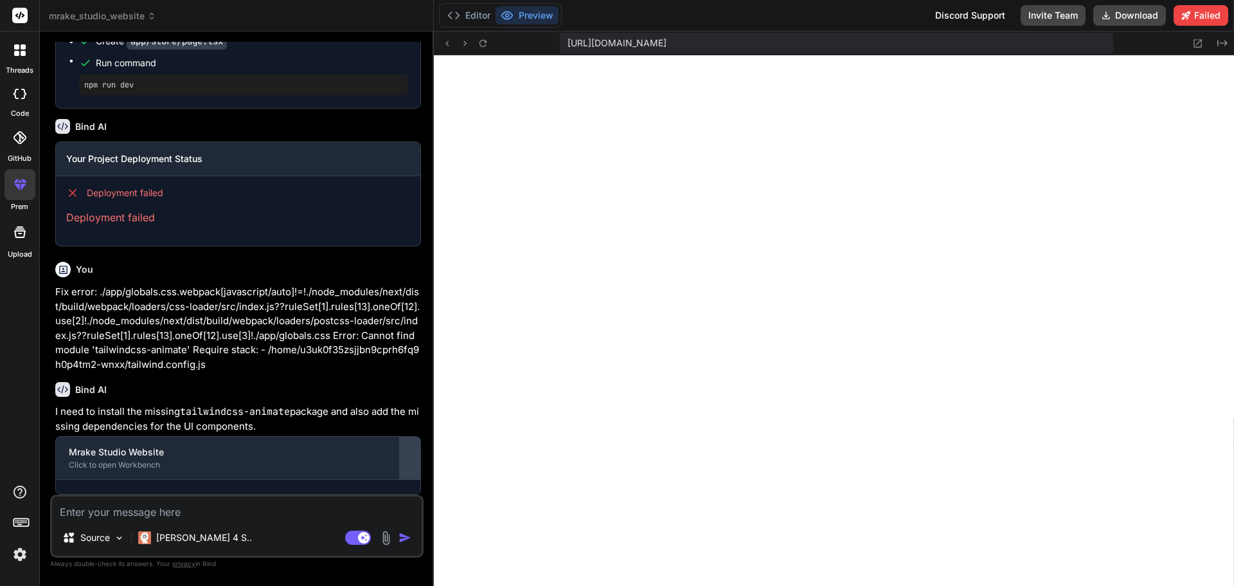
scroll to position [1911, 0]
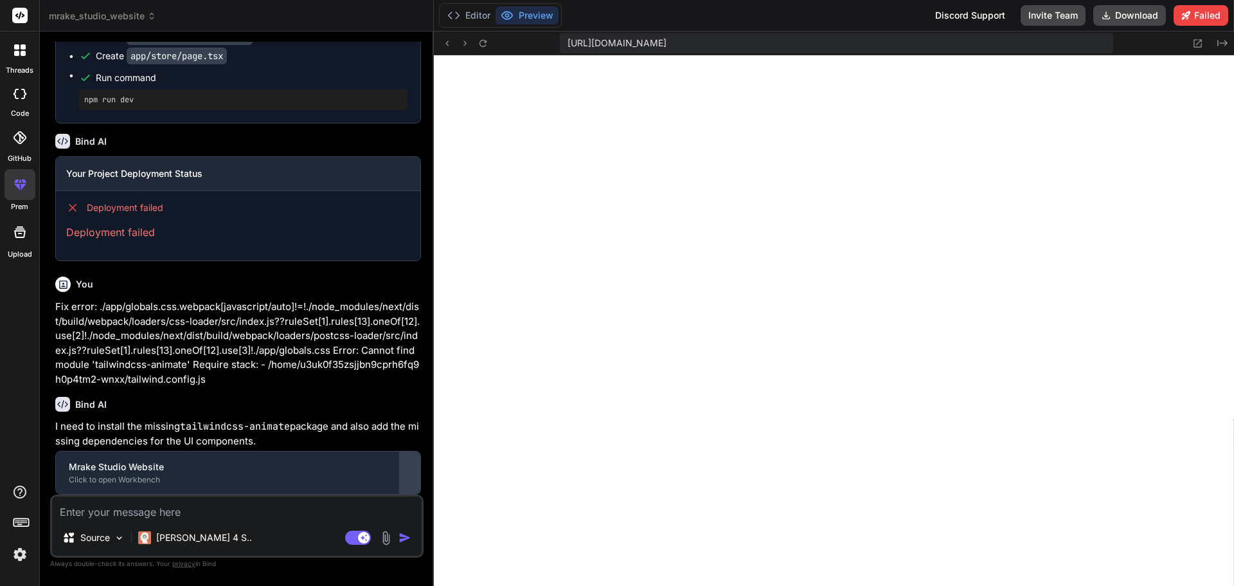
click at [417, 472] on div at bounding box center [410, 472] width 21 height 21
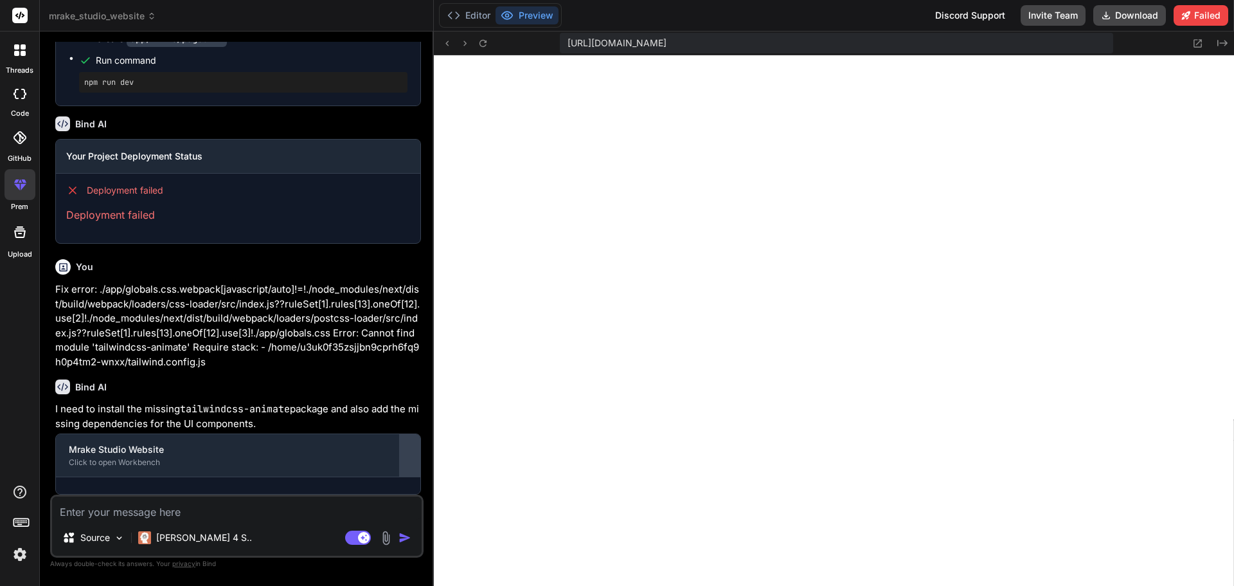
scroll to position [2045, 0]
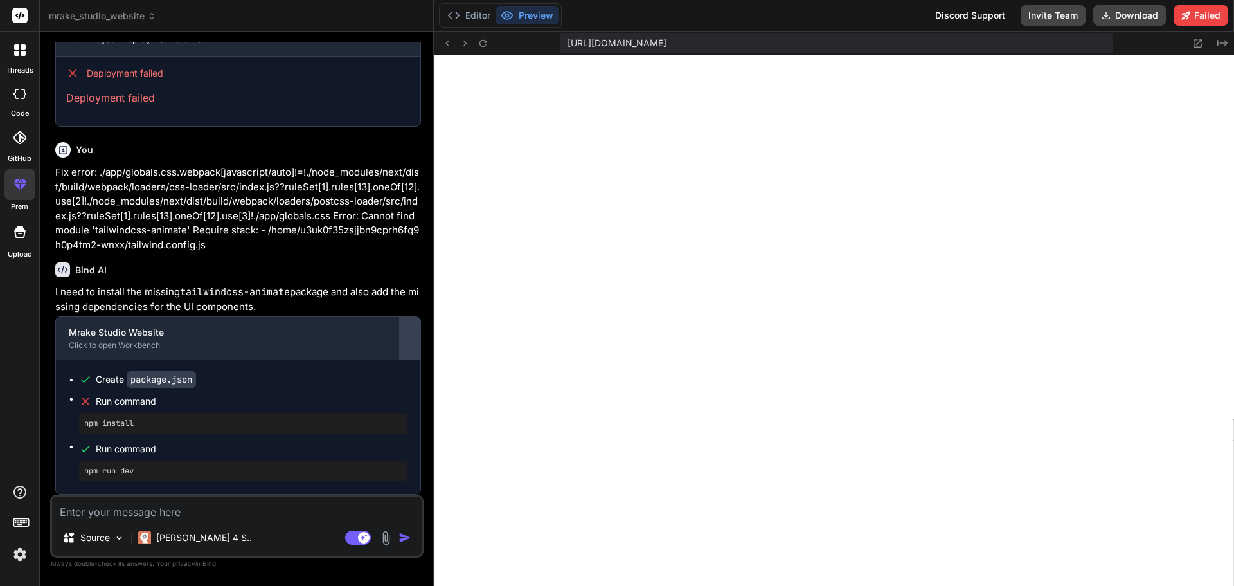
click at [401, 336] on div at bounding box center [410, 338] width 21 height 21
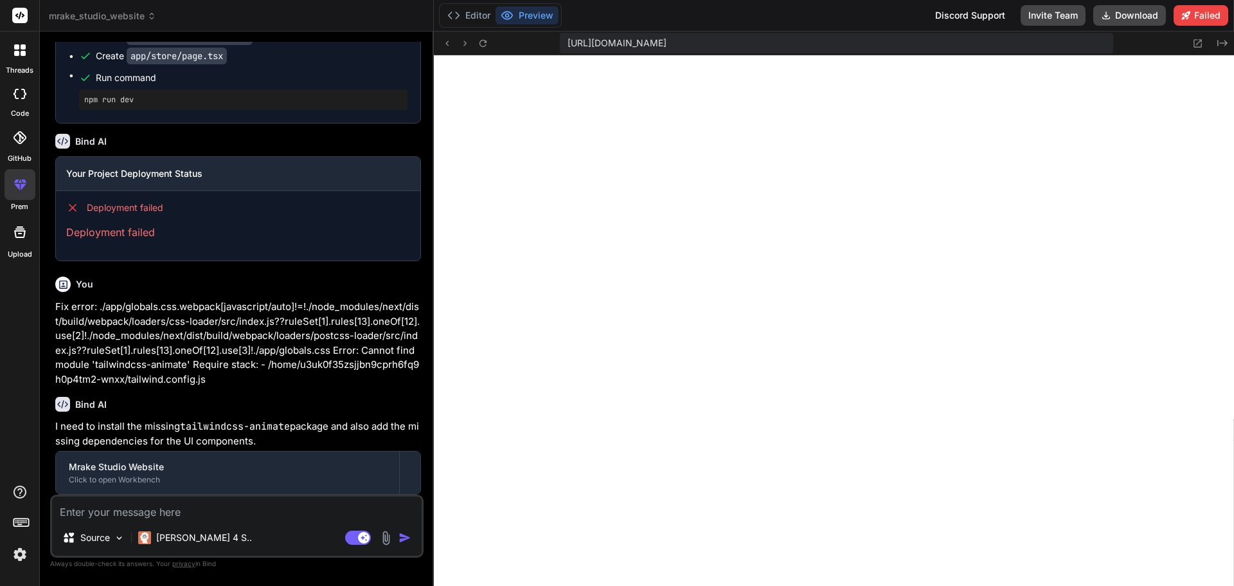
scroll to position [1911, 0]
click at [408, 172] on h3 "Your Project Deployment Status" at bounding box center [238, 173] width 344 height 13
click at [411, 471] on div at bounding box center [410, 472] width 21 height 21
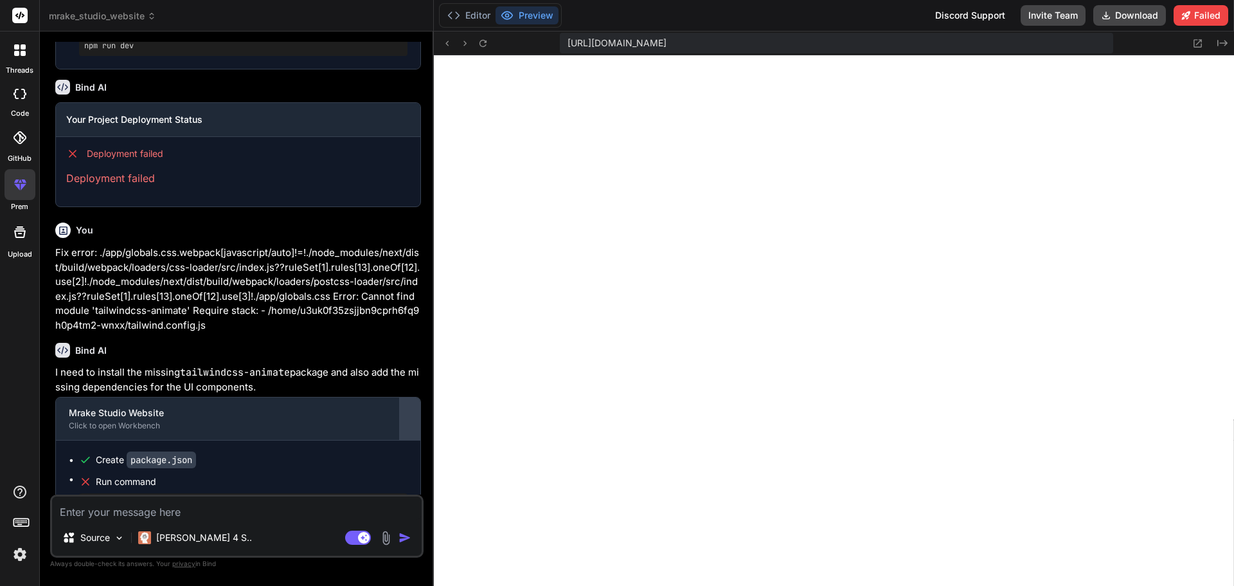
click at [411, 429] on div at bounding box center [410, 418] width 21 height 21
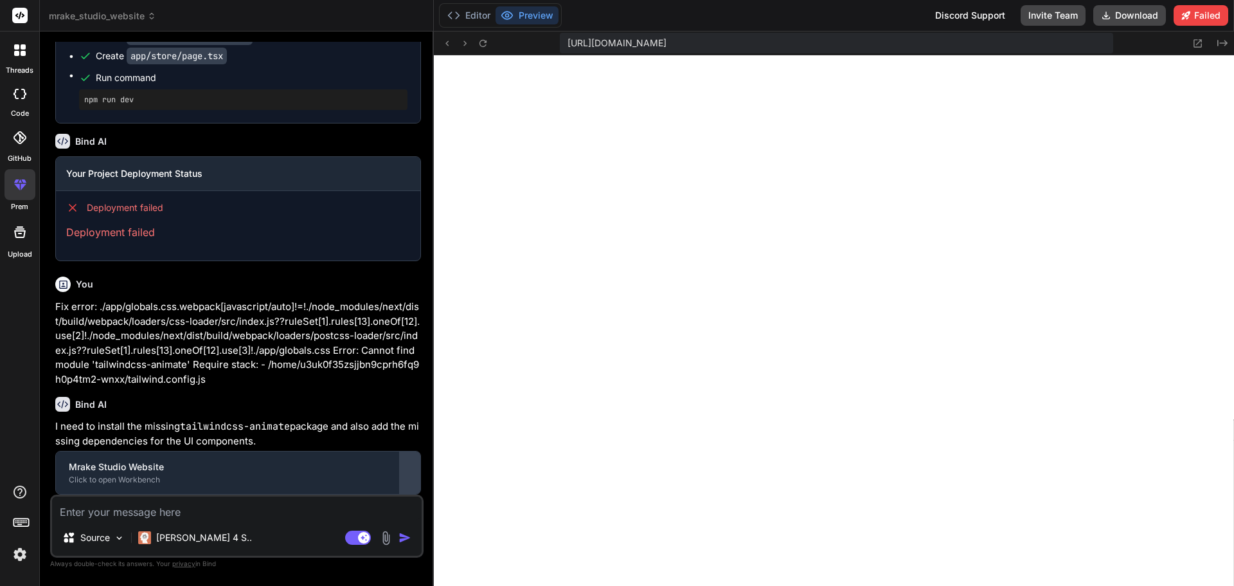
click at [411, 471] on div at bounding box center [410, 472] width 21 height 21
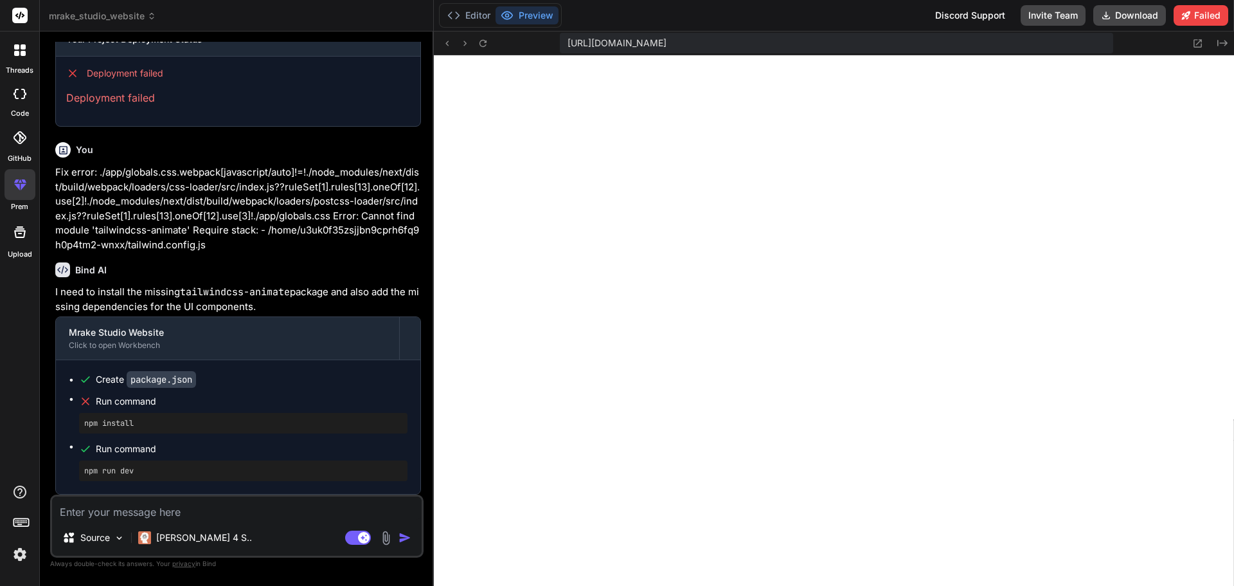
scroll to position [2045, 0]
click at [476, 44] on button at bounding box center [482, 42] width 15 height 15
click at [469, 12] on button "Editor" at bounding box center [468, 15] width 53 height 18
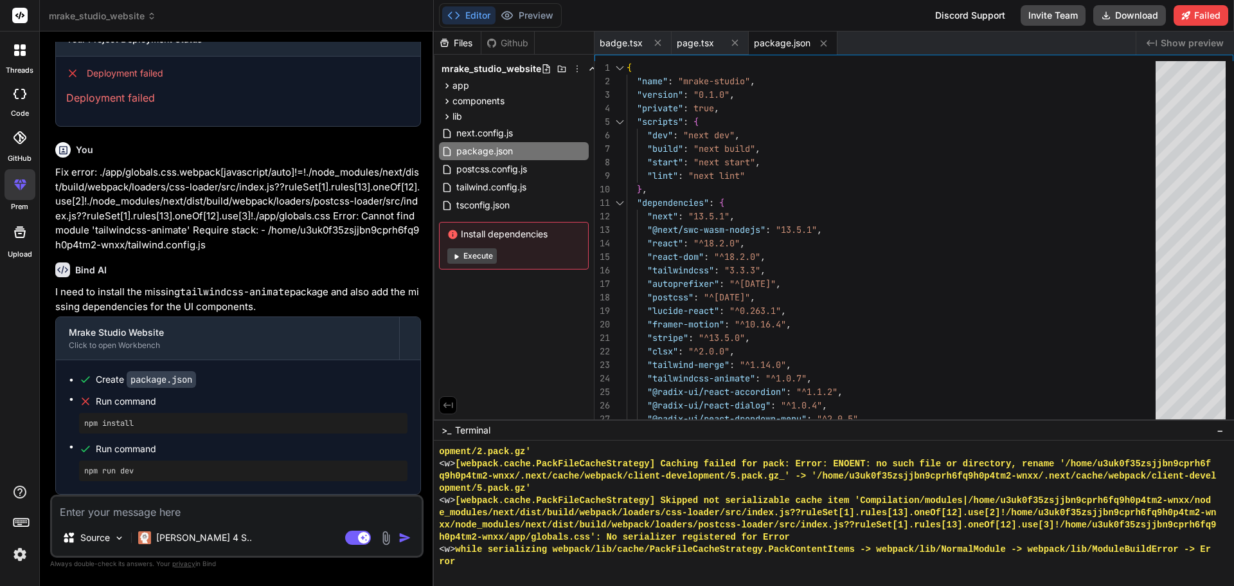
click at [533, 240] on div "Install dependencies Execute" at bounding box center [514, 246] width 150 height 48
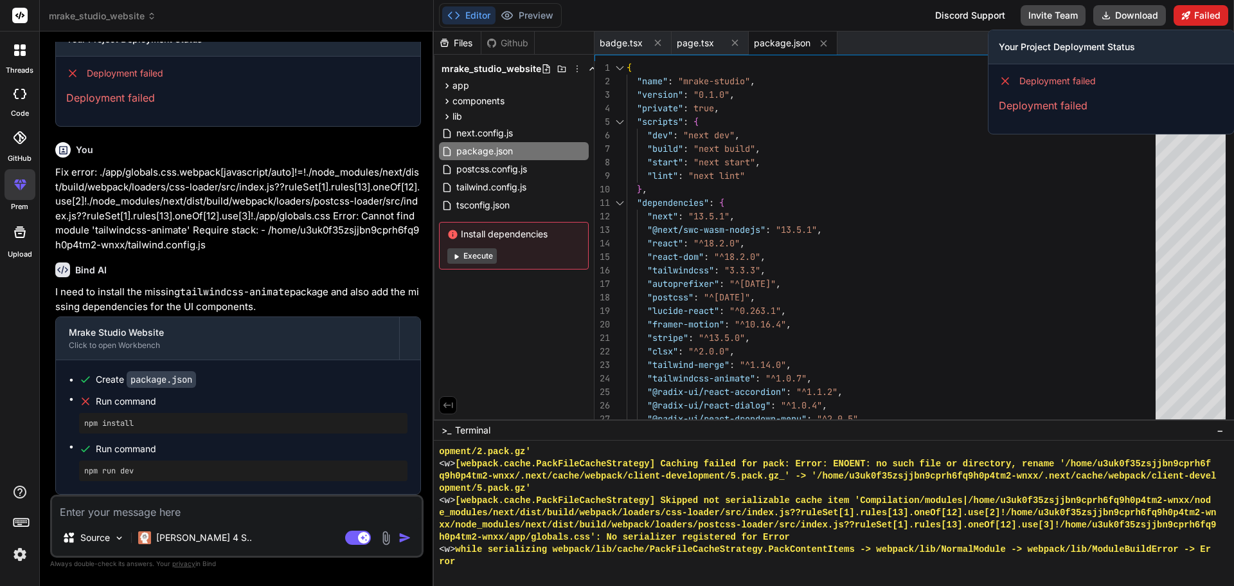
click at [1227, 9] on button "Failed" at bounding box center [1201, 15] width 55 height 21
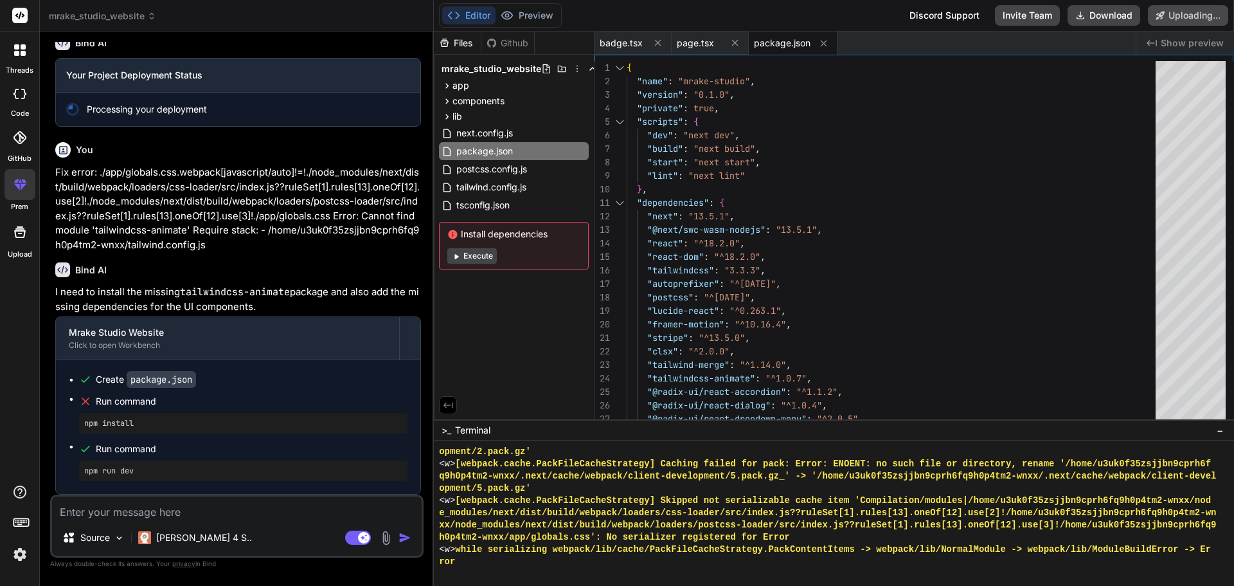
scroll to position [2009, 0]
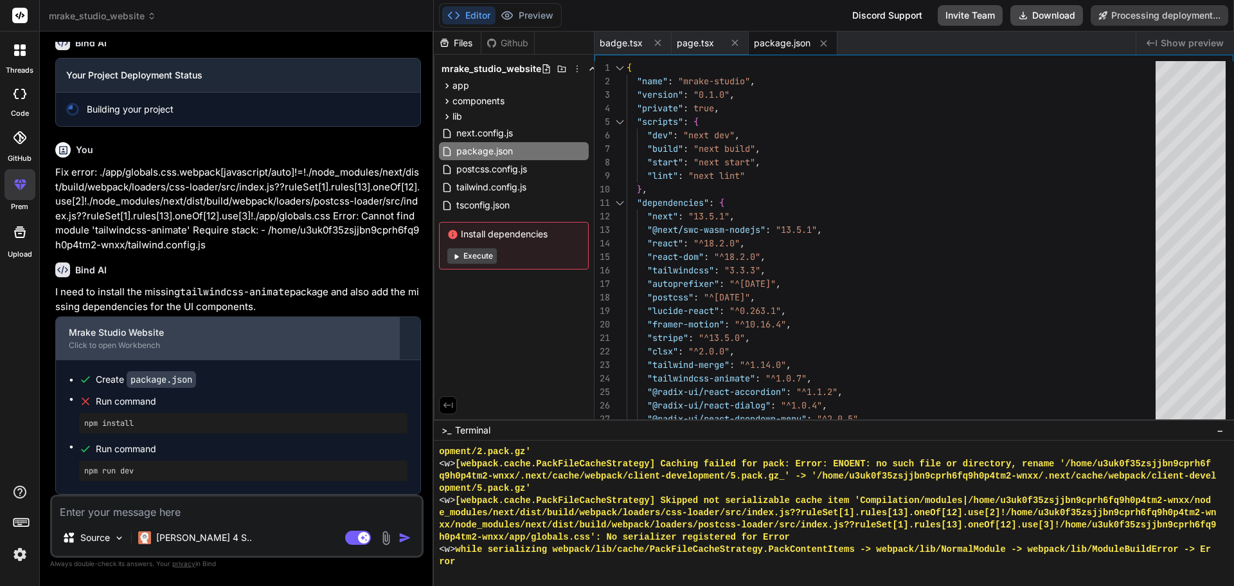
click at [270, 353] on div "Mrake Studio Website Click to open Workbench" at bounding box center [227, 338] width 343 height 42
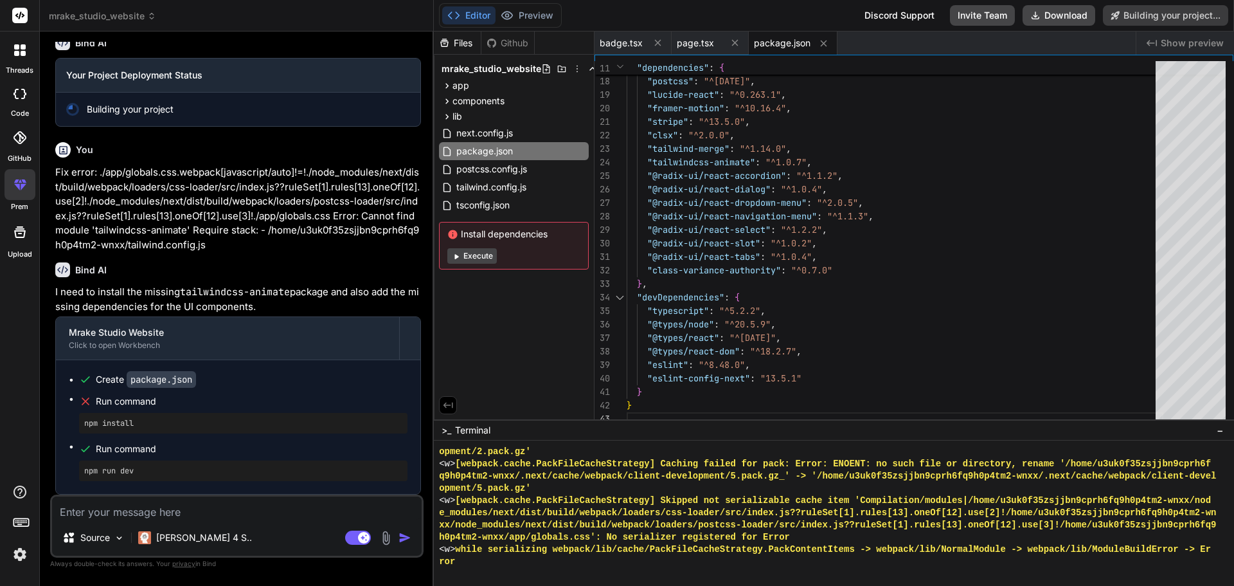
click at [21, 66] on label "threads" at bounding box center [20, 70] width 28 height 11
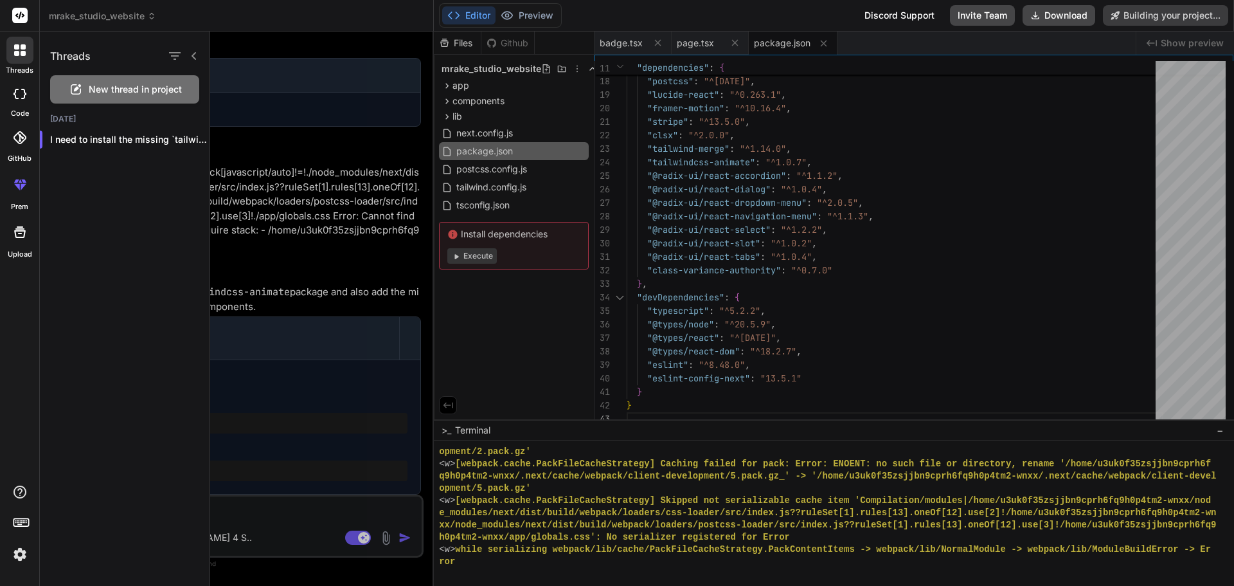
click at [21, 66] on label "threads" at bounding box center [20, 70] width 28 height 11
click at [21, 237] on icon at bounding box center [20, 232] width 12 height 12
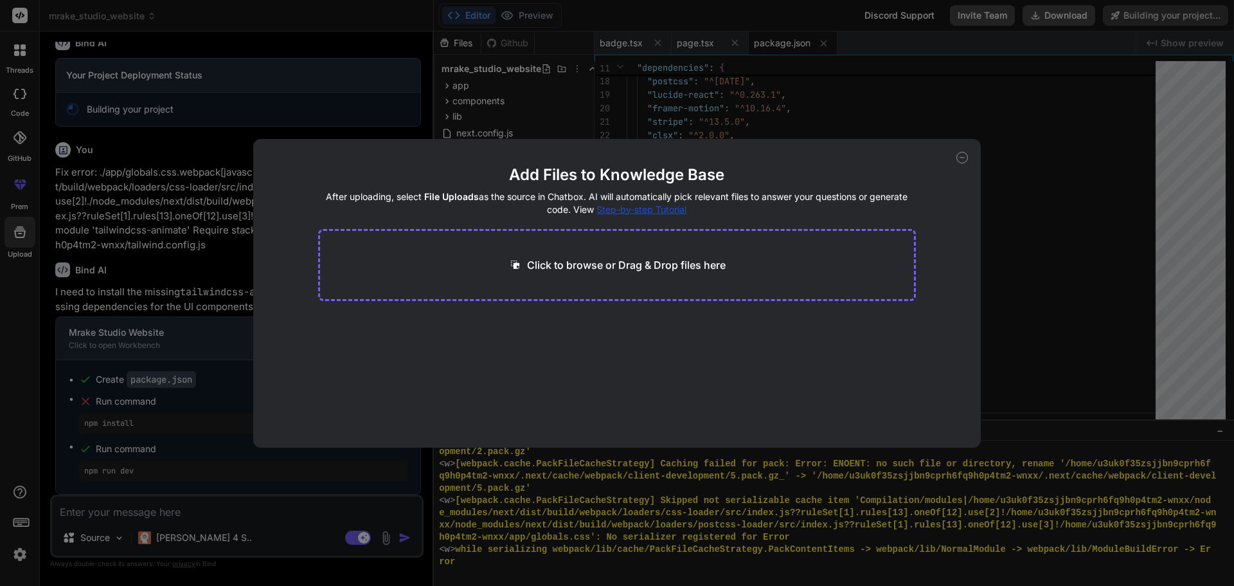
click at [588, 262] on p "Click to browse or Drag & Drop files here" at bounding box center [626, 264] width 199 height 15
click at [956, 156] on div "Add Files to Knowledge Base After uploading, select File Uploads as the source …" at bounding box center [617, 293] width 728 height 309
click at [959, 160] on icon at bounding box center [963, 158] width 12 height 12
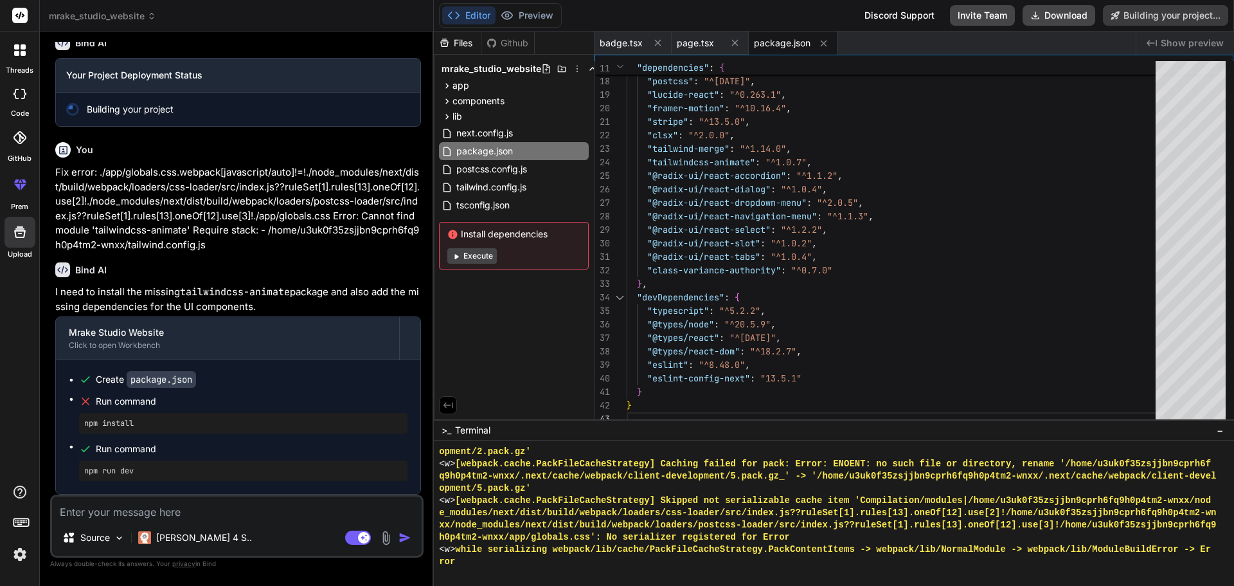
click at [17, 556] on img at bounding box center [20, 554] width 22 height 22
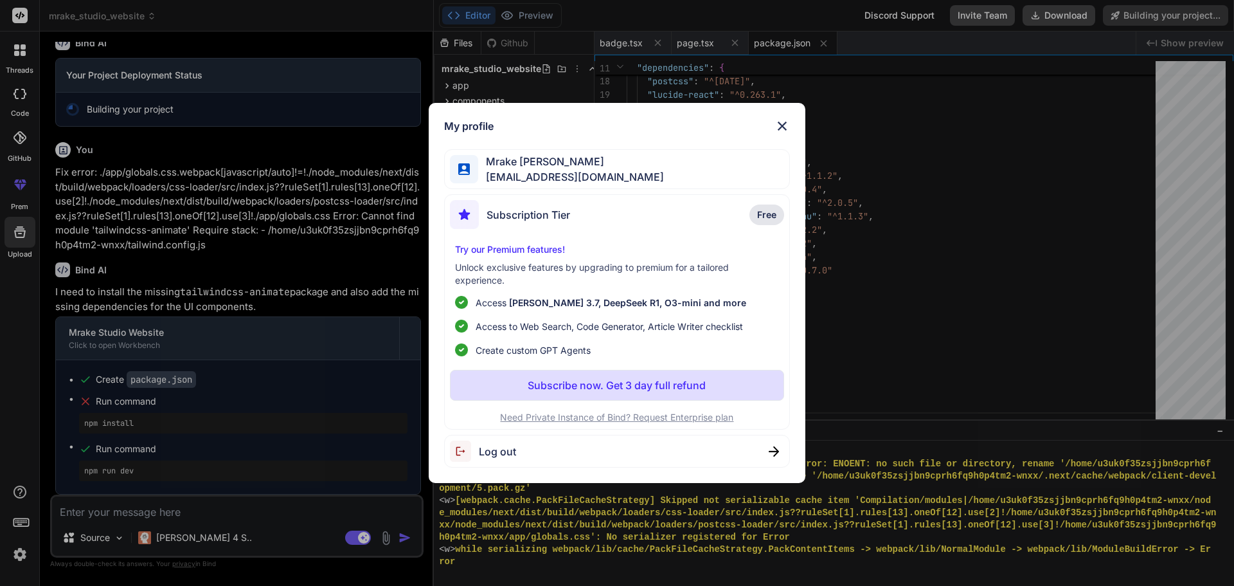
click at [17, 557] on div "My profile Mrake [PERSON_NAME] [EMAIL_ADDRESS][DOMAIN_NAME] Subscription Tier F…" at bounding box center [617, 293] width 1234 height 586
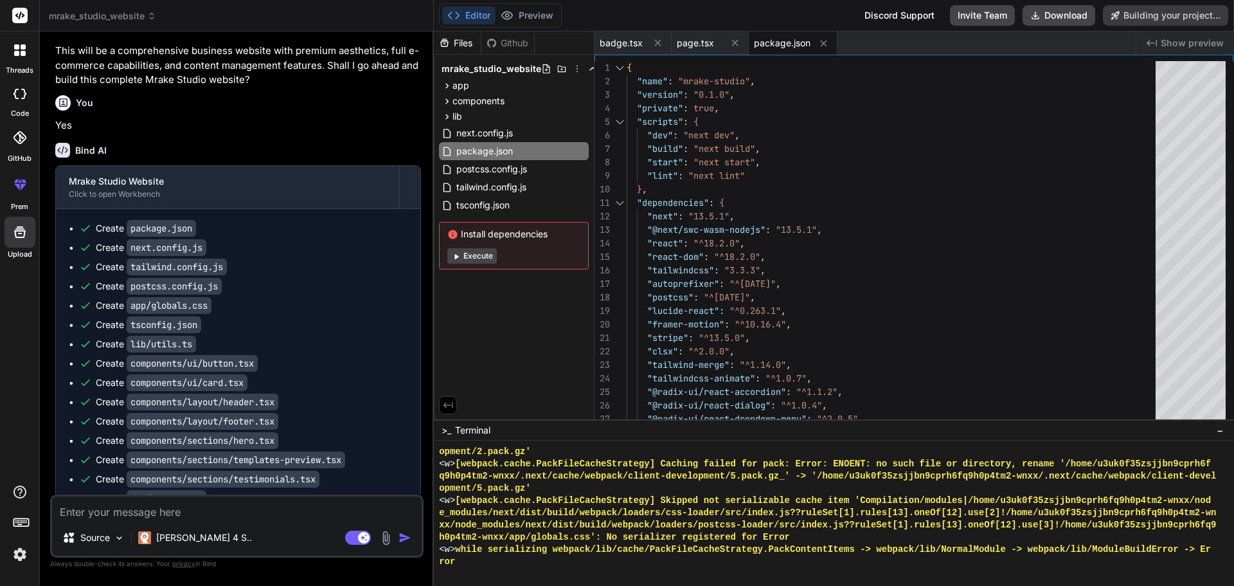
scroll to position [1736, 0]
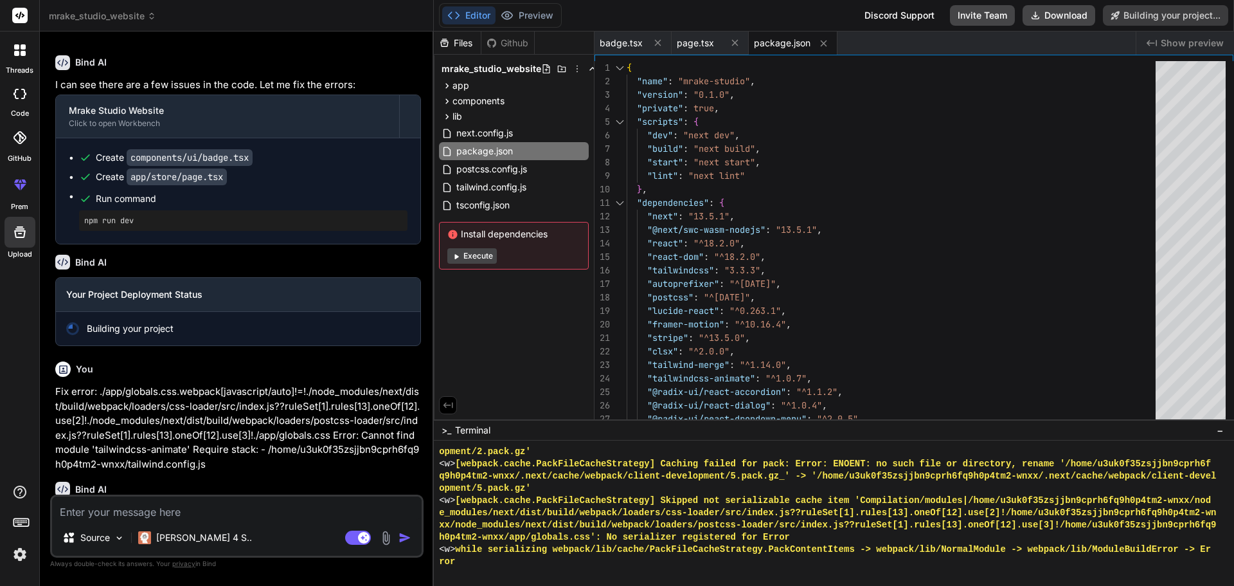
click at [21, 63] on div at bounding box center [19, 50] width 27 height 27
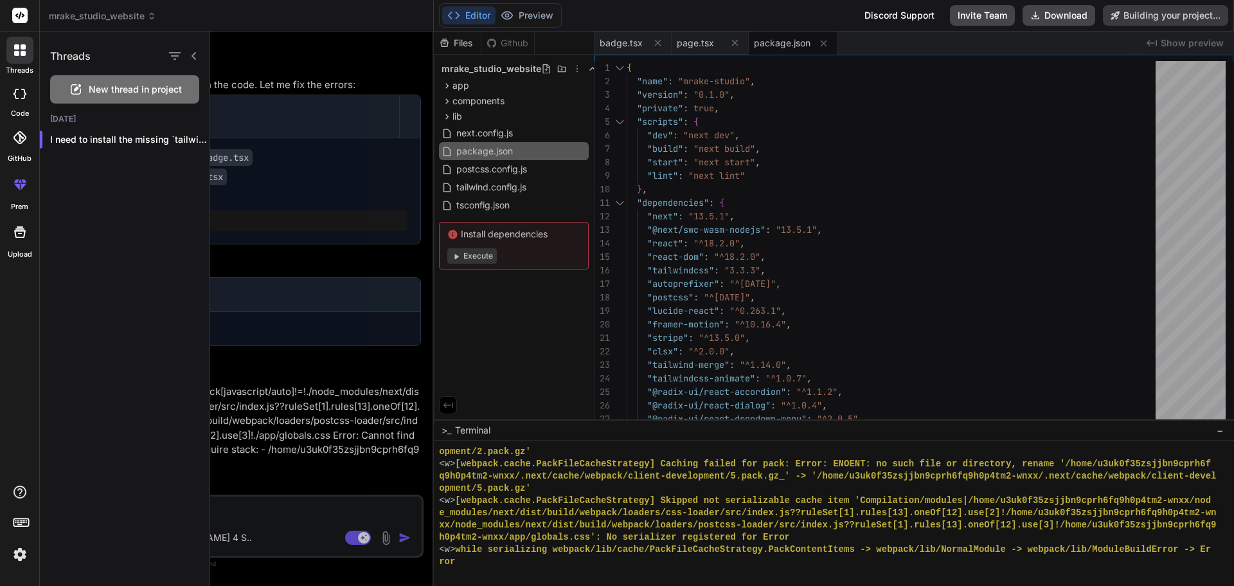
click at [21, 53] on icon at bounding box center [23, 53] width 5 height 5
click at [22, 22] on rect at bounding box center [19, 15] width 15 height 15
click at [26, 10] on rect at bounding box center [19, 15] width 15 height 15
click at [167, 28] on header "mrake_studio_website Created with Pixso." at bounding box center [237, 16] width 394 height 32
click at [149, 16] on icon at bounding box center [151, 16] width 9 height 9
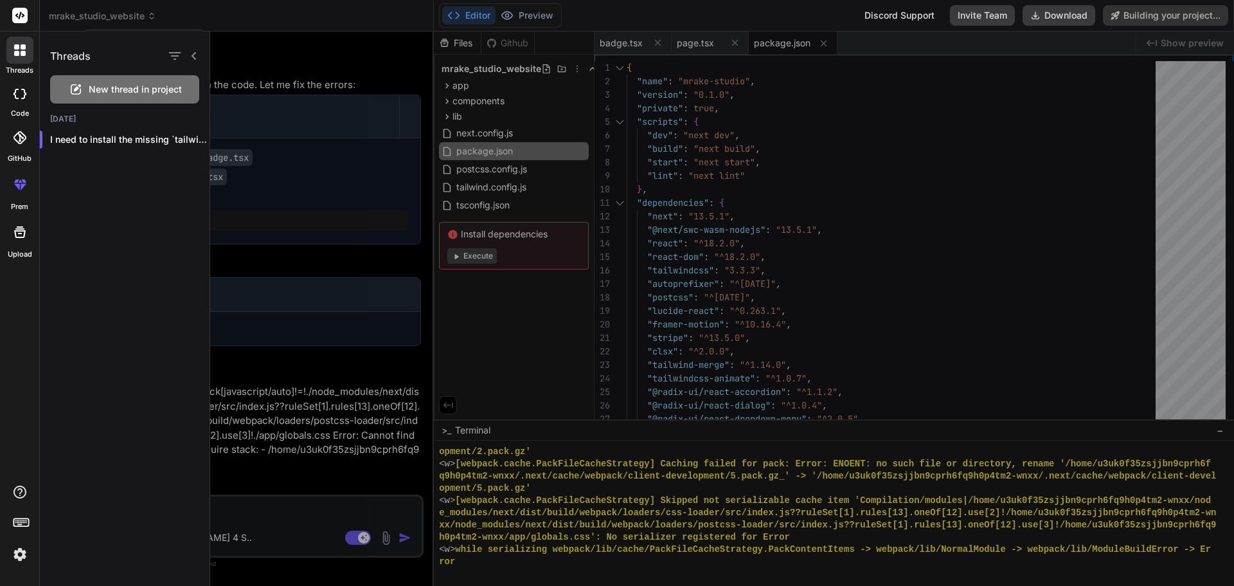
click at [1025, 221] on div at bounding box center [722, 309] width 1024 height 554
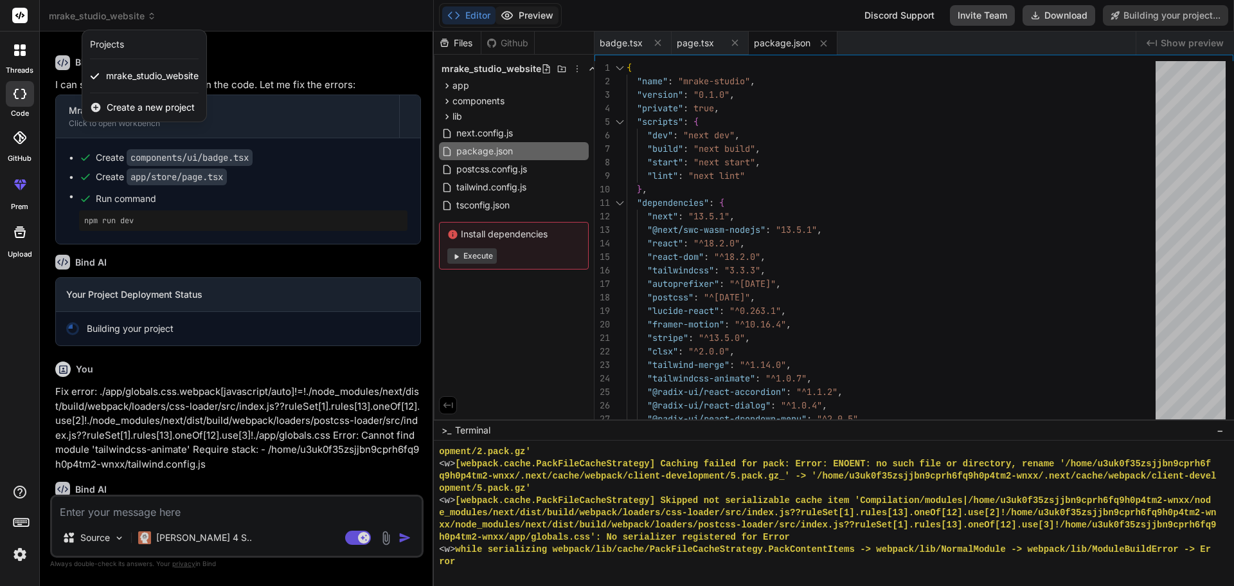
click at [552, 19] on div at bounding box center [617, 293] width 1234 height 586
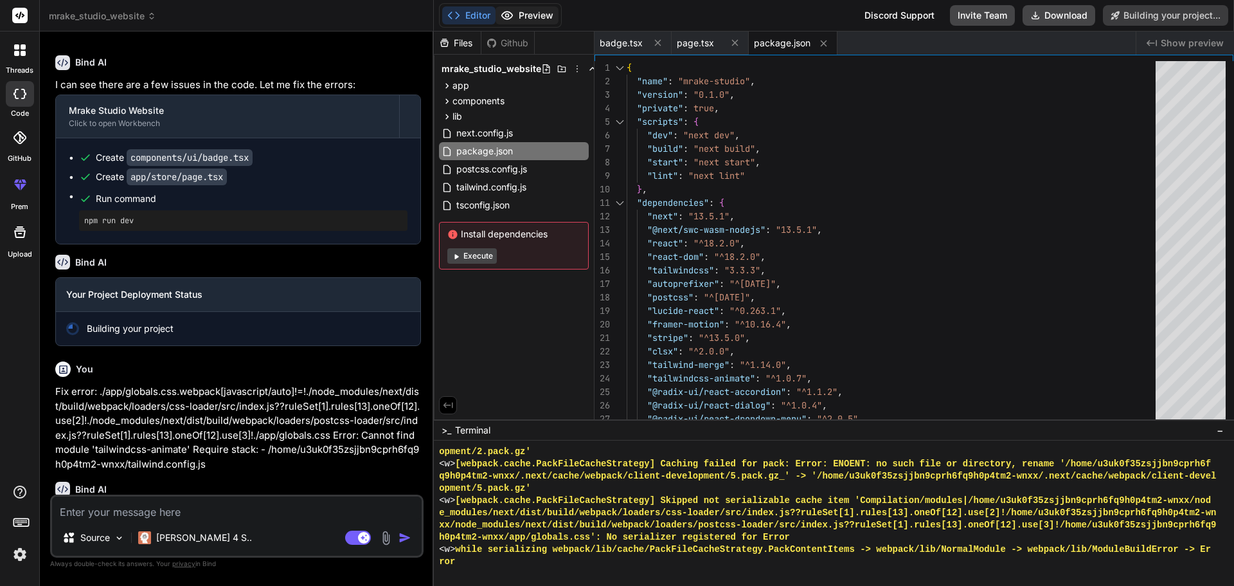
click at [532, 20] on button "Preview" at bounding box center [527, 15] width 63 height 18
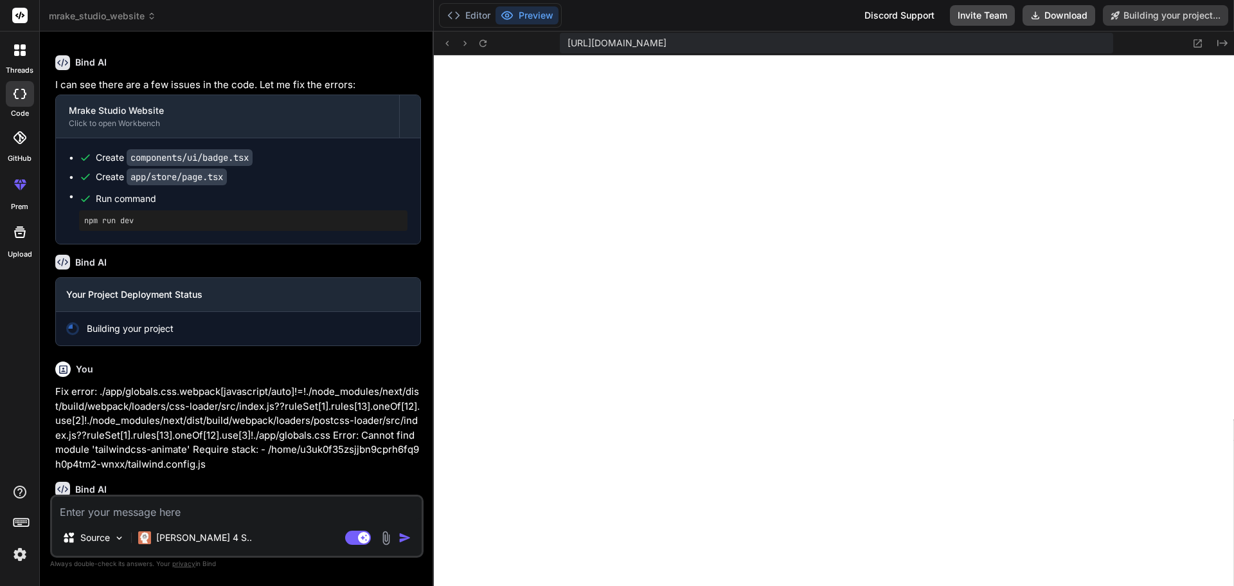
click at [667, 43] on span "[URL][DOMAIN_NAME]" at bounding box center [617, 43] width 99 height 13
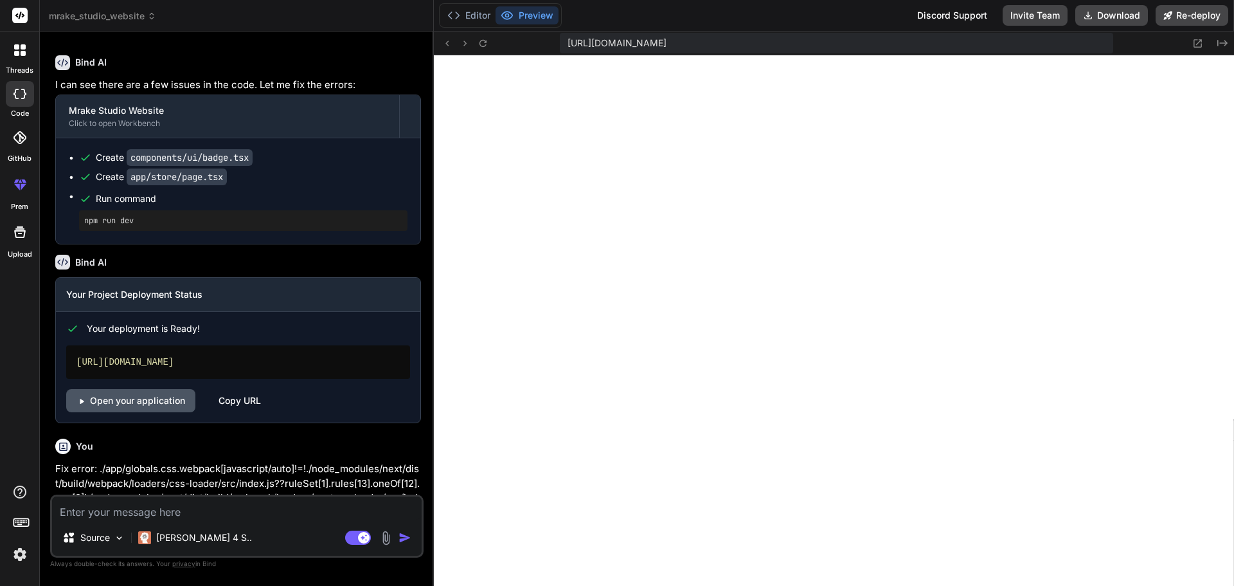
click at [156, 412] on link "Open your application" at bounding box center [130, 400] width 129 height 23
type textarea "x"
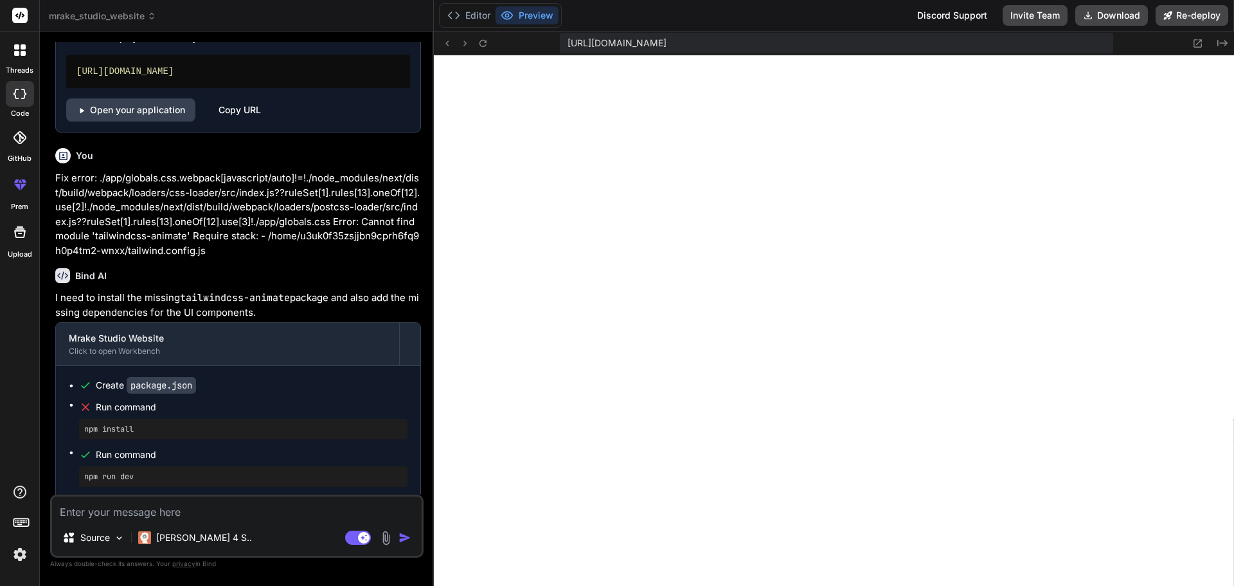
scroll to position [2086, 0]
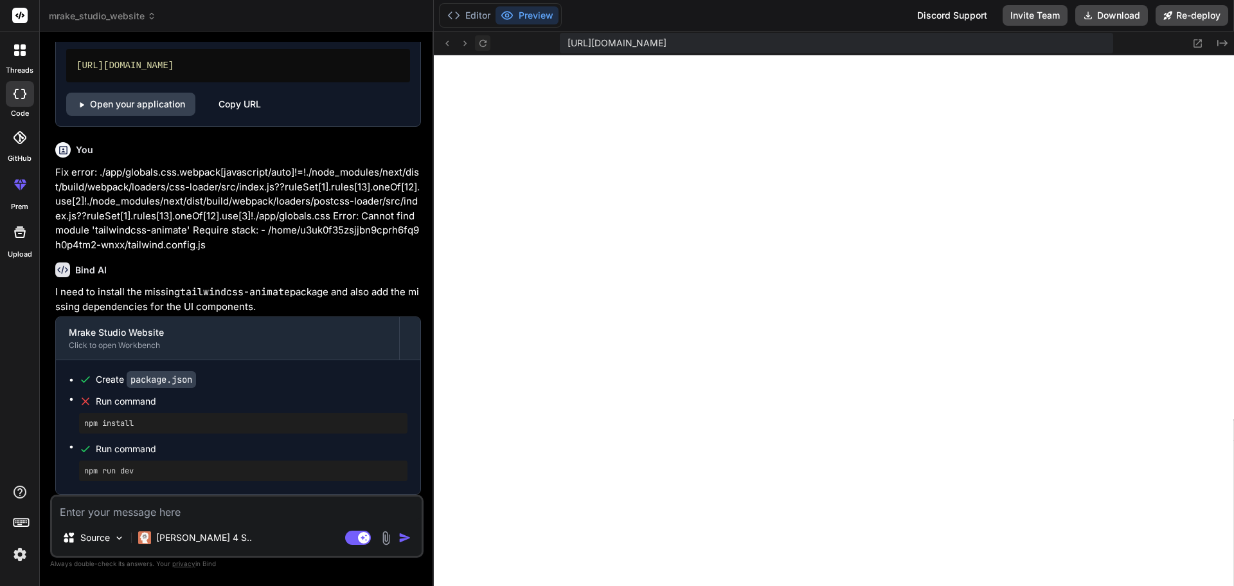
click at [483, 37] on button at bounding box center [482, 42] width 15 height 15
click at [481, 17] on button "Editor" at bounding box center [468, 15] width 53 height 18
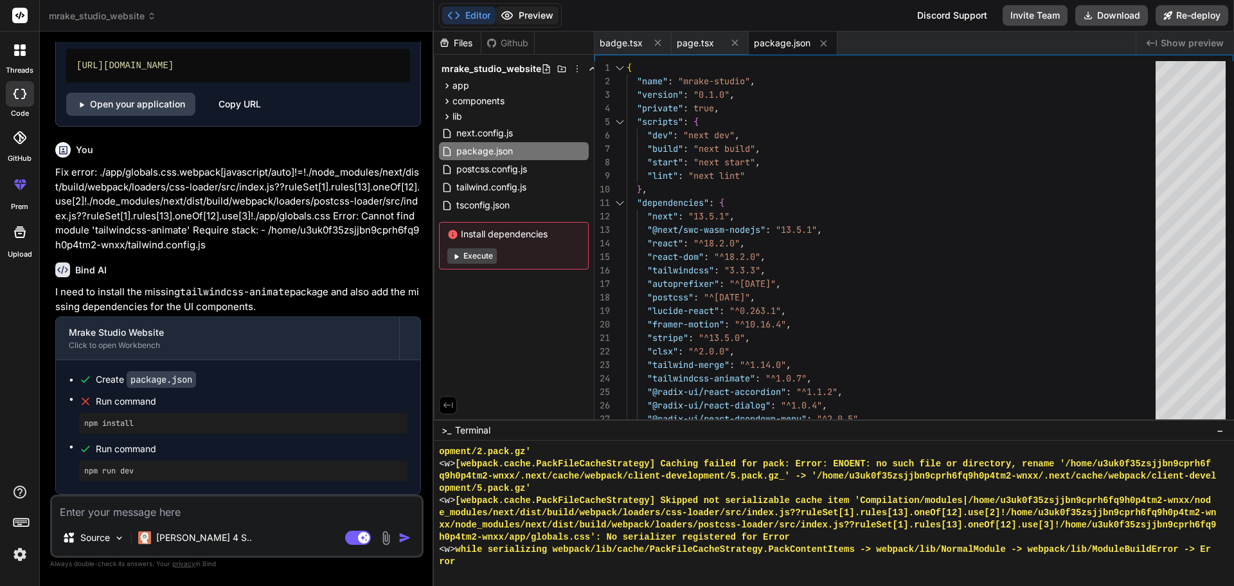
click at [521, 18] on button "Preview" at bounding box center [527, 15] width 63 height 18
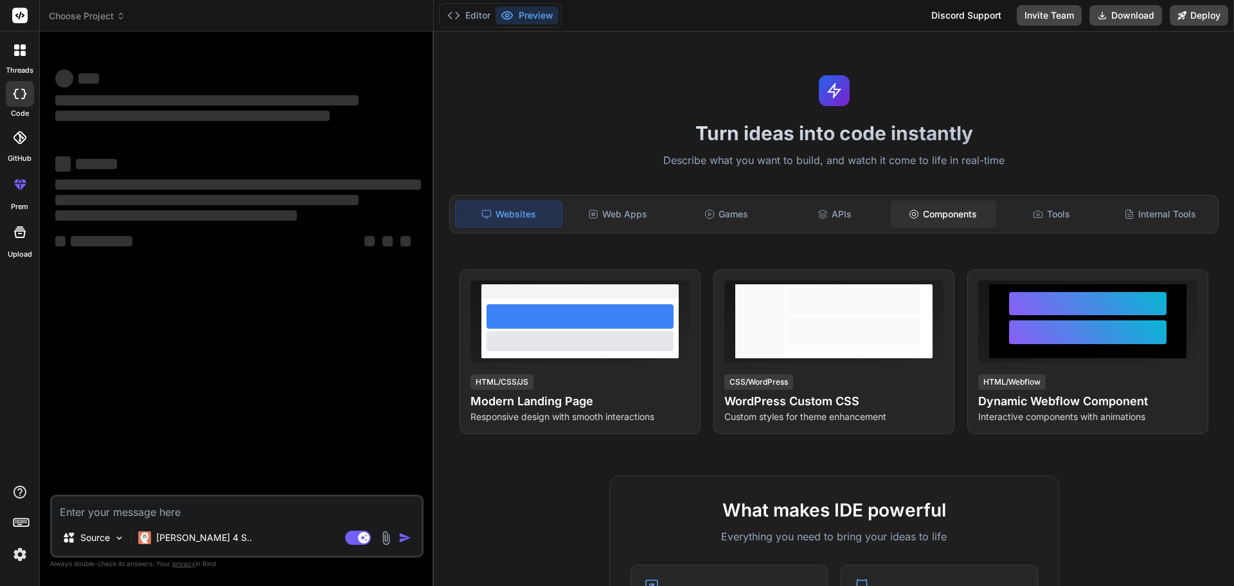
click at [918, 217] on div "Components" at bounding box center [943, 214] width 106 height 27
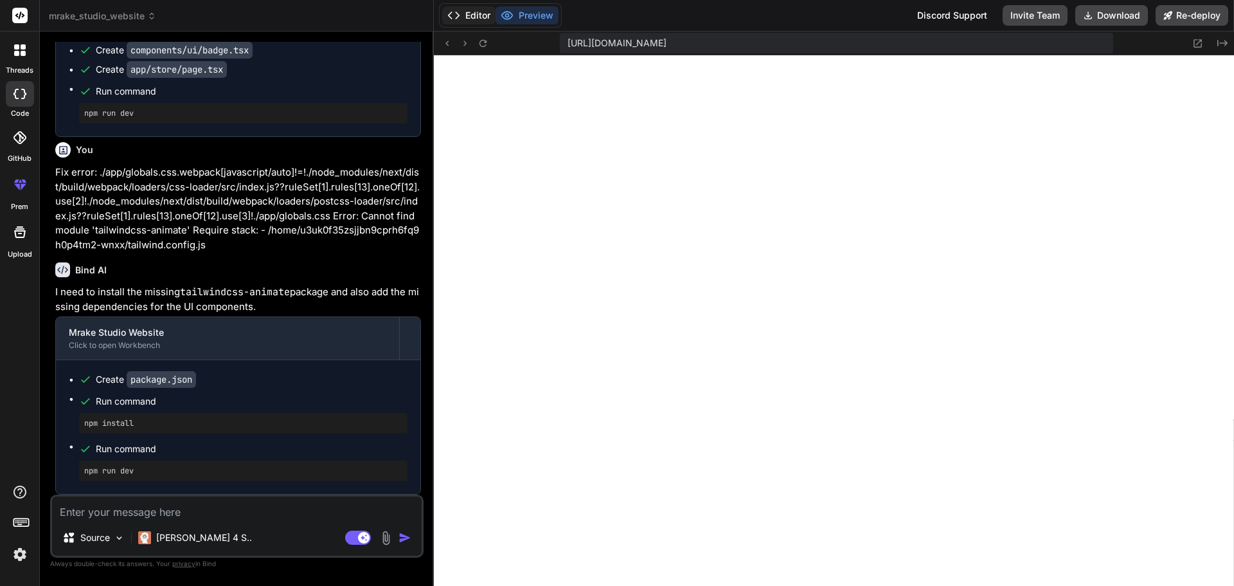
scroll to position [464, 0]
click at [474, 12] on button "Editor" at bounding box center [468, 15] width 53 height 18
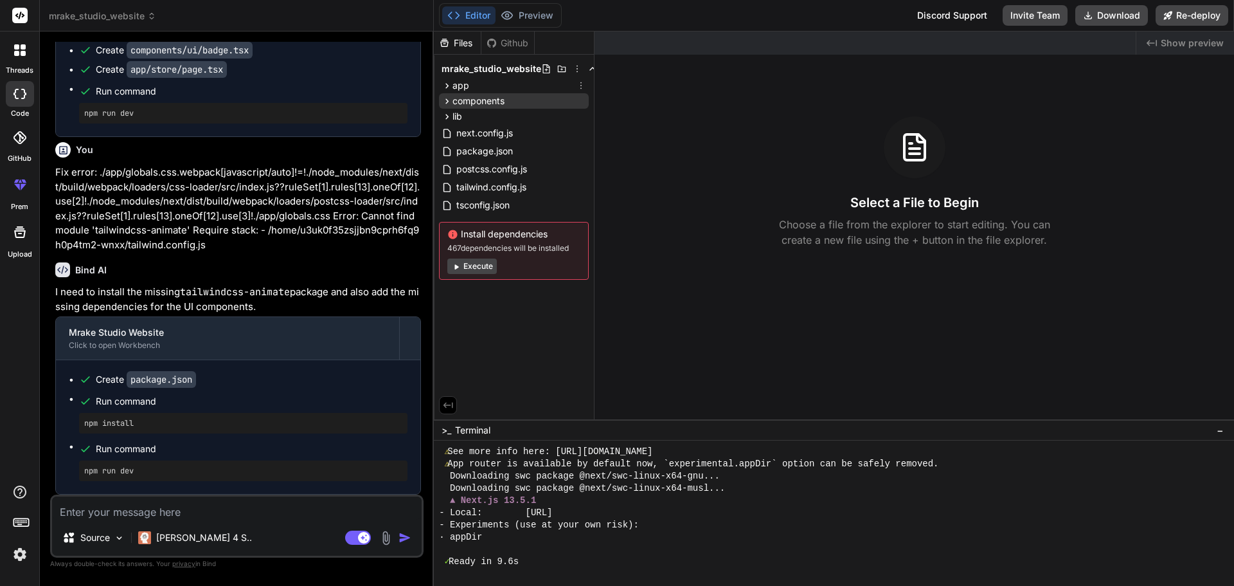
scroll to position [476, 0]
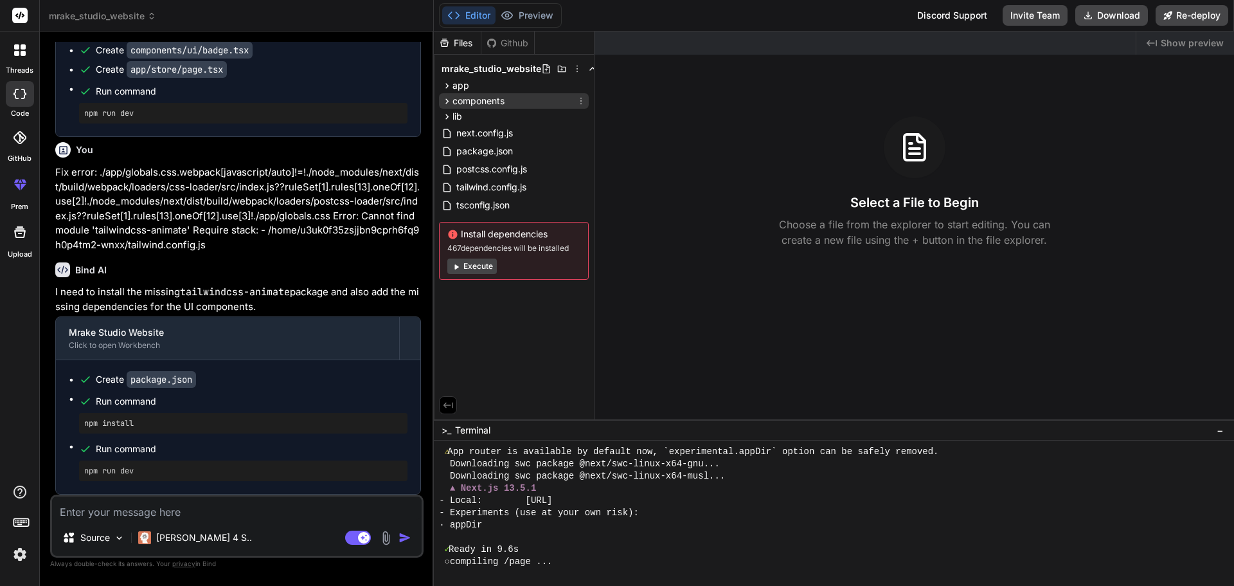
click at [447, 102] on icon at bounding box center [447, 100] width 3 height 5
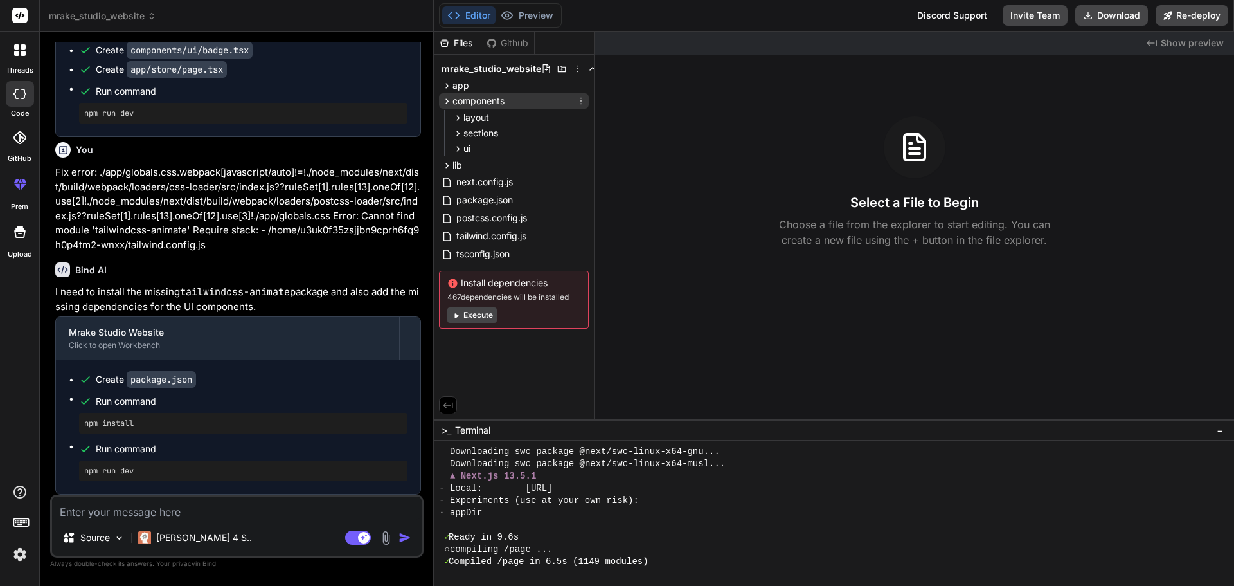
click at [449, 100] on icon at bounding box center [447, 101] width 11 height 11
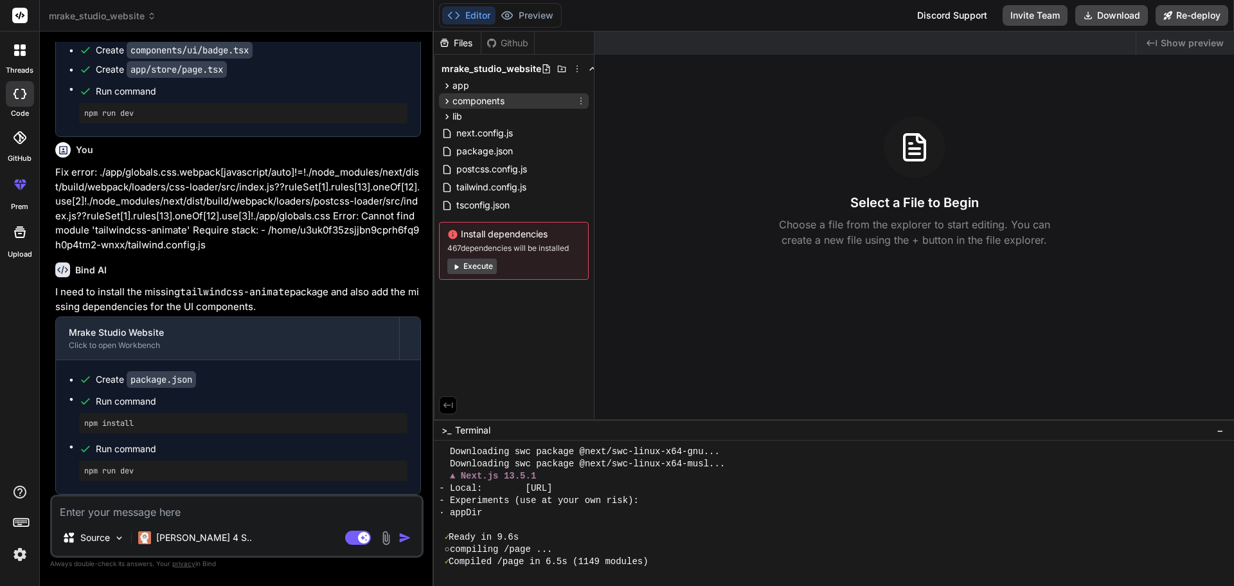
scroll to position [501, 0]
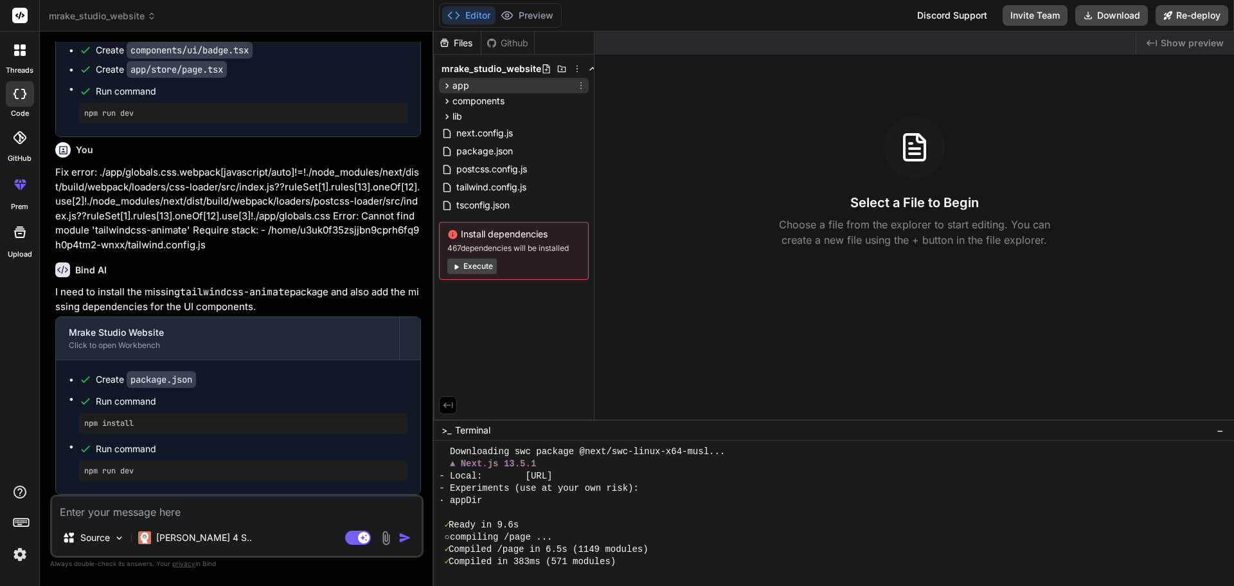
click at [449, 89] on icon at bounding box center [447, 85] width 11 height 11
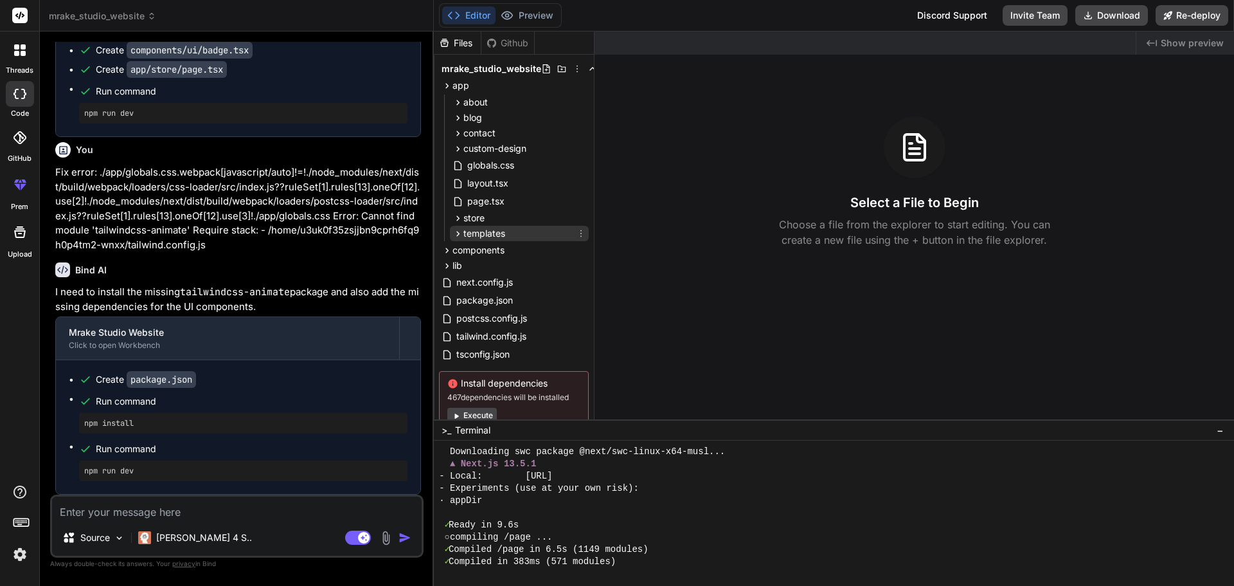
click at [459, 231] on icon at bounding box center [458, 233] width 11 height 11
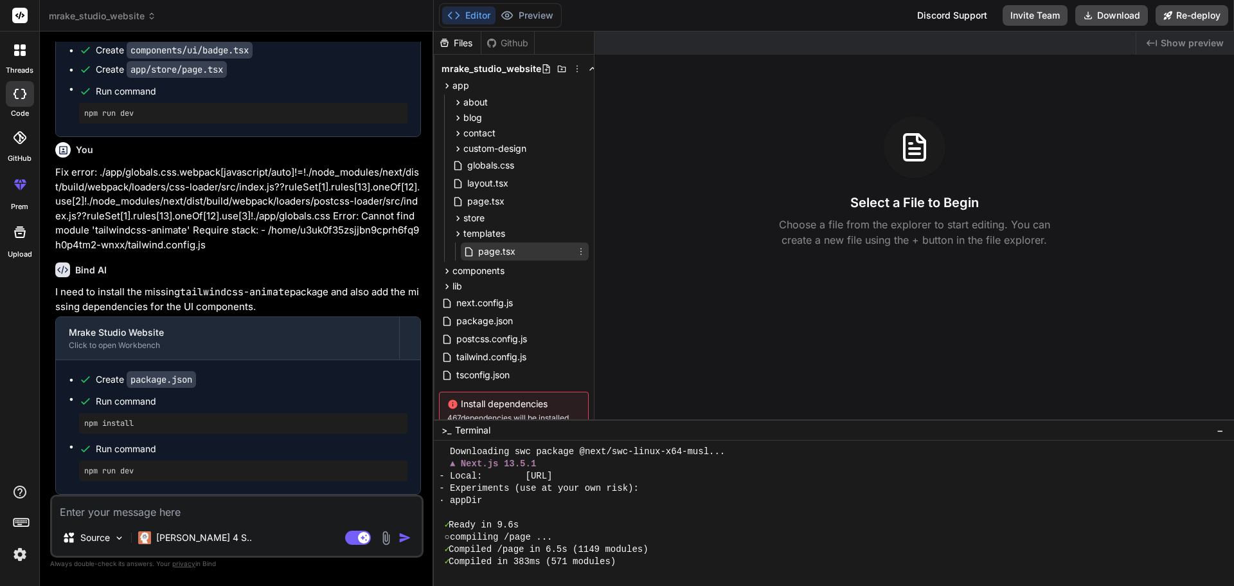
click at [485, 258] on span "page.tsx" at bounding box center [497, 251] width 40 height 15
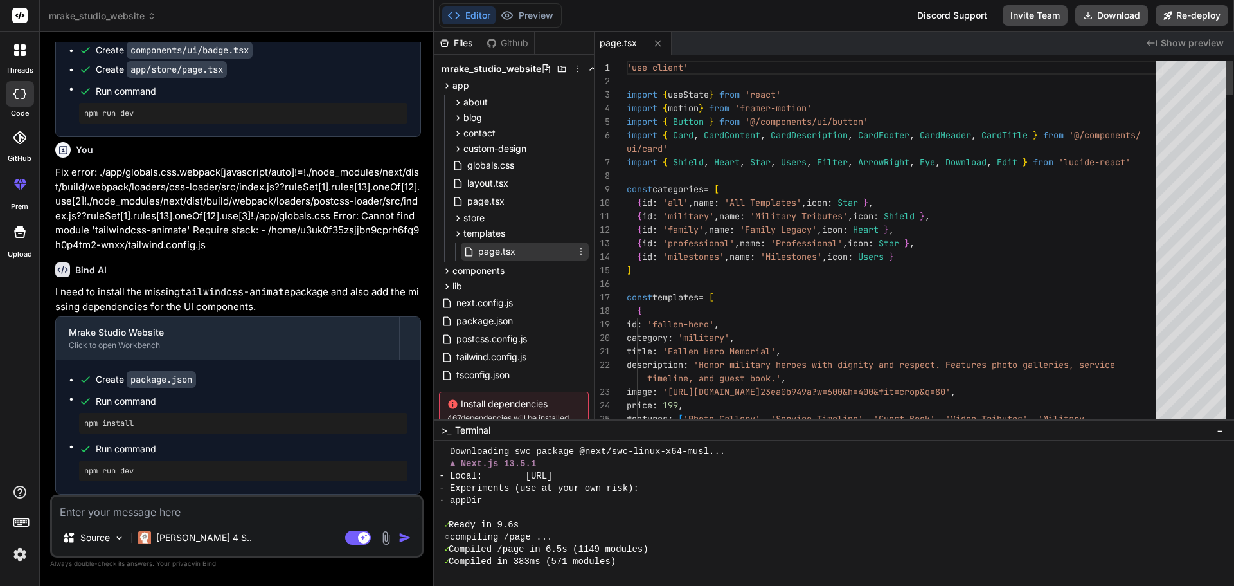
type textarea "x"
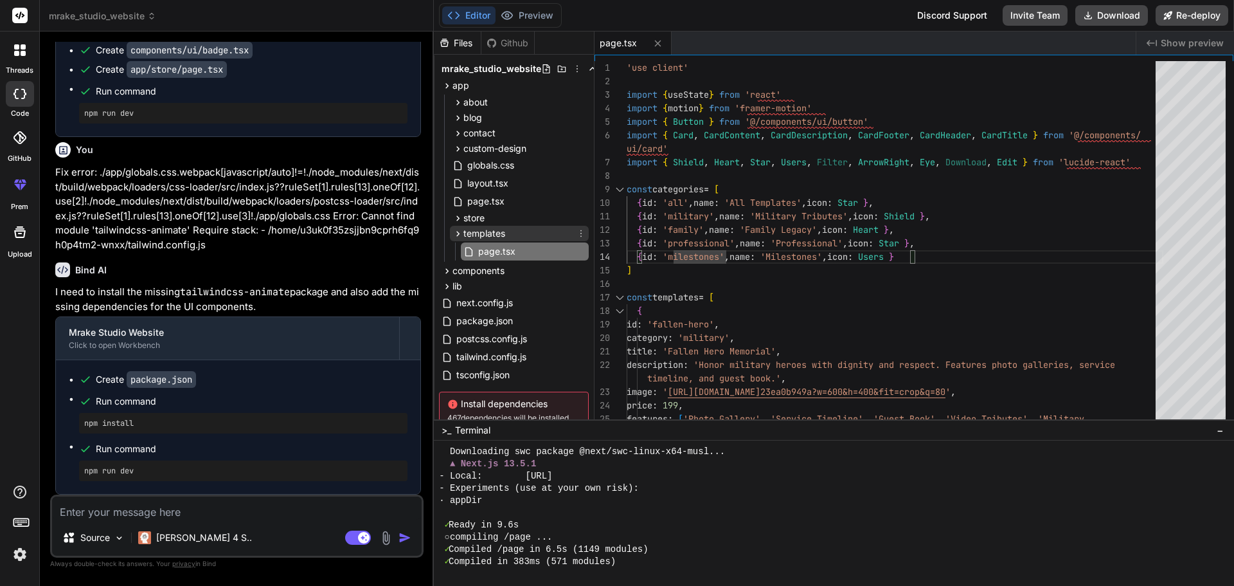
click at [491, 230] on span "templates" at bounding box center [485, 233] width 42 height 13
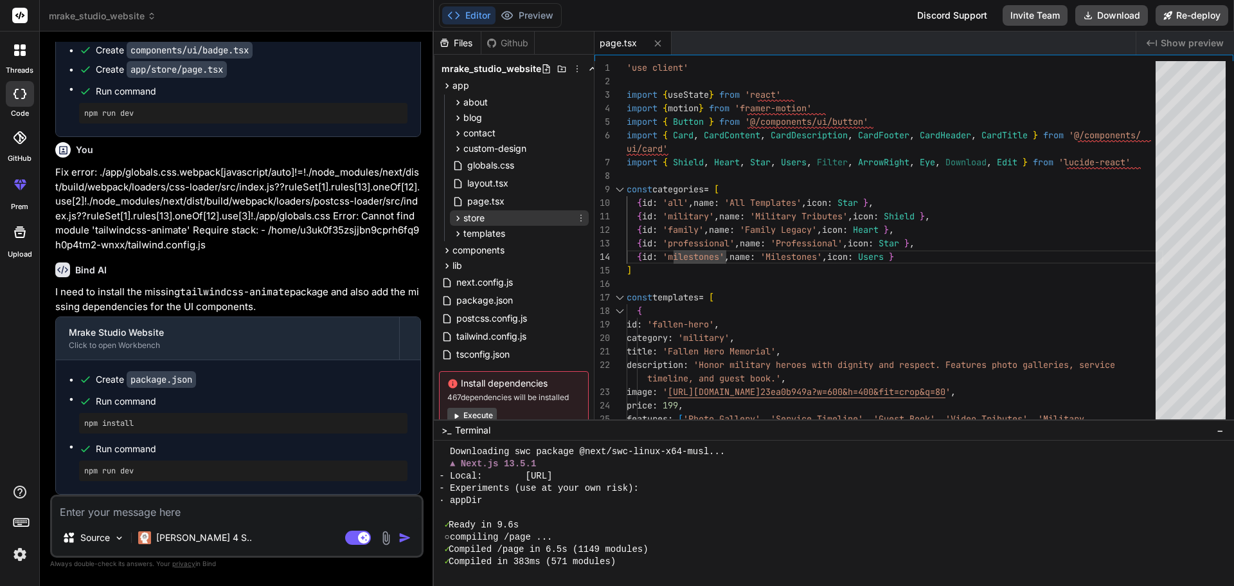
click at [469, 218] on span "store" at bounding box center [474, 218] width 21 height 13
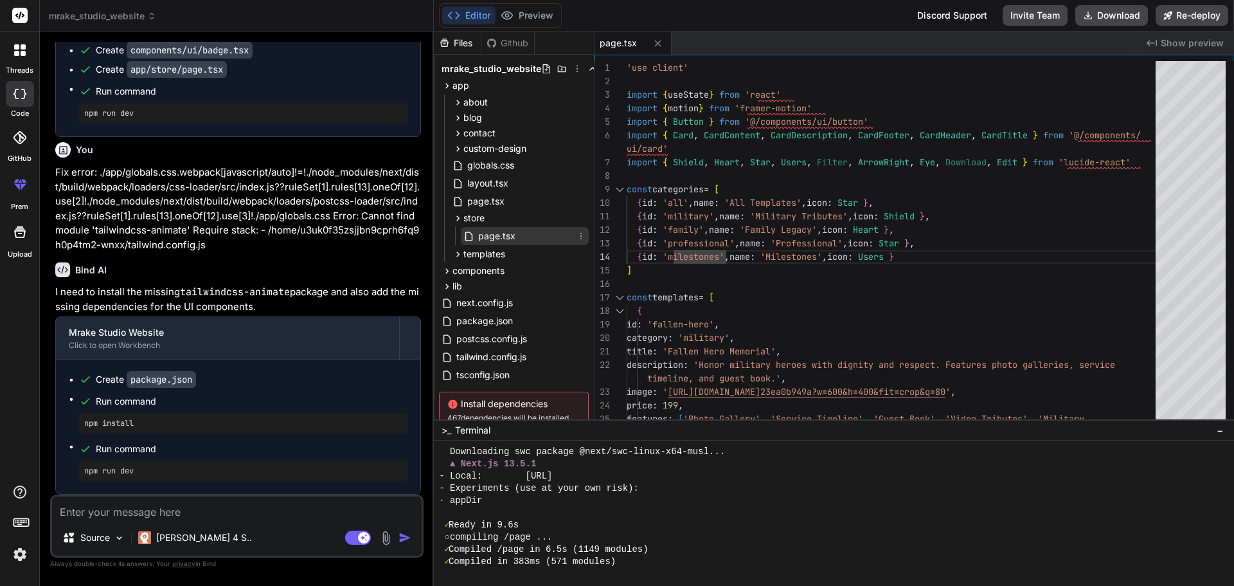
click at [492, 237] on span "page.tsx" at bounding box center [497, 235] width 40 height 15
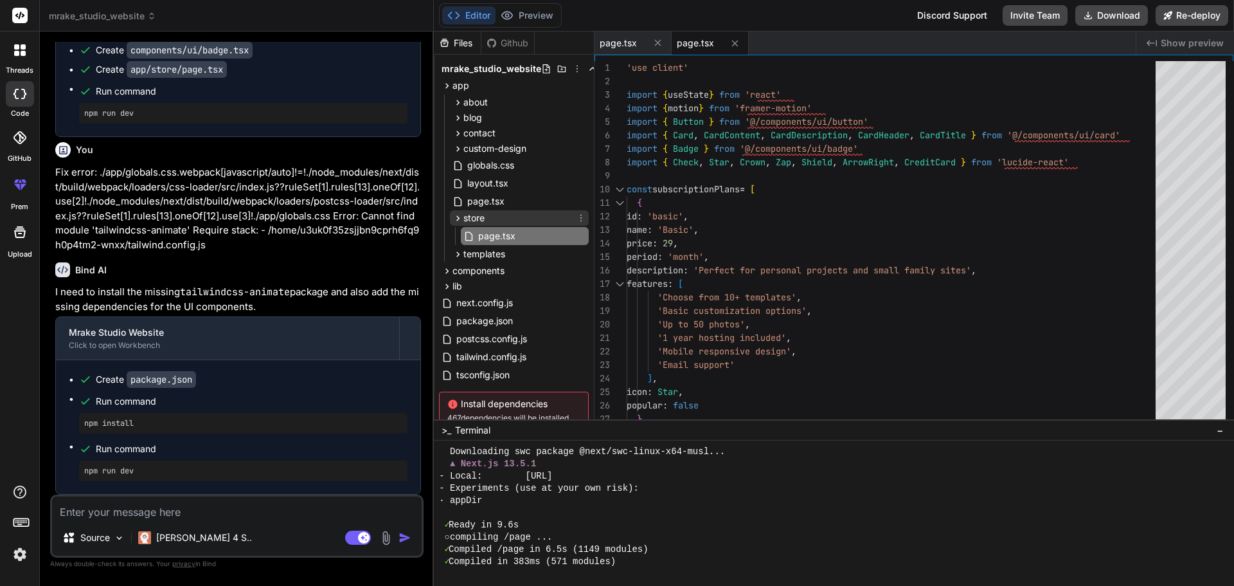
click at [461, 222] on icon at bounding box center [458, 218] width 11 height 11
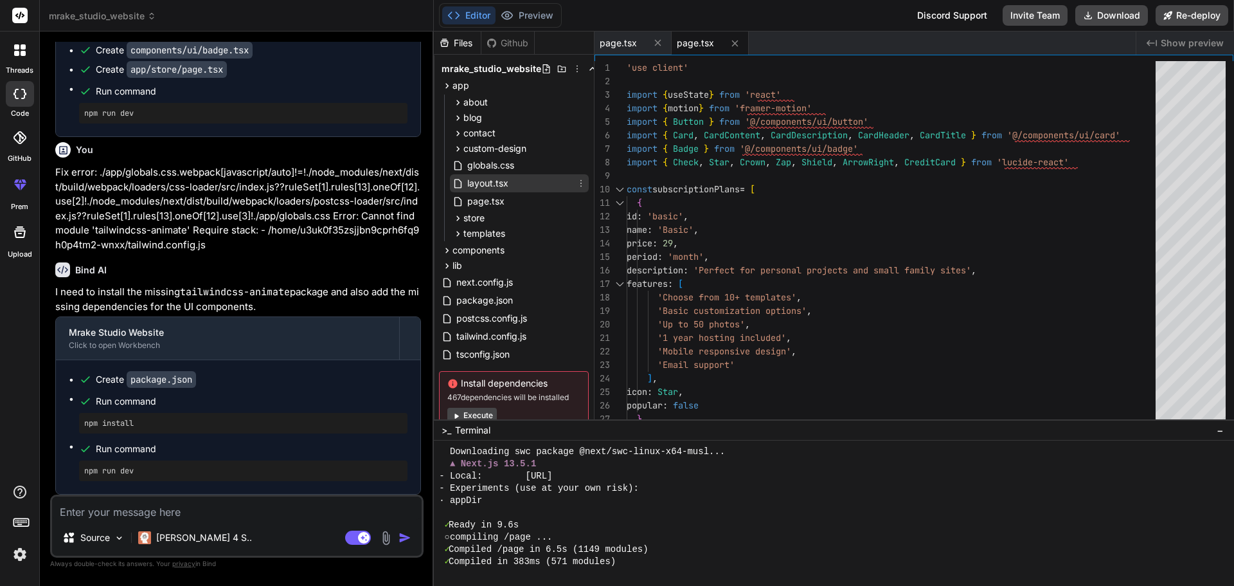
click at [478, 180] on span "layout.tsx" at bounding box center [488, 183] width 44 height 15
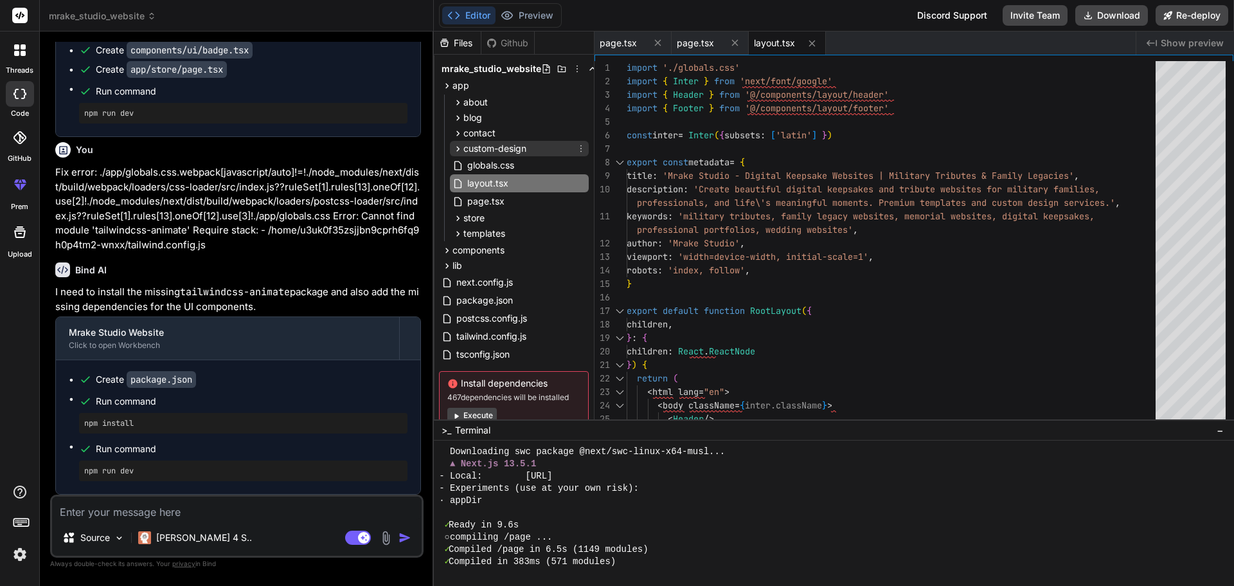
click at [489, 148] on span "custom-design" at bounding box center [495, 148] width 63 height 13
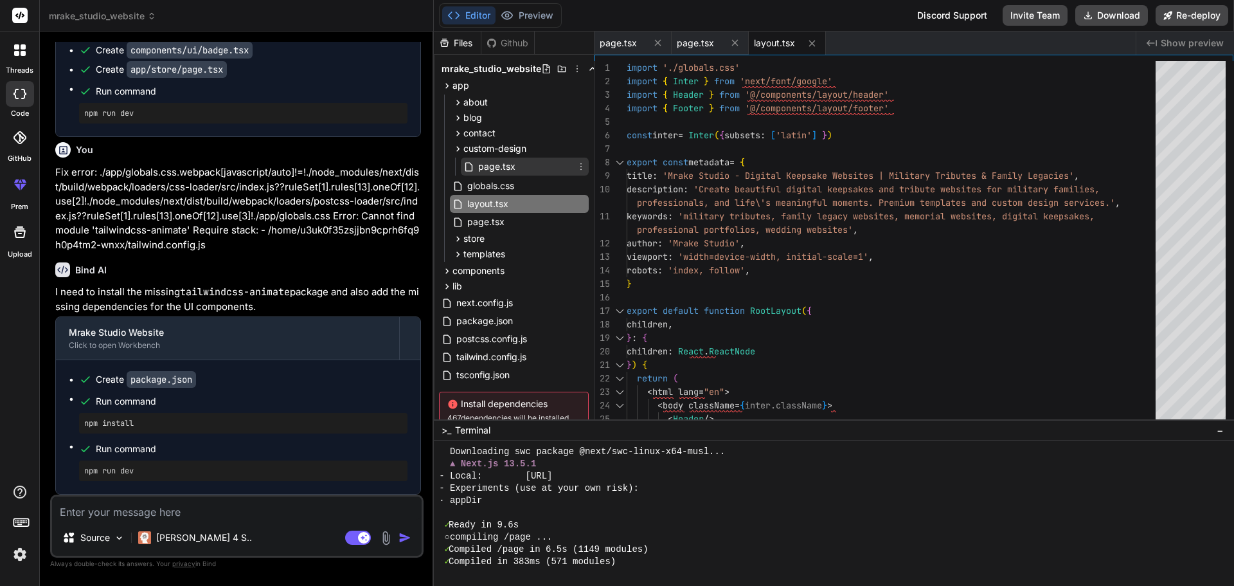
click at [484, 165] on span "page.tsx" at bounding box center [497, 166] width 40 height 15
type textarea "</div> </section> </div> ) }"
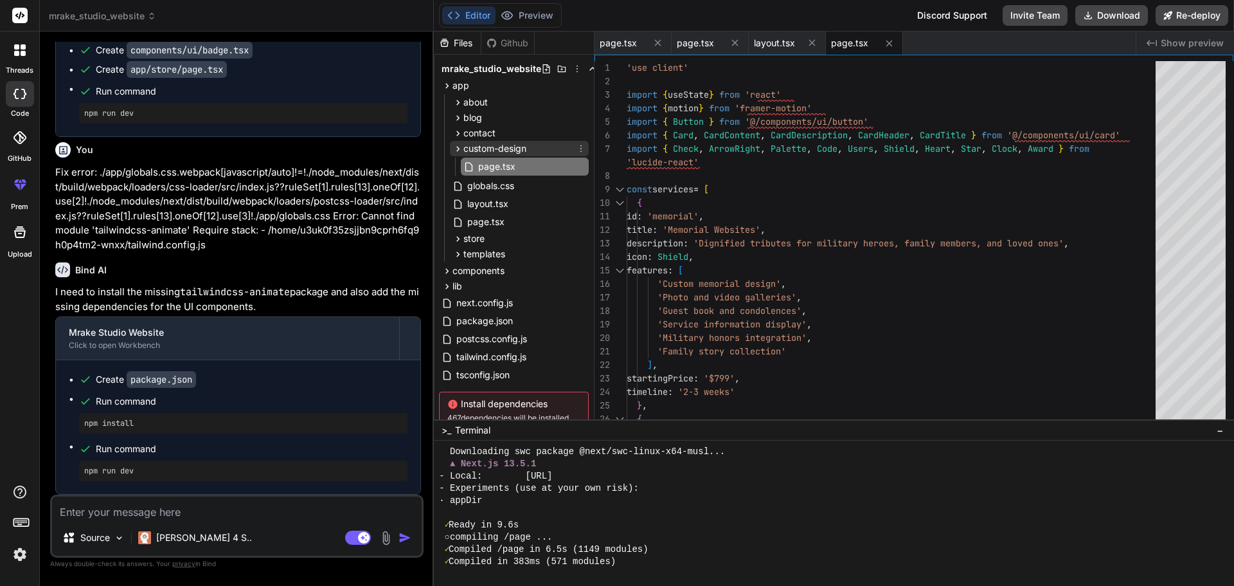
click at [457, 147] on icon at bounding box center [458, 148] width 3 height 5
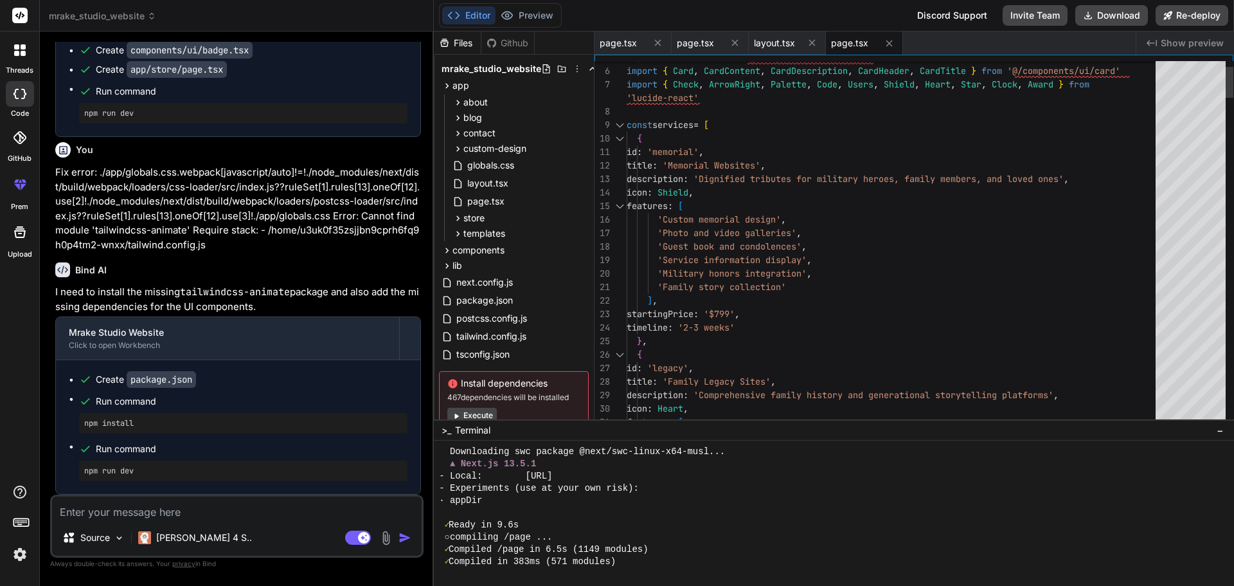
scroll to position [40, 0]
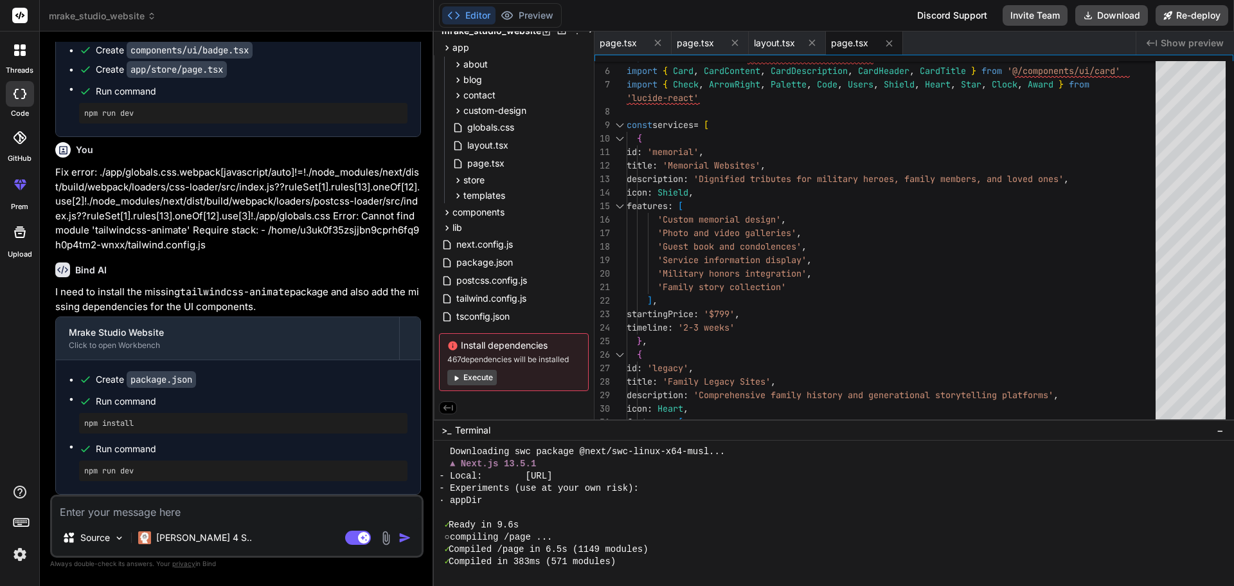
click at [482, 375] on button "Execute" at bounding box center [472, 377] width 50 height 15
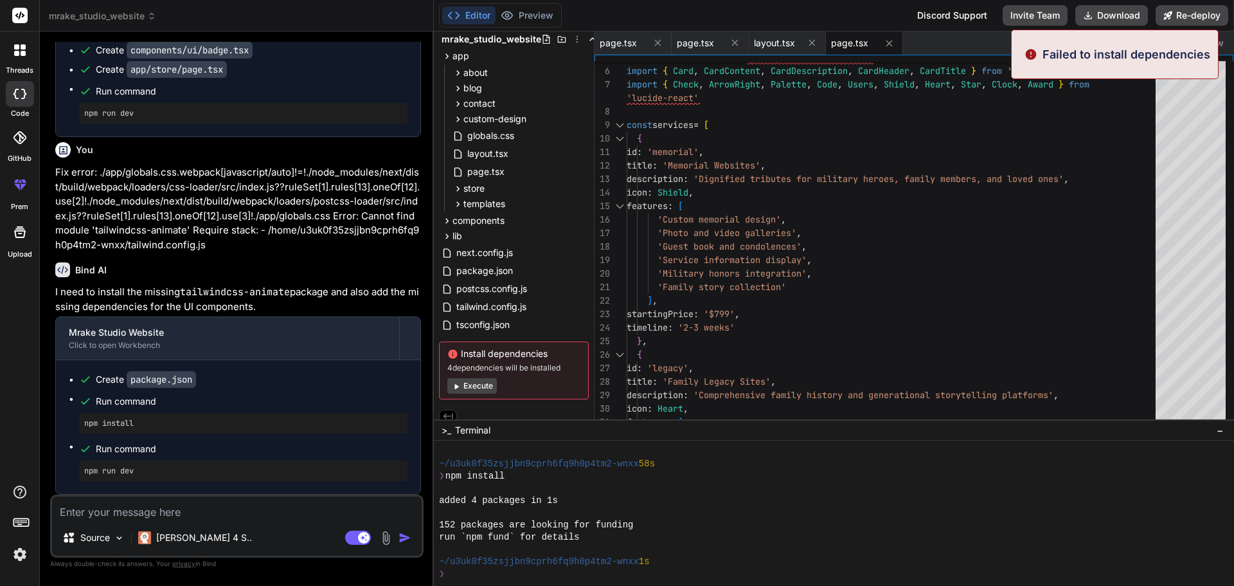
scroll to position [1747, 0]
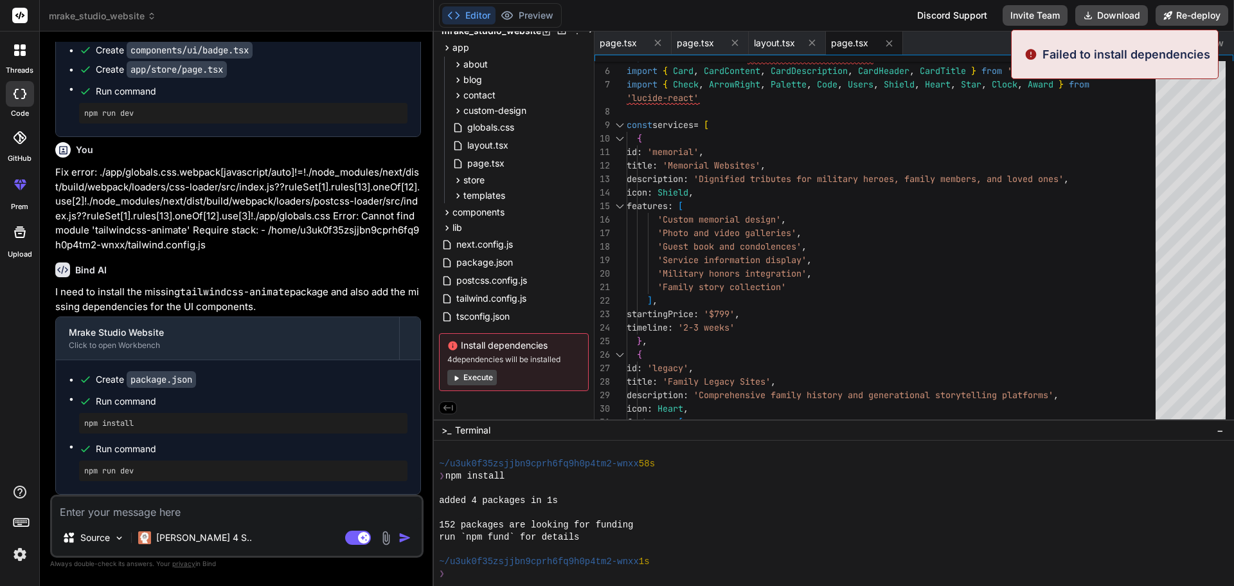
click at [482, 375] on button "Execute" at bounding box center [472, 377] width 50 height 15
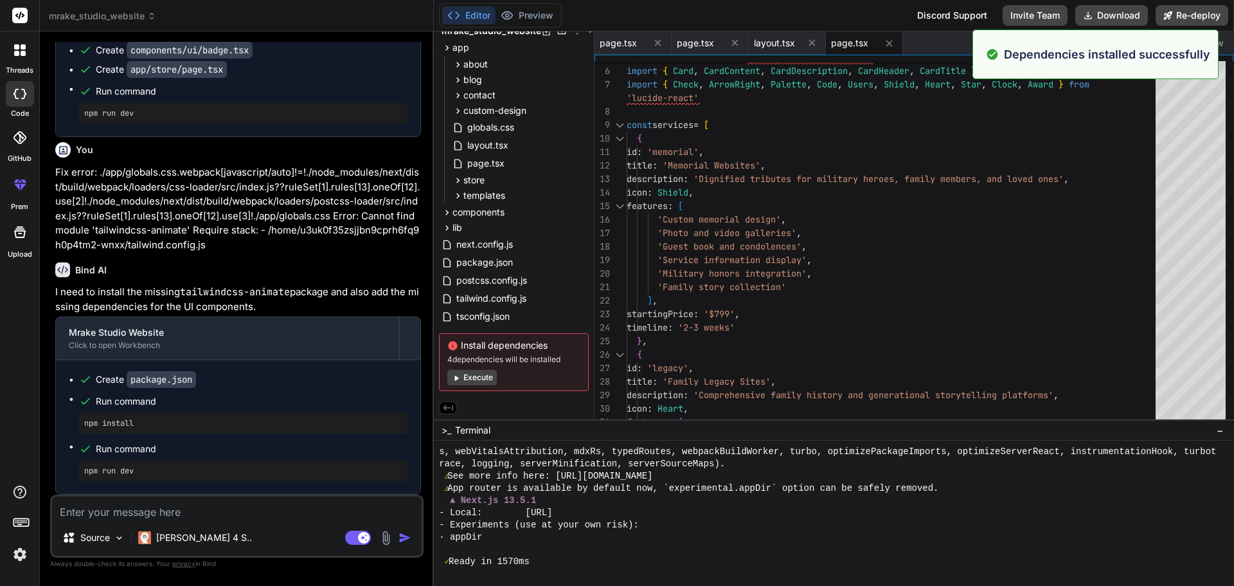
scroll to position [2187, 0]
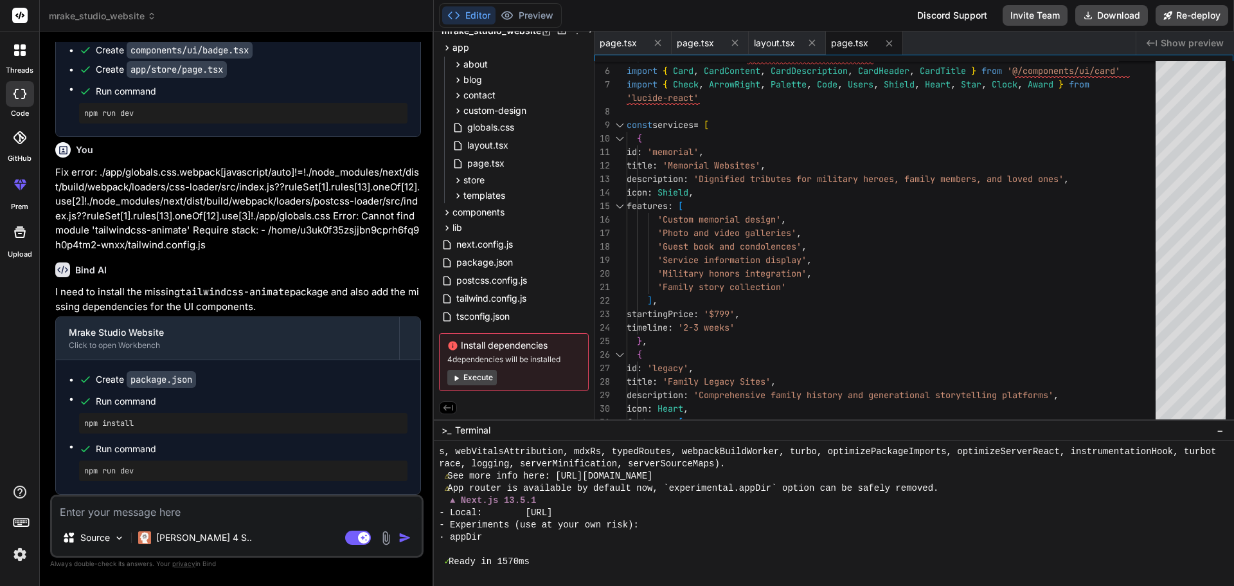
click at [476, 371] on button "Execute" at bounding box center [472, 377] width 50 height 15
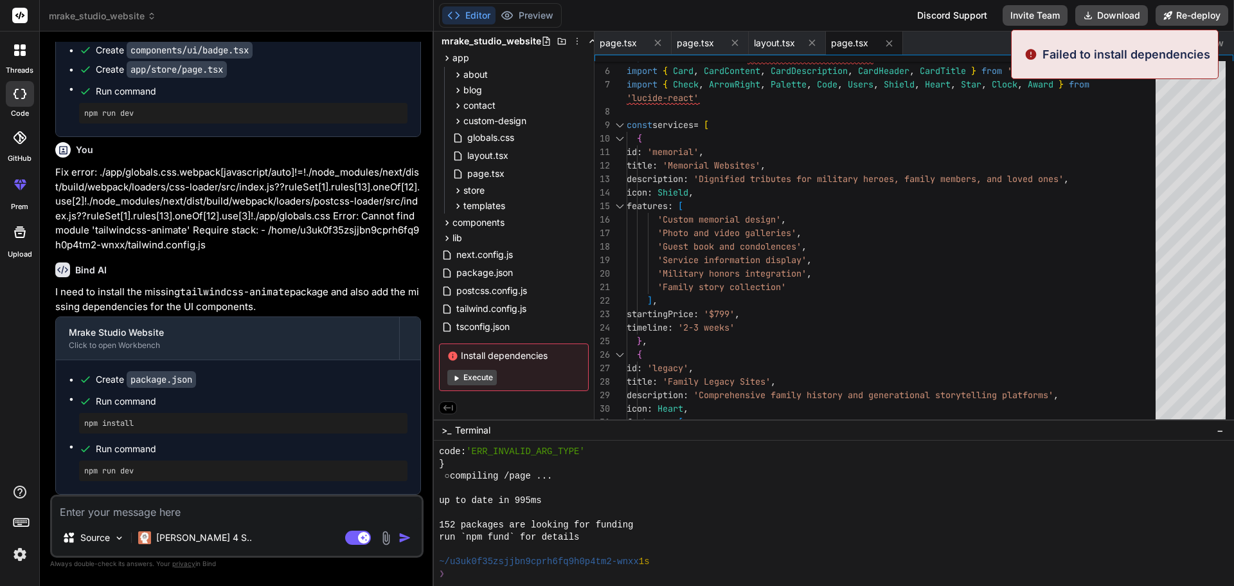
click at [472, 375] on button "Execute" at bounding box center [472, 377] width 50 height 15
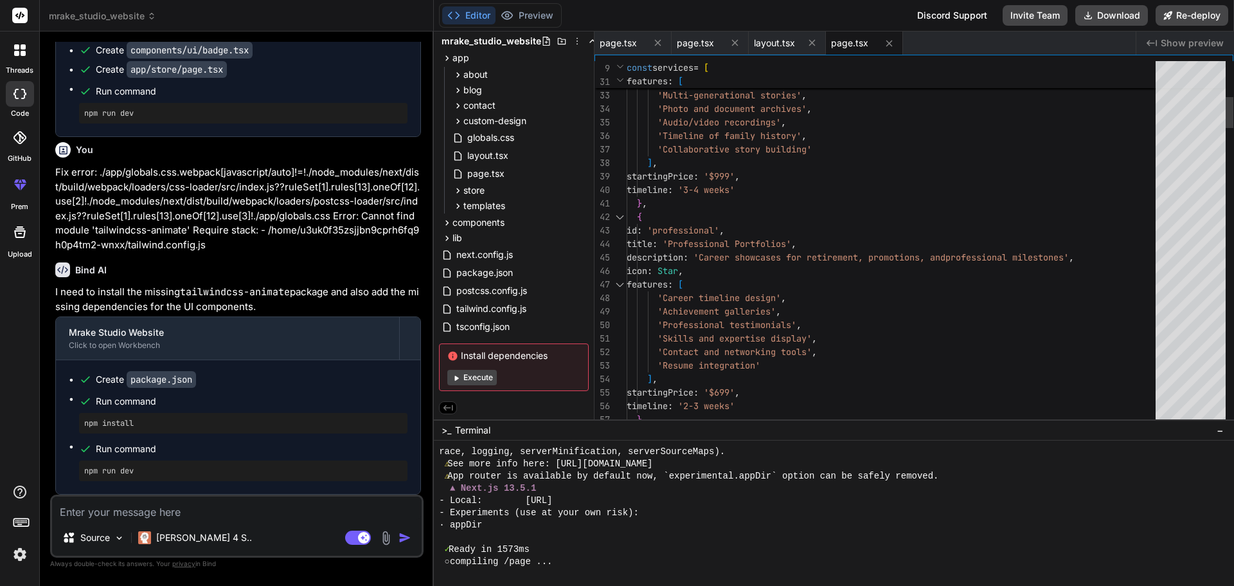
scroll to position [3921, 0]
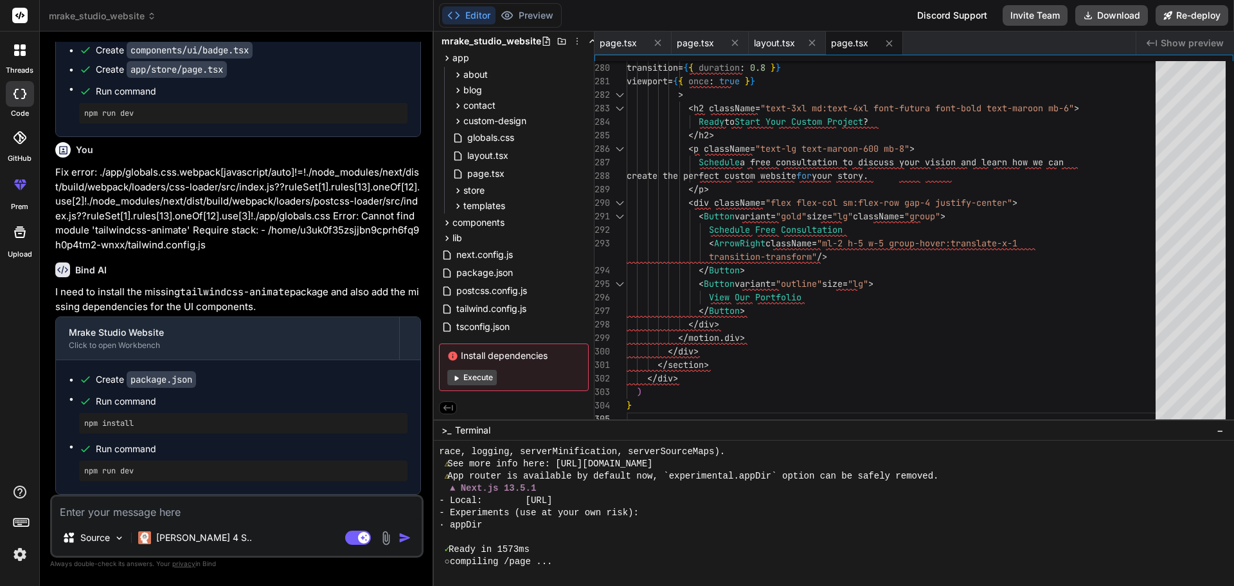
click at [477, 376] on button "Execute" at bounding box center [472, 377] width 50 height 15
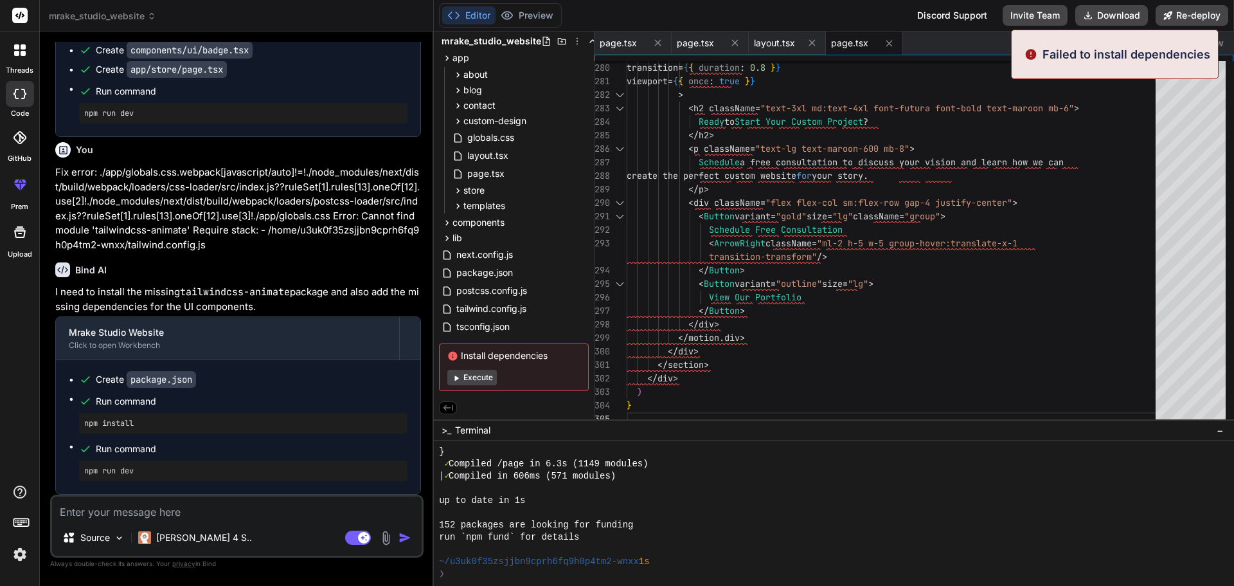
click at [477, 375] on button "Execute" at bounding box center [472, 377] width 50 height 15
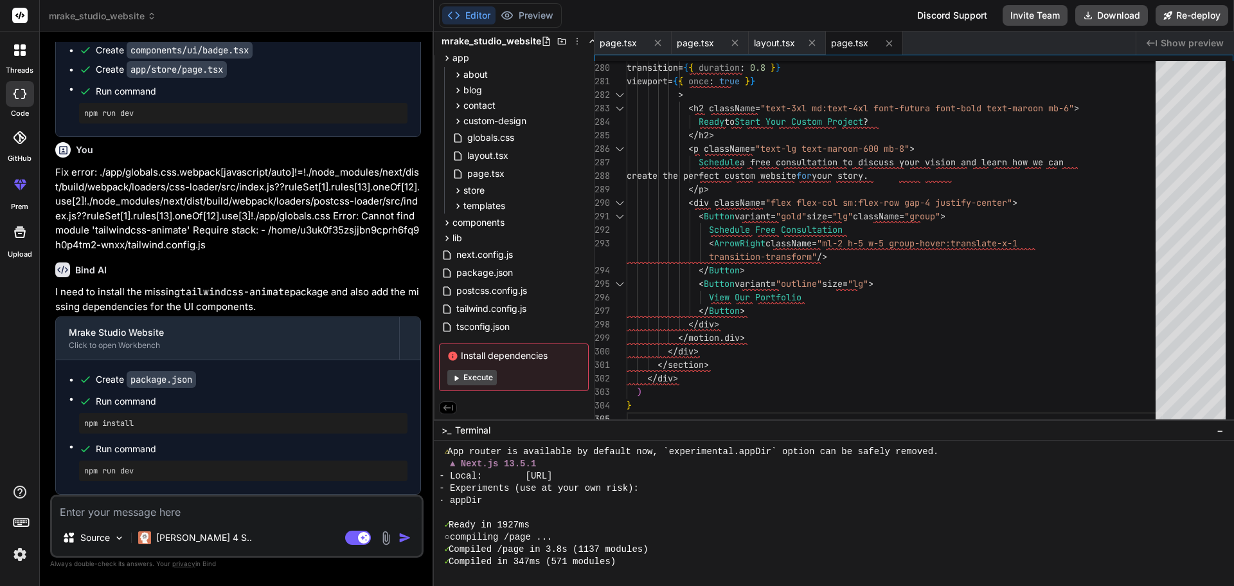
scroll to position [5668, 0]
click at [189, 507] on textarea at bounding box center [237, 507] width 370 height 23
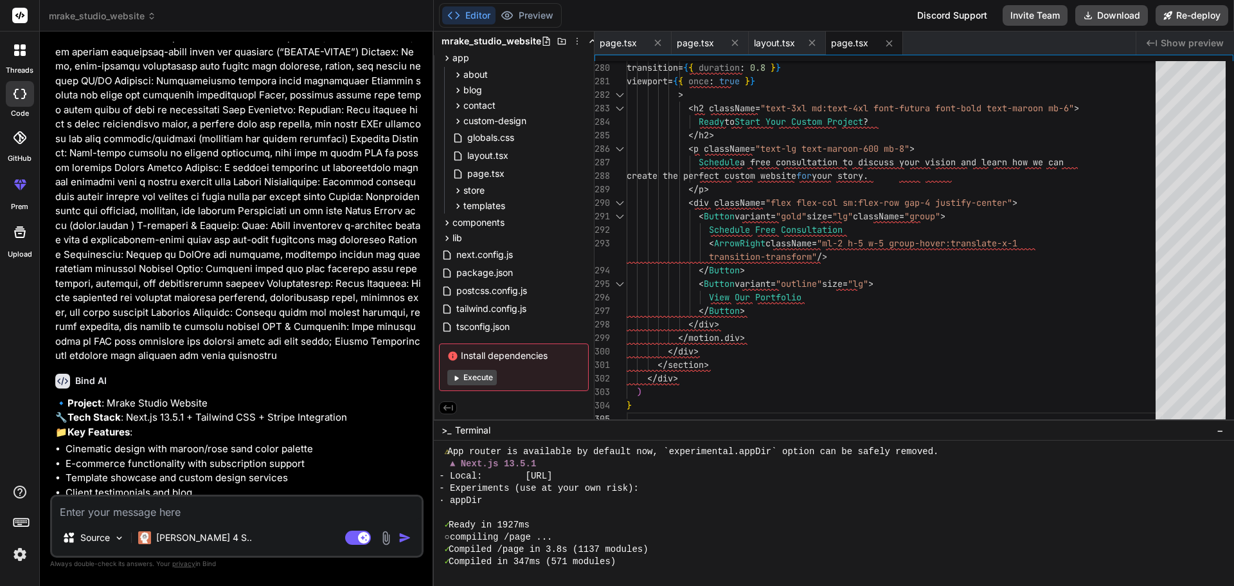
scroll to position [0, 0]
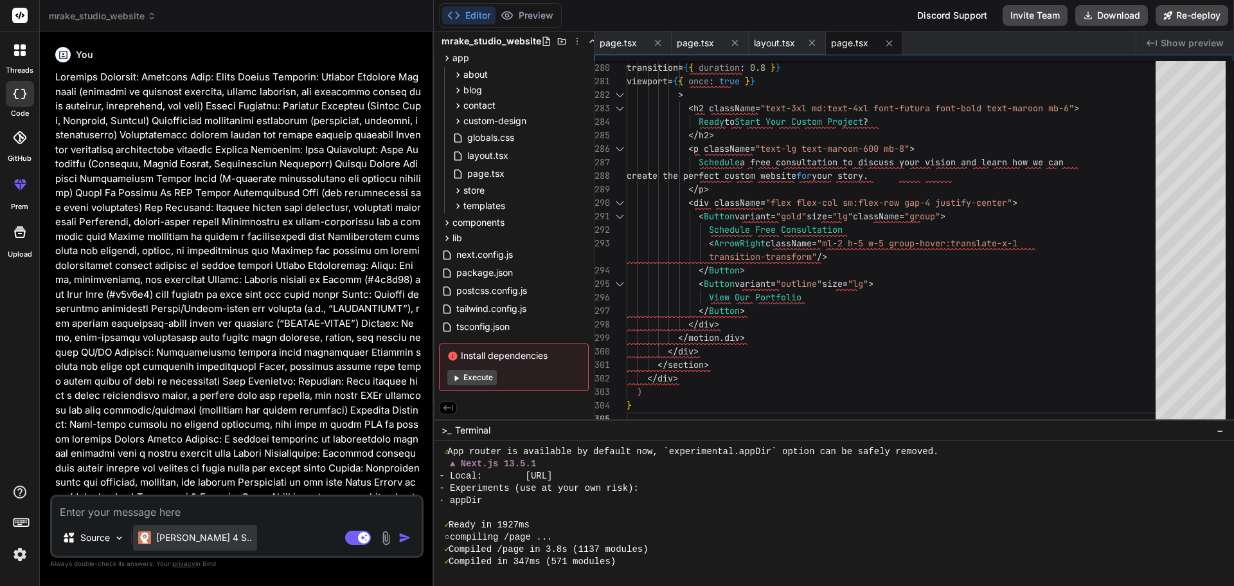
click at [170, 538] on p "[PERSON_NAME] 4 S.." at bounding box center [204, 537] width 96 height 13
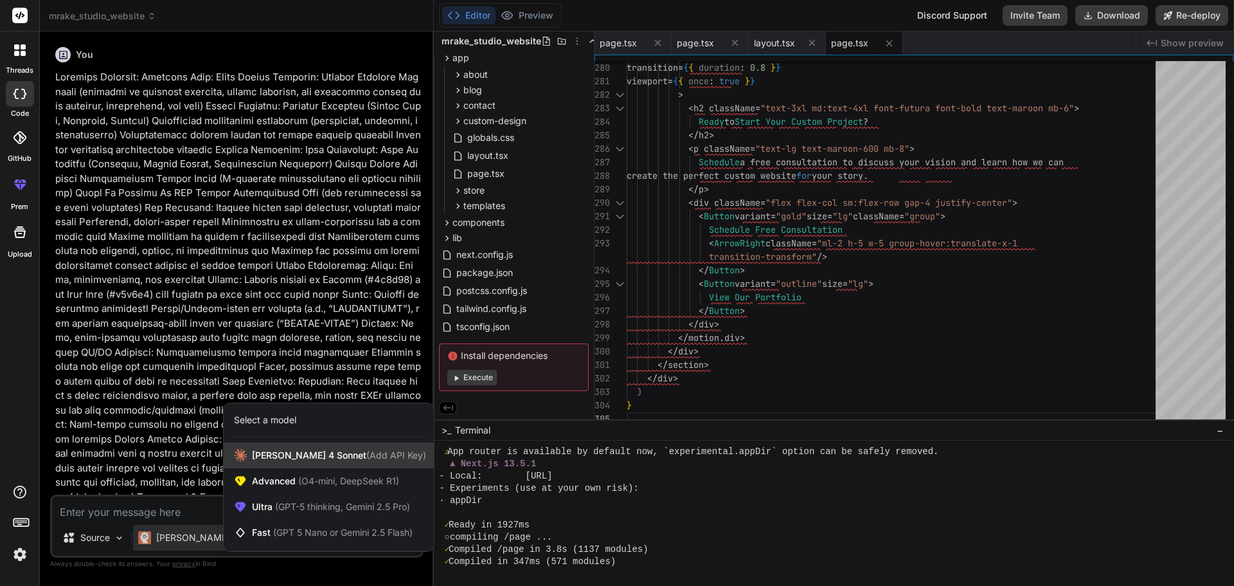
click at [285, 459] on span "Claude 4 Sonnet (Add API Key)" at bounding box center [339, 455] width 174 height 13
type textarea "x"
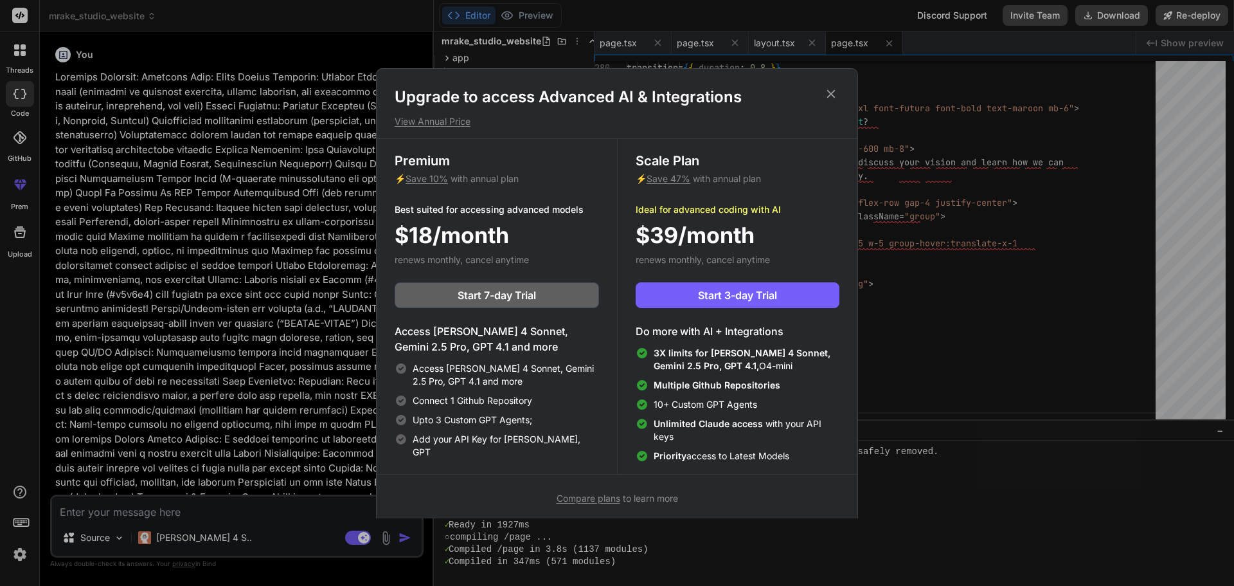
click at [834, 90] on icon at bounding box center [831, 93] width 8 height 8
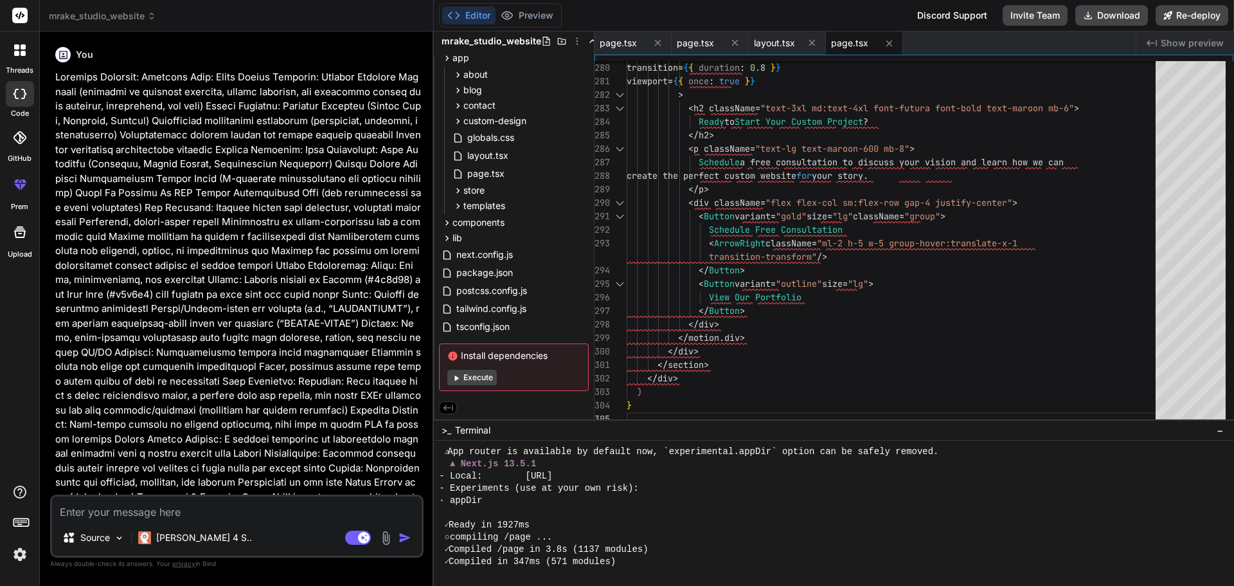
click at [145, 507] on textarea at bounding box center [237, 507] width 370 height 23
click at [127, 509] on textarea at bounding box center [237, 507] width 370 height 23
click at [203, 507] on textarea at bounding box center [237, 507] width 370 height 23
paste textarea "Project: Mrake Studio Website Revamp Objective: Elevate the mrakestudiowebsite.…"
type textarea "Project: Mrake Studio Website Revamp Objective: Elevate the mrakestudiowebsite.…"
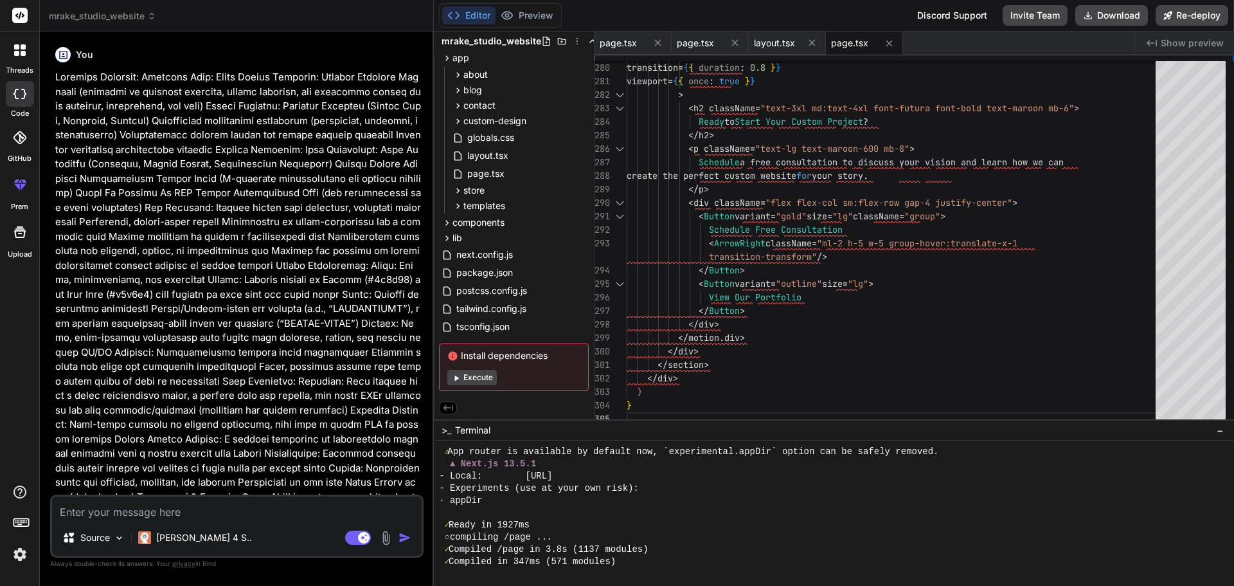
type textarea "x"
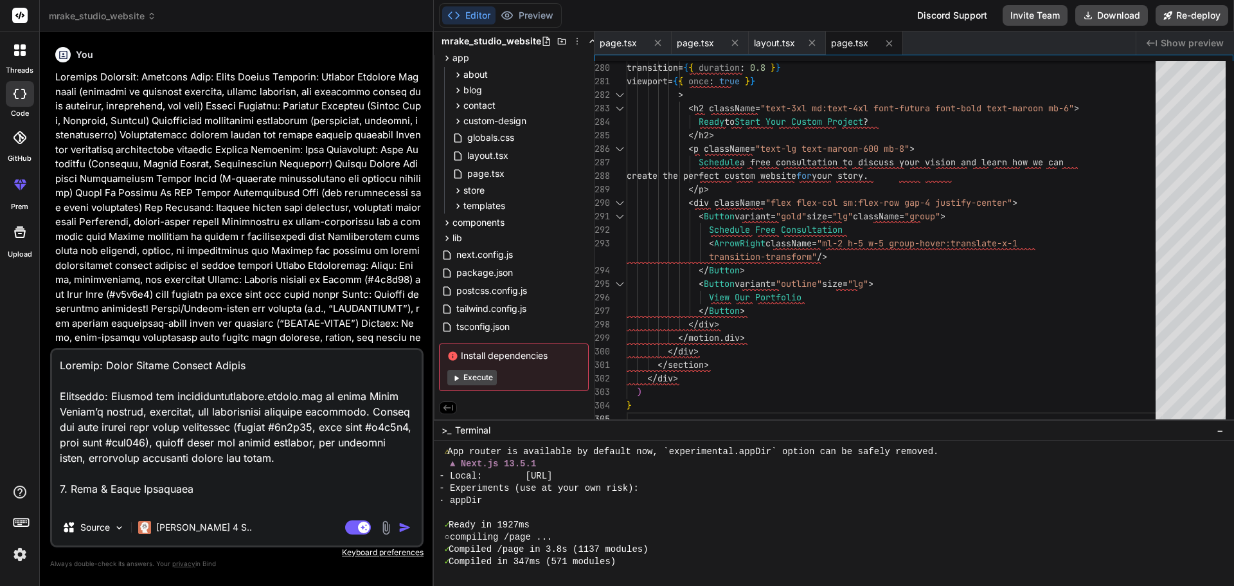
type textarea "Project: Mrake Studio Website Revamp Objective: Elevate the mrakestudiowebsite.…"
click at [404, 529] on img "button" at bounding box center [405, 527] width 13 height 13
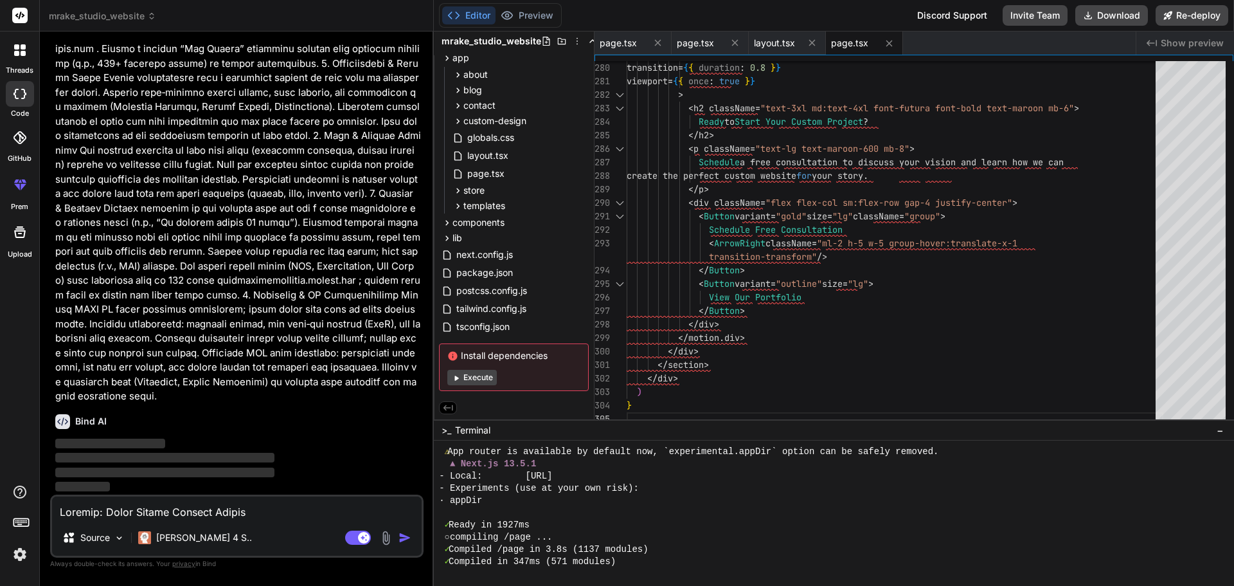
scroll to position [2985, 0]
click at [520, 14] on button "Preview" at bounding box center [527, 15] width 63 height 18
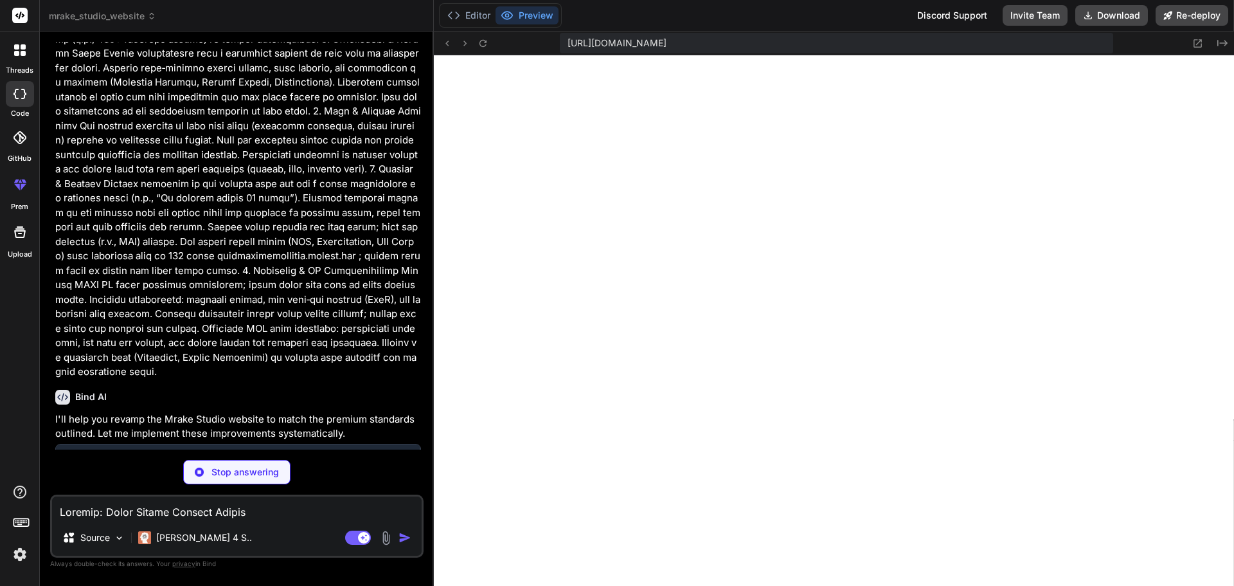
type textarea "x"
type textarea ".text-balance { text-wrap: balance; } }"
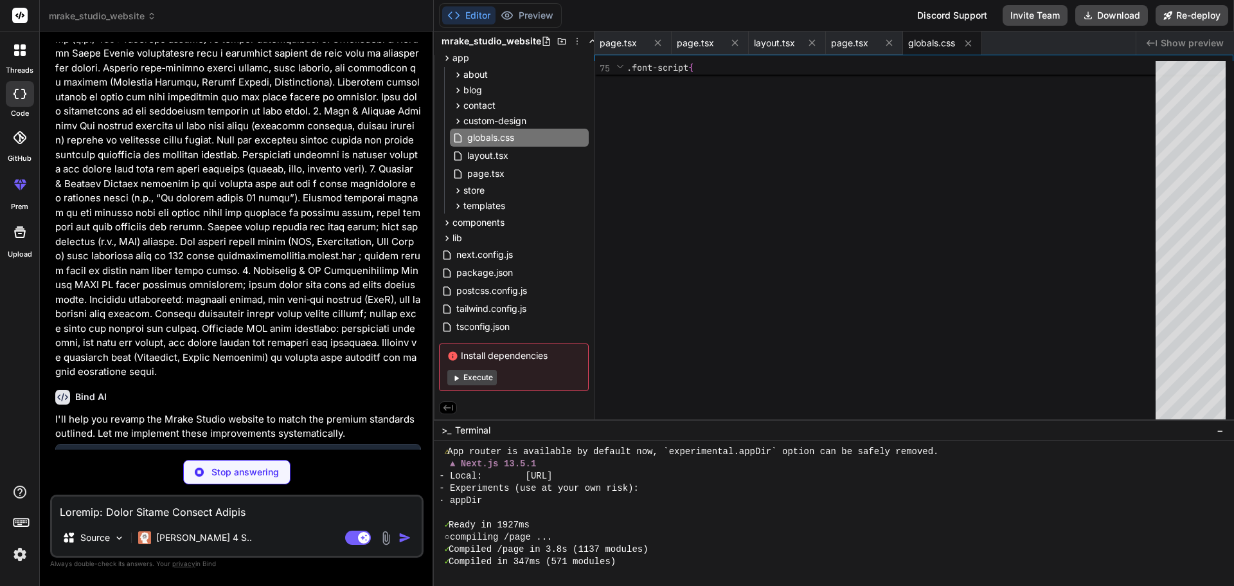
type textarea "x"
type textarea "}, plugins: [require("tailwindcss-animate")], }"
type textarea "x"
type textarea "</div> ) }"
type textarea "x"
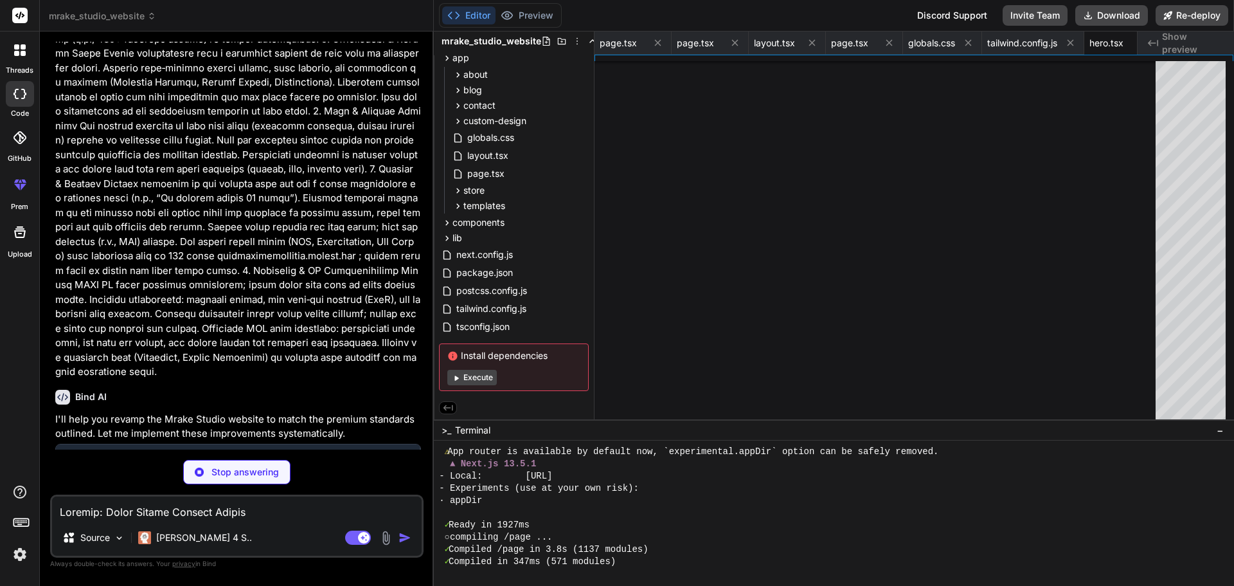
type textarea "</div> </section> ) }"
type textarea "x"
type textarea "</Button> </div> </div> </section> </div> ) }"
type textarea "x"
type textarea ") }"
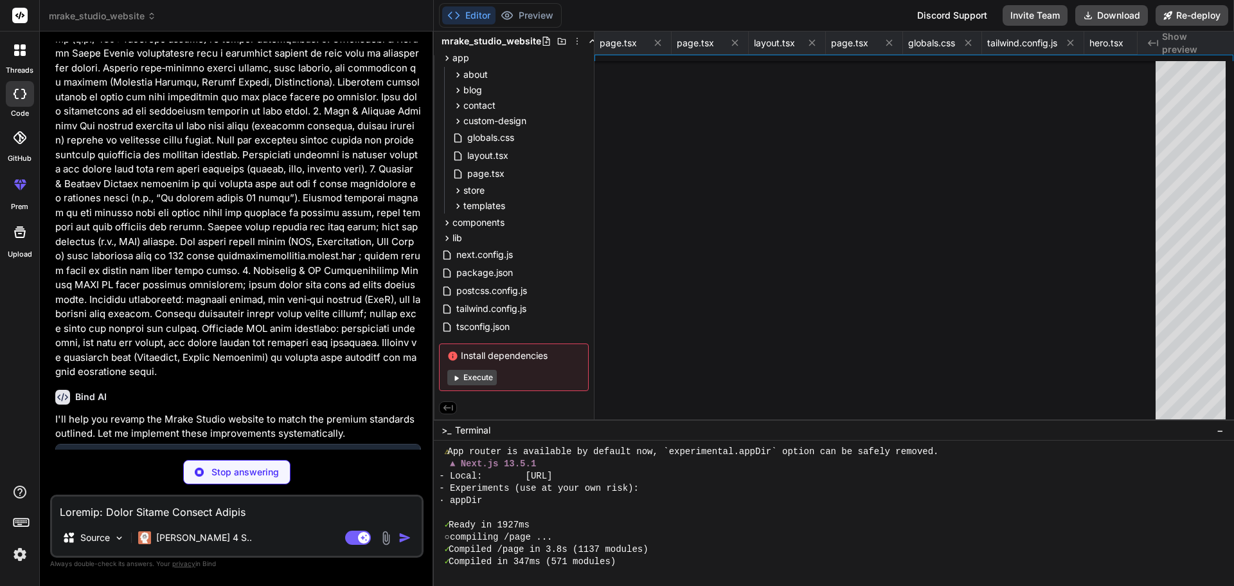
type textarea "x"
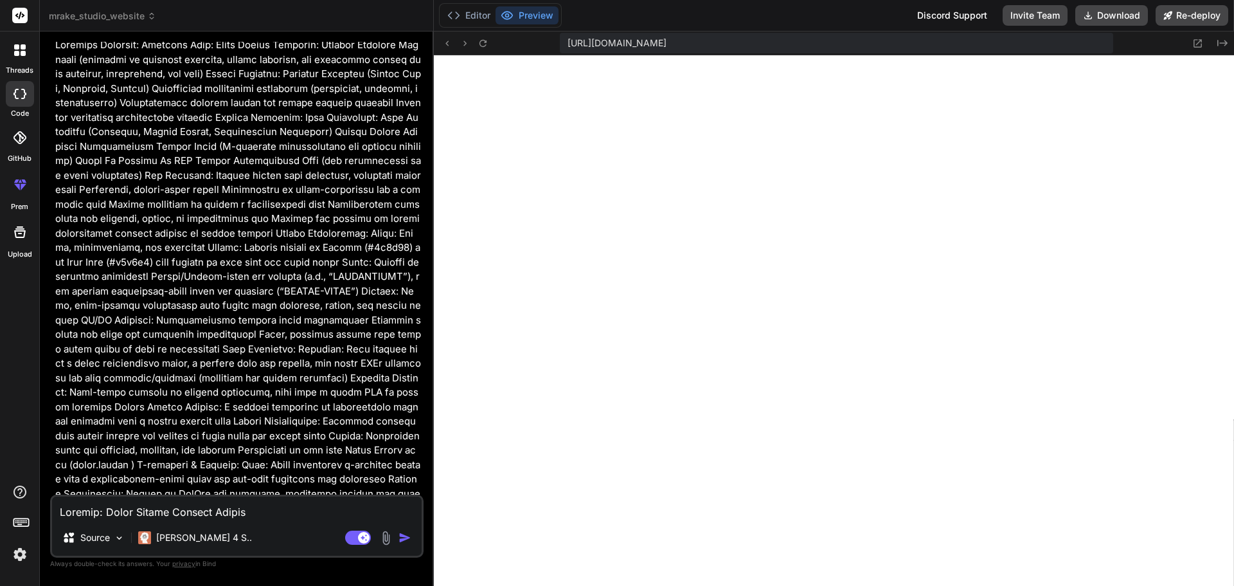
scroll to position [0, 0]
